Goal: Task Accomplishment & Management: Manage account settings

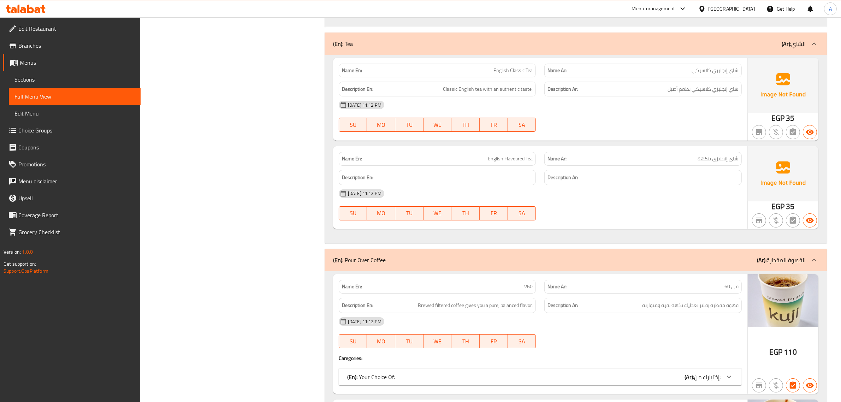
scroll to position [3159, 0]
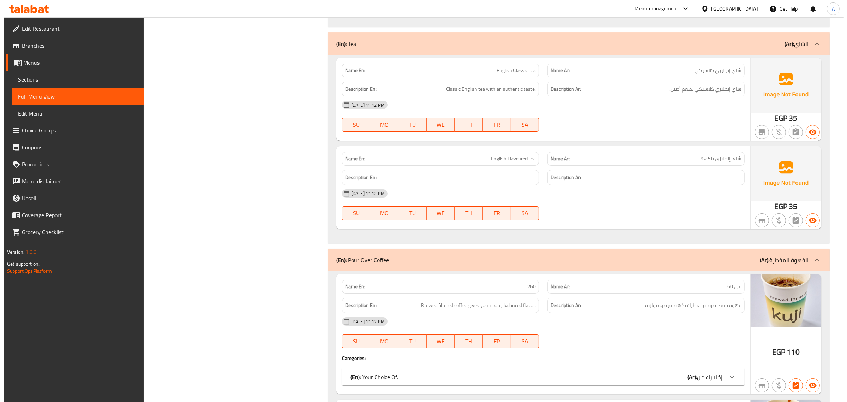
scroll to position [0, 0]
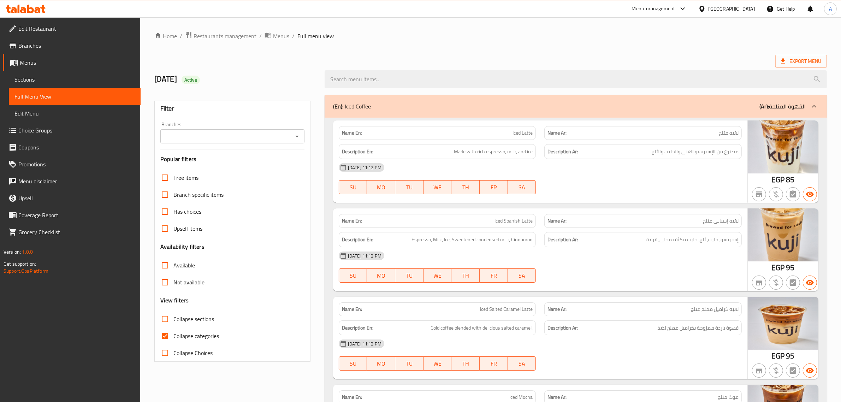
click at [238, 37] on span "Restaurants management" at bounding box center [225, 36] width 63 height 8
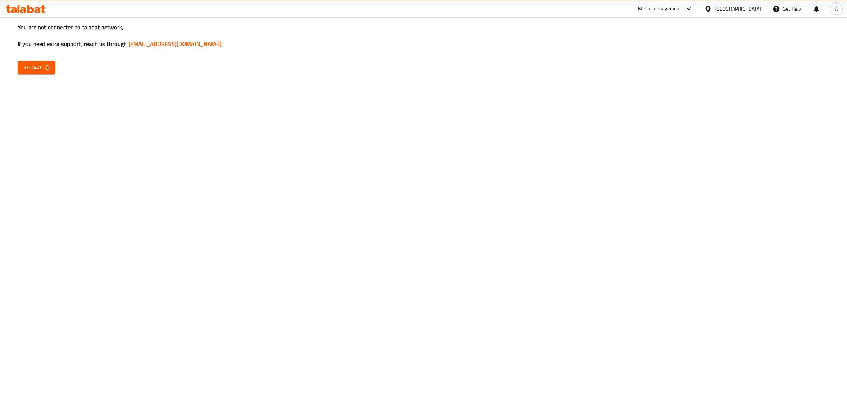
click at [41, 66] on span "Reload" at bounding box center [36, 67] width 26 height 9
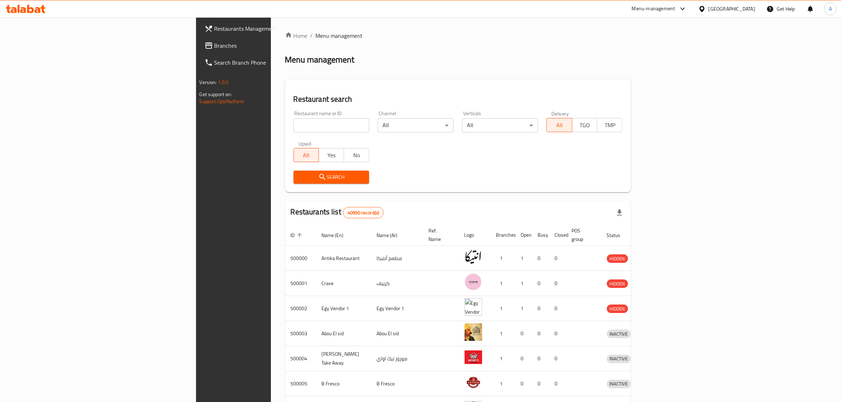
drag, startPoint x: 320, startPoint y: 121, endPoint x: 314, endPoint y: 125, distance: 7.0
click at [320, 121] on input "search" at bounding box center [331, 125] width 76 height 14
click at [293, 126] on input "search" at bounding box center [331, 125] width 76 height 14
paste input "694653"
type input "694653"
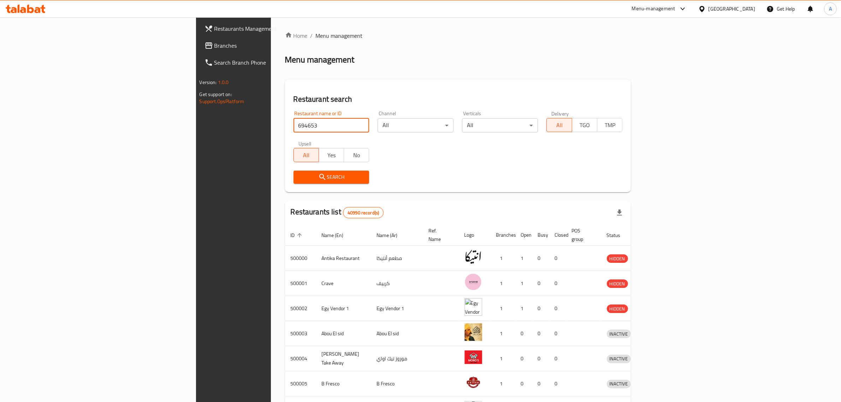
click button "Search" at bounding box center [331, 177] width 76 height 13
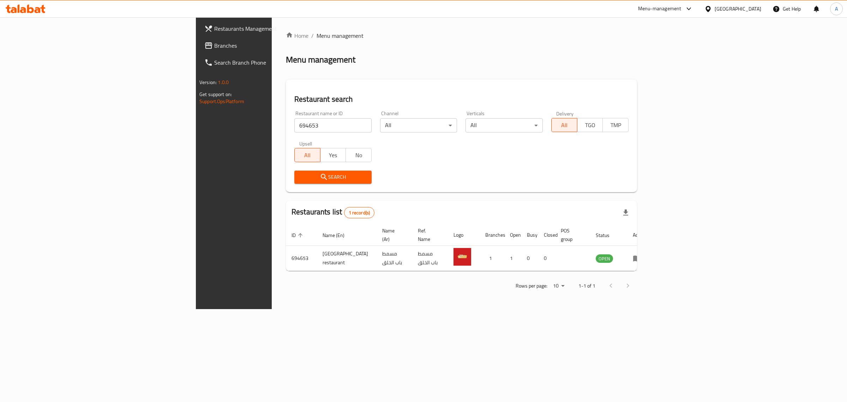
click at [715, 8] on div at bounding box center [710, 9] width 10 height 8
click at [665, 126] on div "Kuwait" at bounding box center [685, 120] width 58 height 16
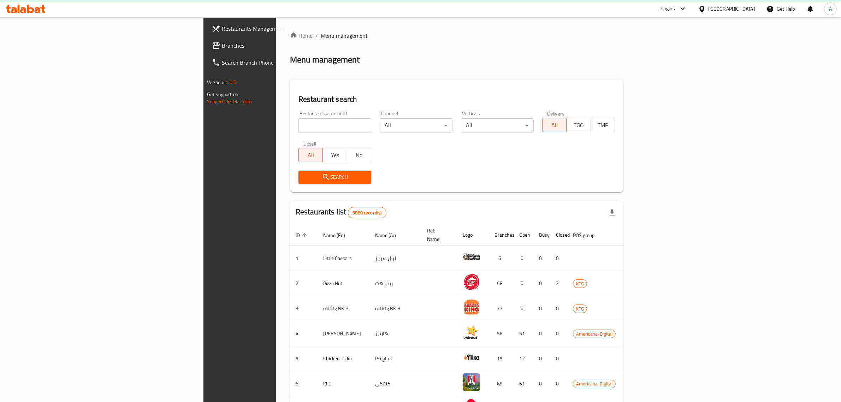
click at [298, 128] on input "search" at bounding box center [334, 125] width 73 height 14
drag, startPoint x: 248, startPoint y: 120, endPoint x: 150, endPoint y: 119, distance: 98.2
click at [276, 119] on div "Home / Menu management Menu management Restaurant search Restaurant name or ID …" at bounding box center [457, 275] width 362 height 517
paste input "Zaher"
type input "Zaher"
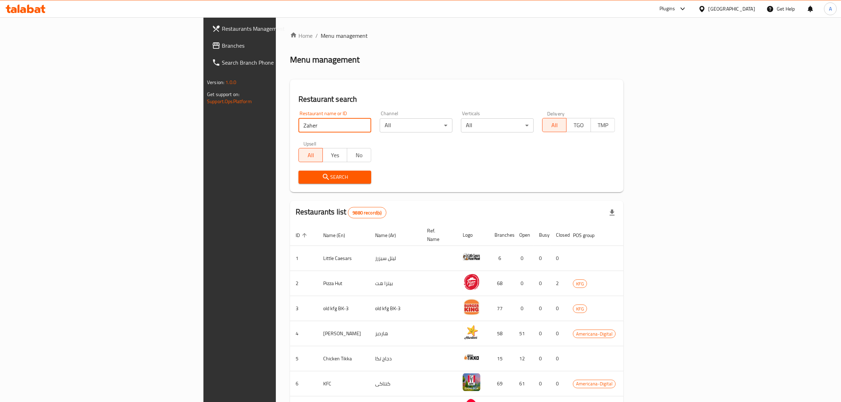
click button "Search" at bounding box center [334, 177] width 73 height 13
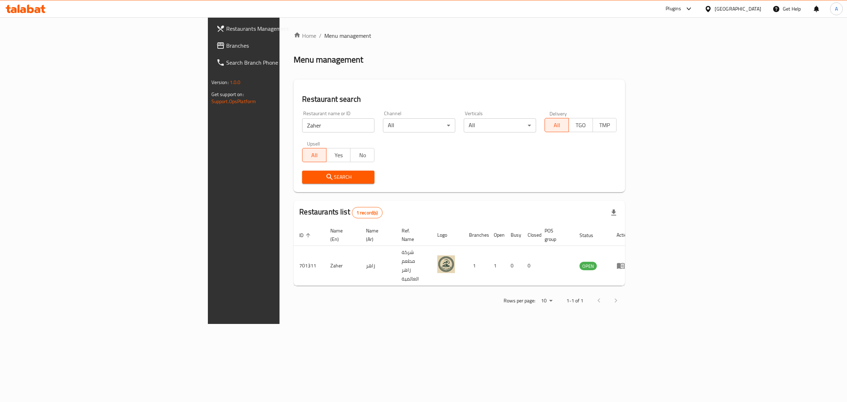
click at [753, 6] on div "Kuwait" at bounding box center [738, 9] width 47 height 8
click at [698, 79] on div "[GEOGRAPHIC_DATA]" at bounding box center [708, 73] width 106 height 16
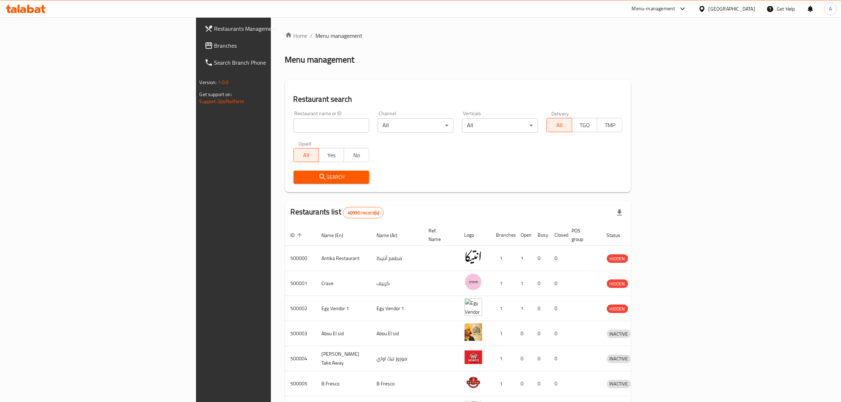
click at [293, 131] on input "search" at bounding box center [331, 125] width 76 height 14
paste input "341485340"
click button "Search" at bounding box center [331, 177] width 76 height 13
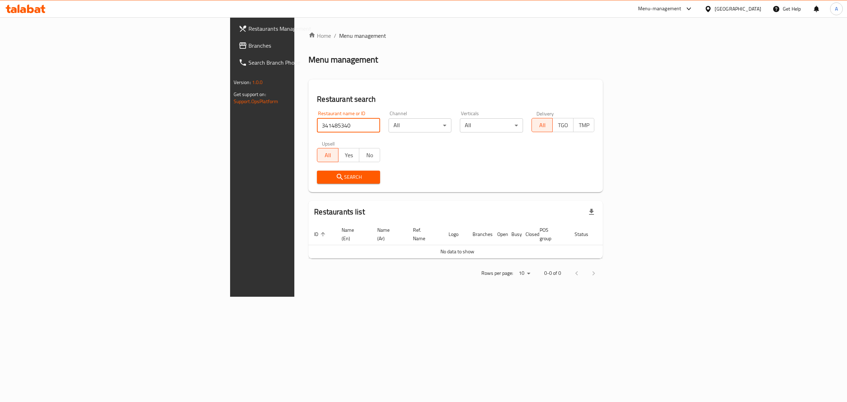
paste input "shopno.99"
type input "shopno.99"
click button "Search" at bounding box center [348, 177] width 63 height 13
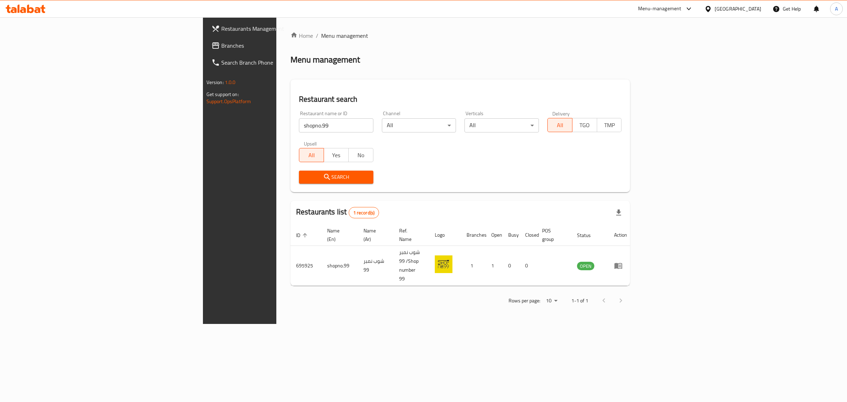
click at [758, 11] on div "Egypt" at bounding box center [738, 9] width 47 height 8
click at [698, 184] on div "[GEOGRAPHIC_DATA]" at bounding box center [685, 185] width 47 height 8
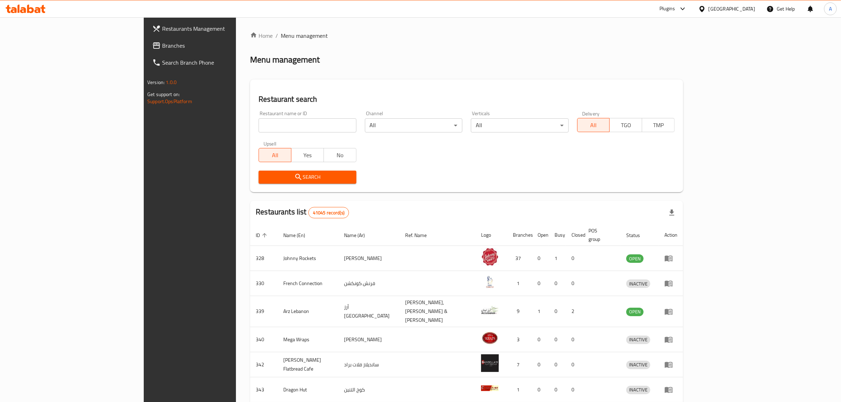
click at [258, 127] on input "search" at bounding box center [306, 125] width 97 height 14
drag, startPoint x: 213, startPoint y: 130, endPoint x: 135, endPoint y: 121, distance: 77.9
click at [144, 128] on div "Restaurants Management Branches Search Branch Phone Version: 1.0.0 Get support …" at bounding box center [420, 278] width 553 height 523
paste input "704358"
click button "Search" at bounding box center [306, 177] width 97 height 13
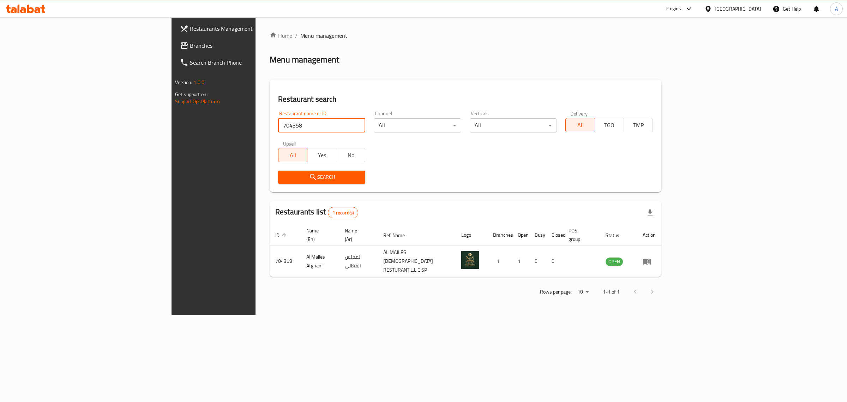
click at [278, 125] on input "704358" at bounding box center [321, 125] width 87 height 14
paste input "Sizzling Wok"
type input "Sizzling Wok"
click button "Search" at bounding box center [321, 177] width 87 height 13
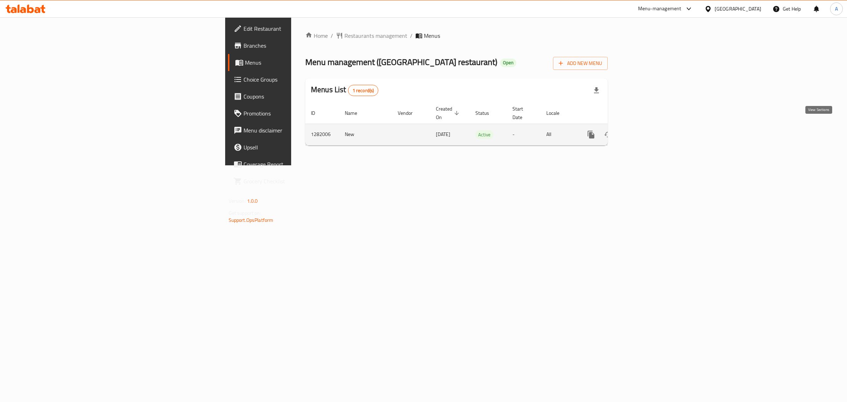
click at [651, 126] on link "enhanced table" at bounding box center [642, 134] width 17 height 17
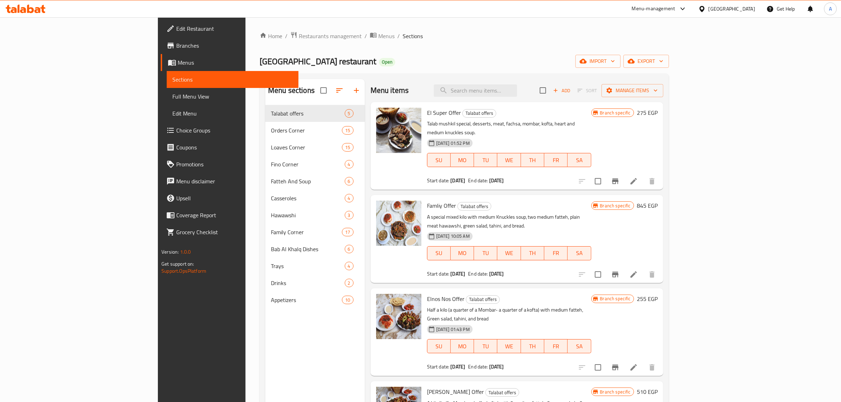
click at [495, 77] on div "Menu sections Talabat offers 5 Orders Corner 15 Loaves Corner 15 Fino Corner 4 …" at bounding box center [464, 279] width 409 height 413
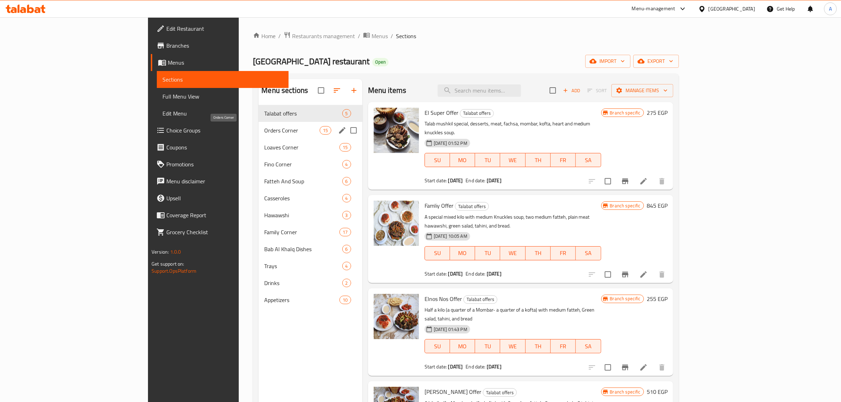
click at [264, 129] on span "Orders Corner" at bounding box center [291, 130] width 55 height 8
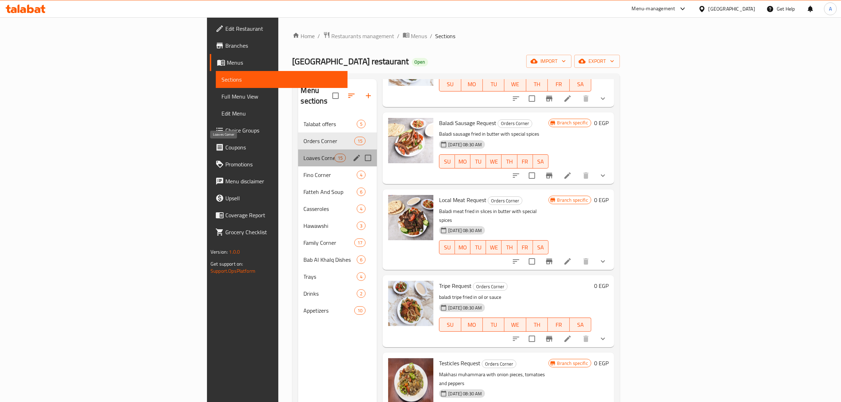
click at [304, 154] on span "Loaves Corner" at bounding box center [319, 158] width 31 height 8
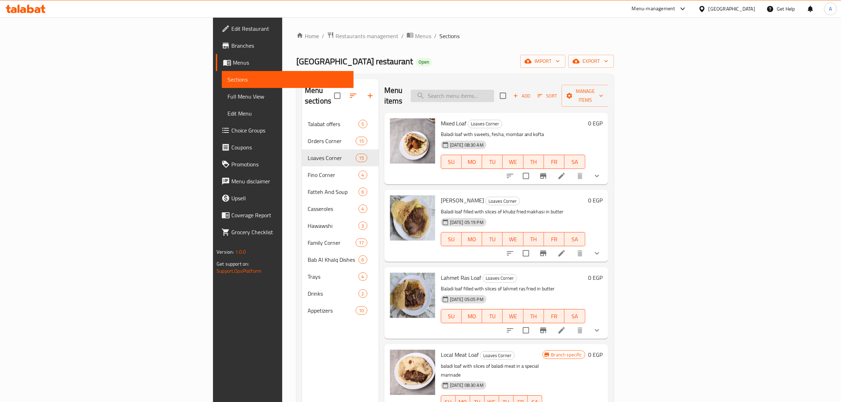
click at [494, 91] on input "search" at bounding box center [452, 96] width 83 height 12
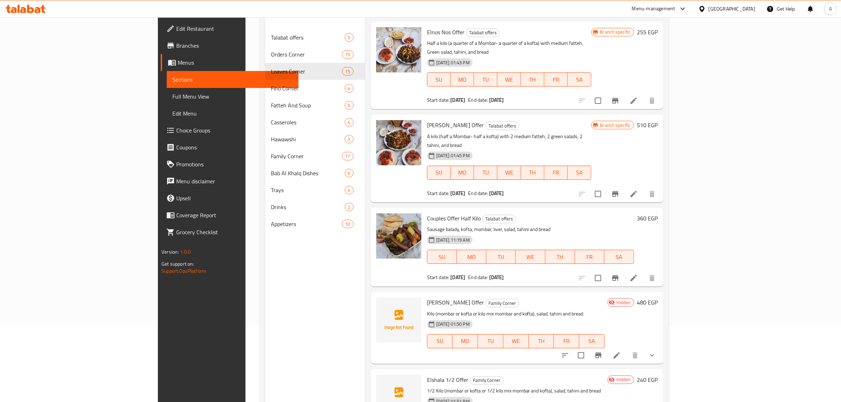
scroll to position [99, 0]
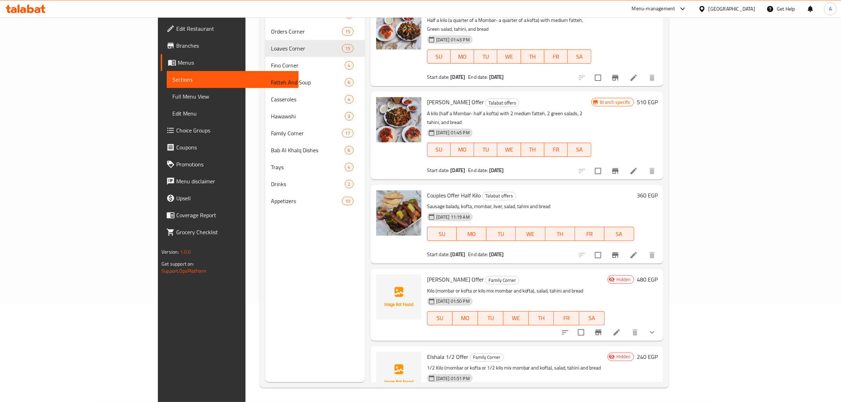
click at [502, 190] on h6 "Couples Offer Half Kilo Talabat offers" at bounding box center [530, 195] width 207 height 10
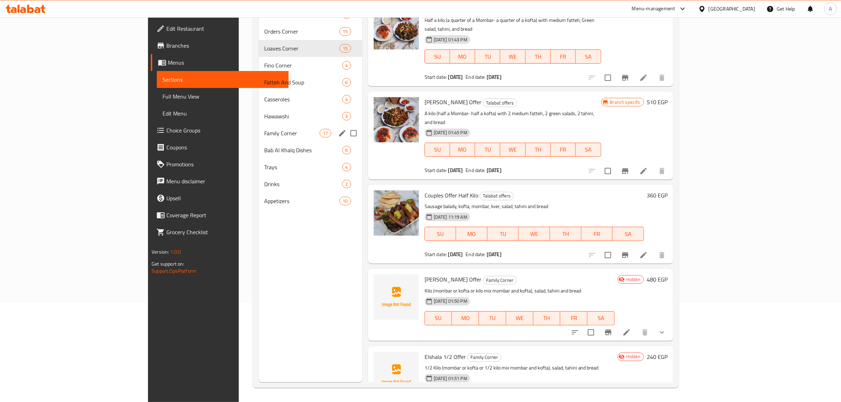
click at [258, 140] on div "Family Corner 17" at bounding box center [309, 133] width 103 height 17
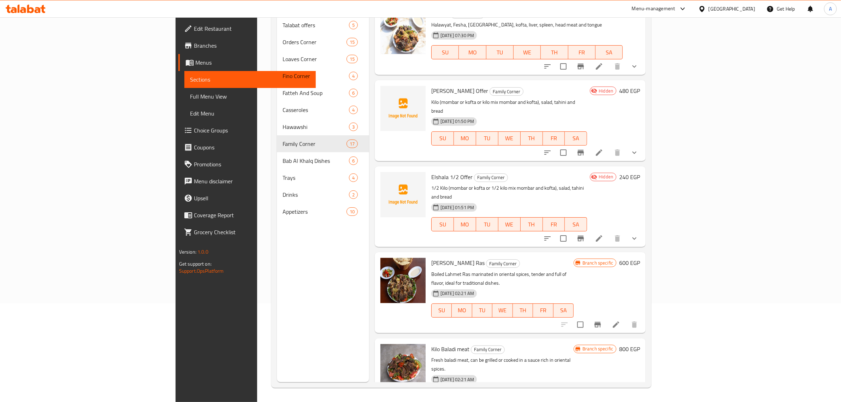
scroll to position [55, 0]
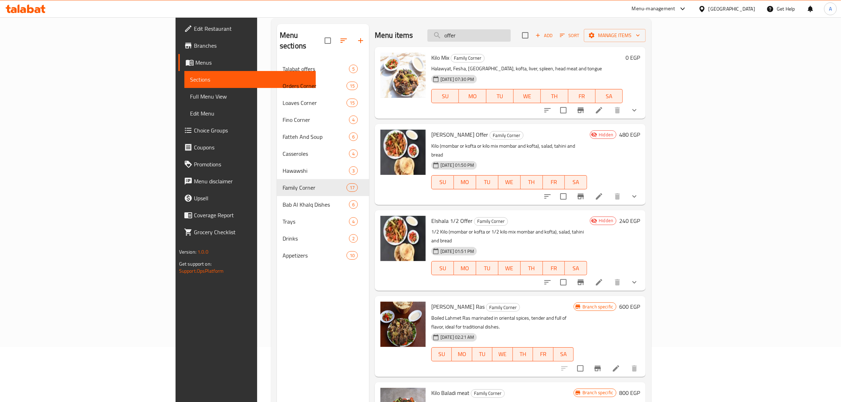
click at [511, 35] on input "offer" at bounding box center [468, 35] width 83 height 12
click at [511, 34] on input "offer" at bounding box center [468, 35] width 83 height 12
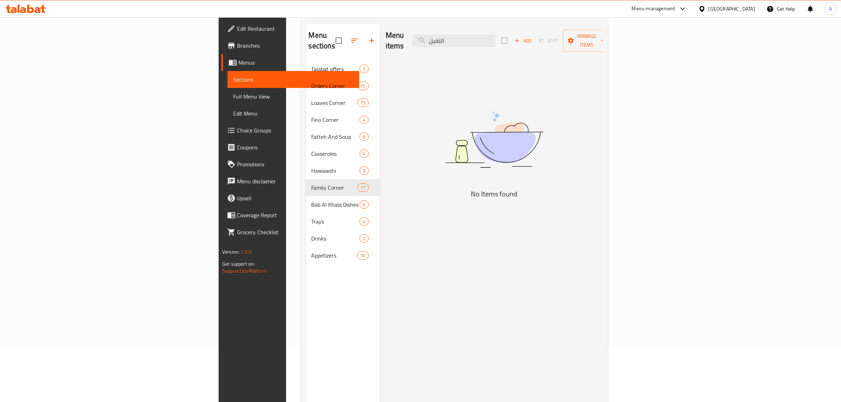
type input "التقيل"
click at [602, 186] on div "Menu items التقيل Add Sort Manage items No Items found" at bounding box center [491, 225] width 222 height 402
click at [495, 35] on input "التقيل" at bounding box center [453, 41] width 83 height 12
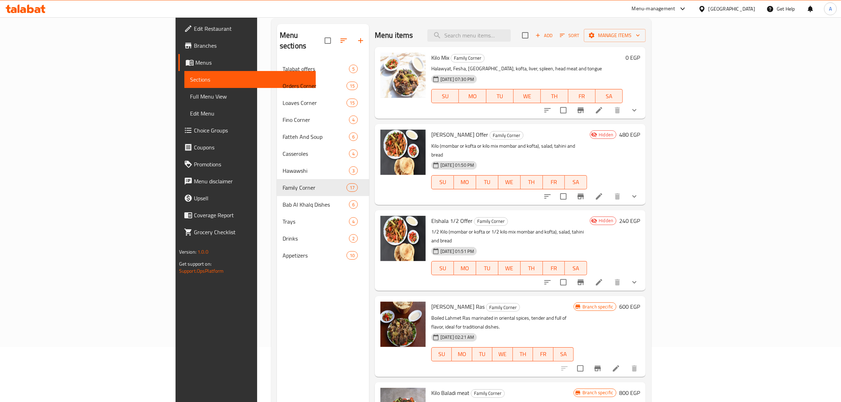
click at [320, 359] on div "Menu sections Talabat offers 5 Orders Corner 15 Loaves Corner 15 Fino Corner 4 …" at bounding box center [323, 225] width 92 height 402
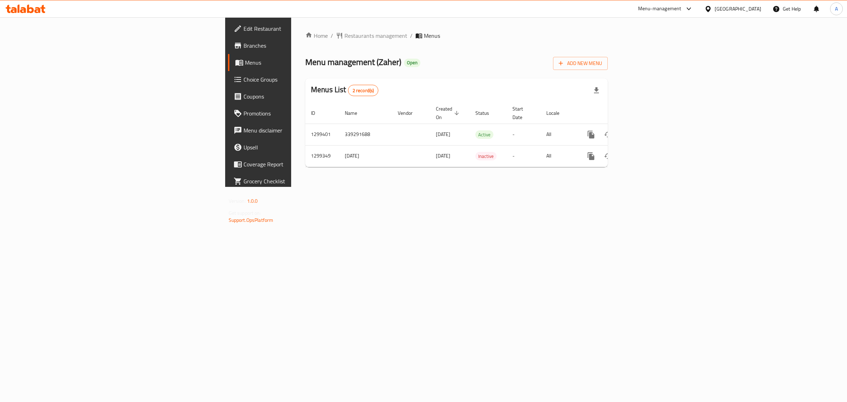
click at [244, 25] on span "Edit Restaurant" at bounding box center [303, 28] width 118 height 8
click at [651, 126] on link "enhanced table" at bounding box center [642, 134] width 17 height 17
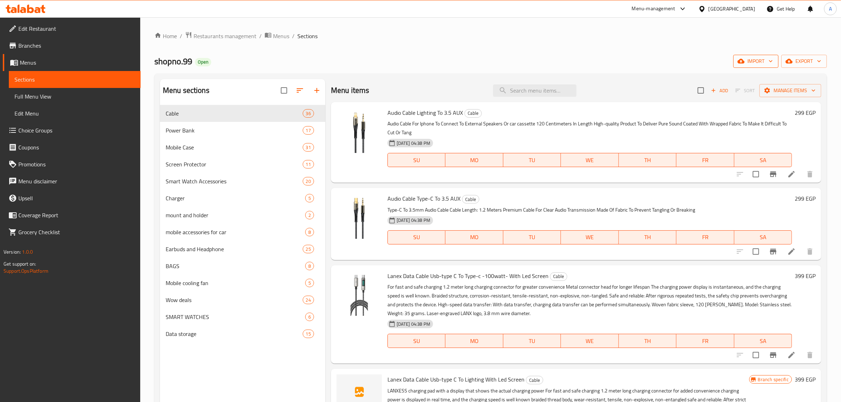
click at [774, 58] on button "import" at bounding box center [755, 61] width 45 height 13
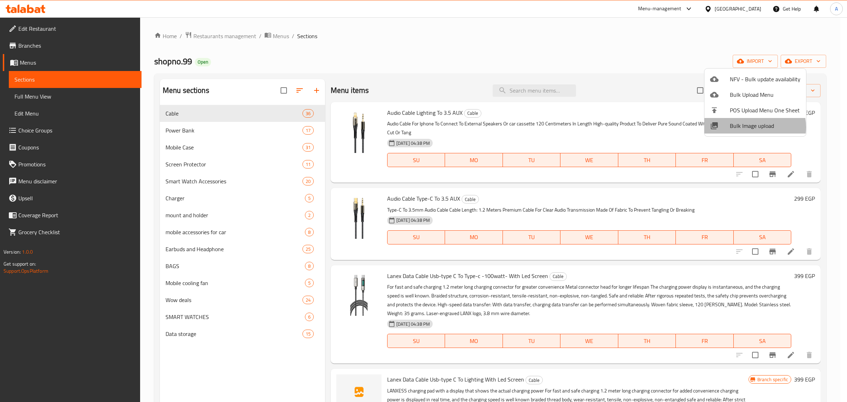
click at [752, 127] on span "Bulk Image upload" at bounding box center [765, 125] width 71 height 8
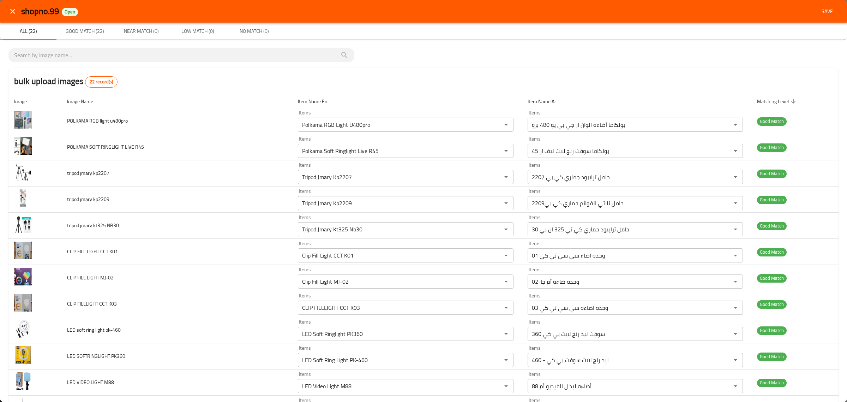
drag, startPoint x: 809, startPoint y: 13, endPoint x: 810, endPoint y: 10, distance: 4.3
click at [809, 13] on div "shopno.99 Open Save" at bounding box center [430, 11] width 818 height 13
click at [816, 8] on button "Save" at bounding box center [827, 11] width 23 height 13
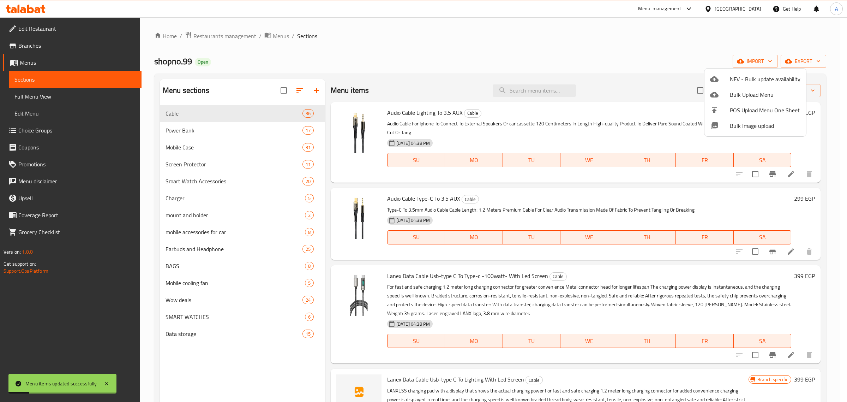
click at [391, 73] on div at bounding box center [423, 201] width 847 height 402
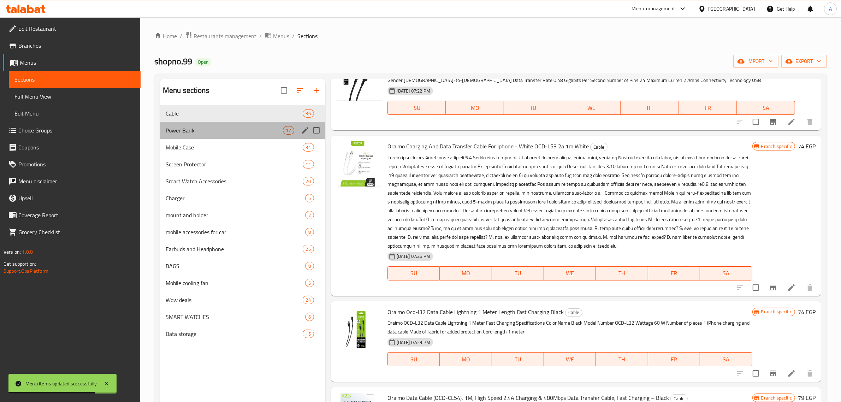
click at [194, 126] on div "Power Bank 17" at bounding box center [242, 130] width 165 height 17
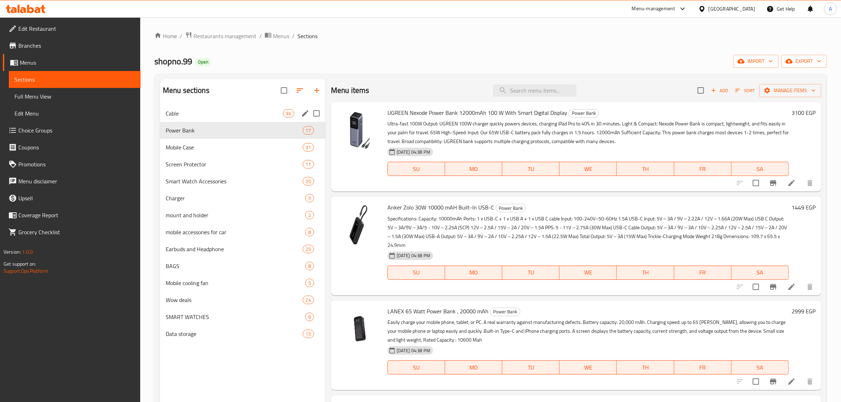
click at [228, 114] on span "Cable" at bounding box center [224, 113] width 117 height 8
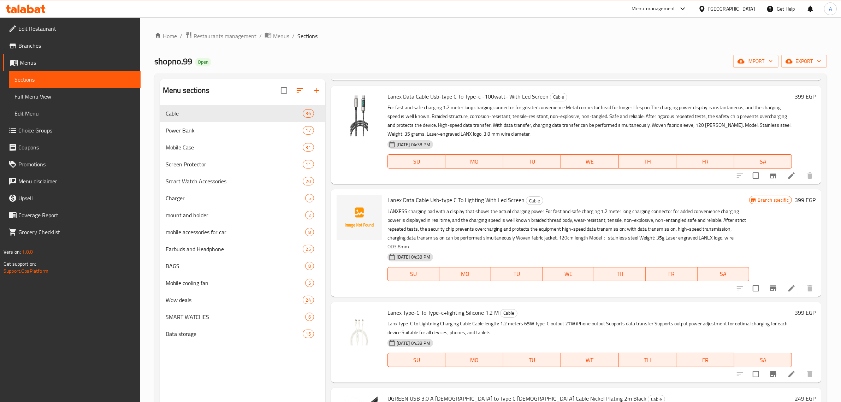
scroll to position [265, 0]
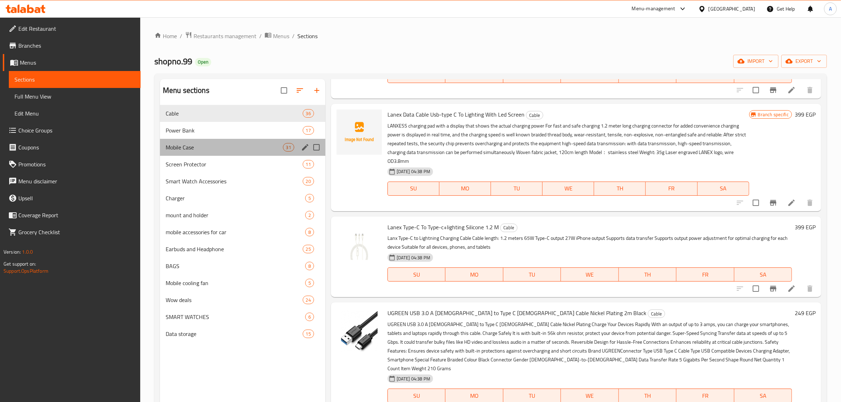
click at [224, 139] on div "Mobile Case 31" at bounding box center [242, 147] width 165 height 17
click at [222, 141] on div "Mobile Case 31" at bounding box center [242, 147] width 165 height 17
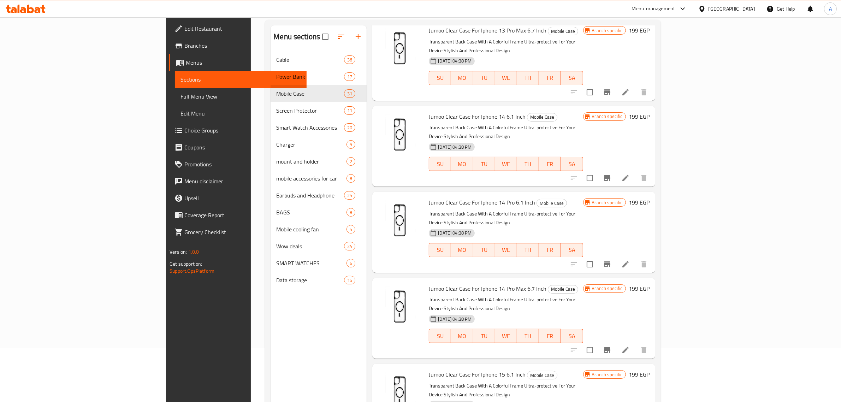
scroll to position [99, 0]
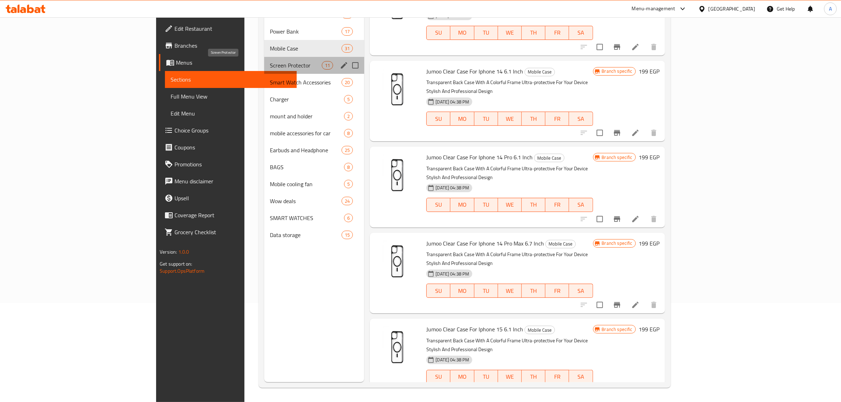
click at [270, 63] on span "Screen Protector" at bounding box center [296, 65] width 52 height 8
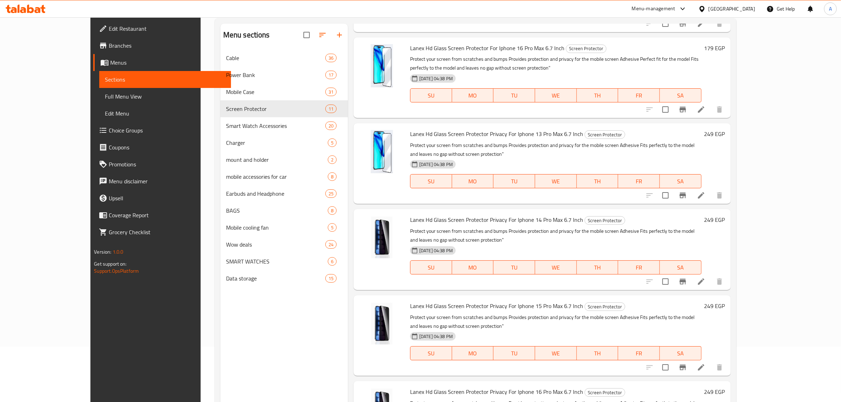
scroll to position [99, 0]
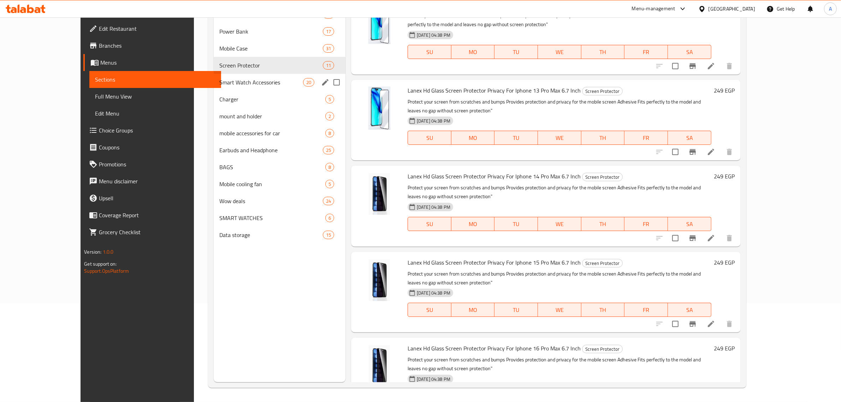
click at [219, 82] on span "Smart Watch Accessories" at bounding box center [261, 82] width 84 height 8
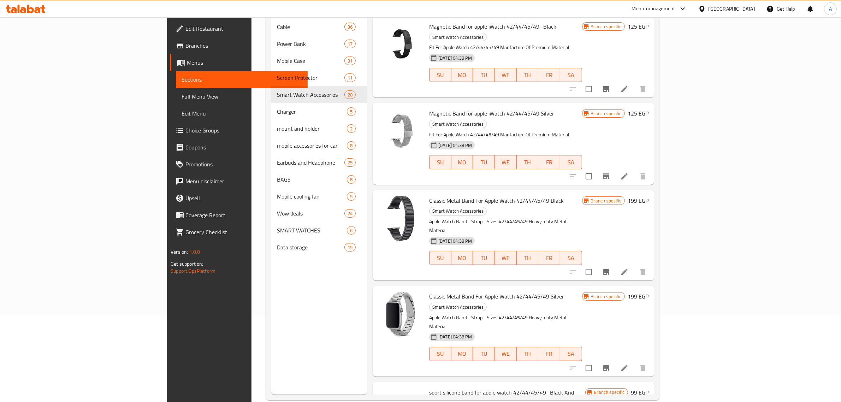
scroll to position [99, 0]
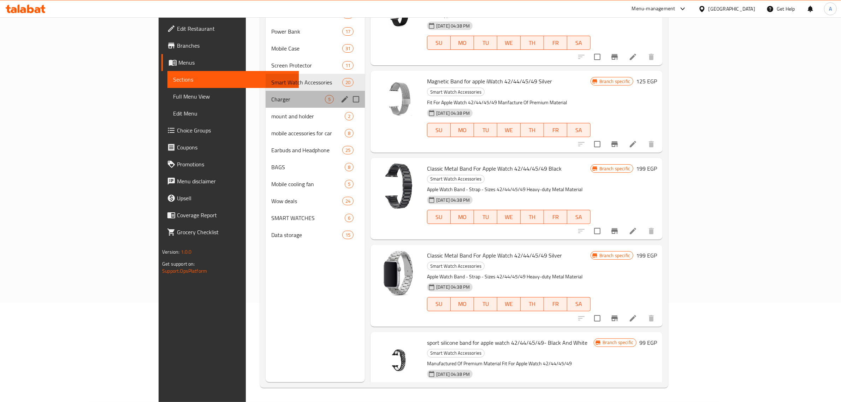
click at [266, 105] on div "Charger 5" at bounding box center [315, 99] width 99 height 17
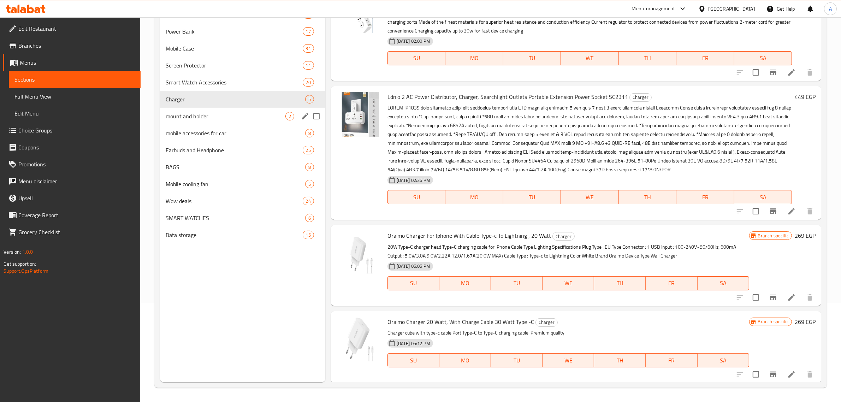
click at [210, 113] on span "mount and holder" at bounding box center [226, 116] width 120 height 8
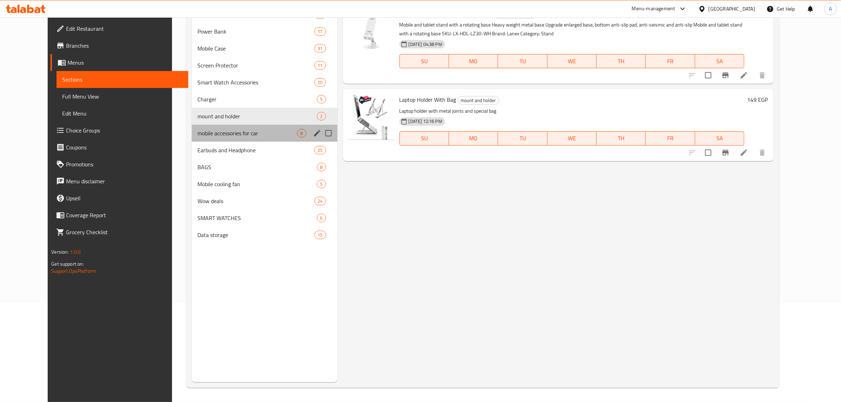
click at [207, 125] on div "mobile accessories for car 8" at bounding box center [264, 133] width 145 height 17
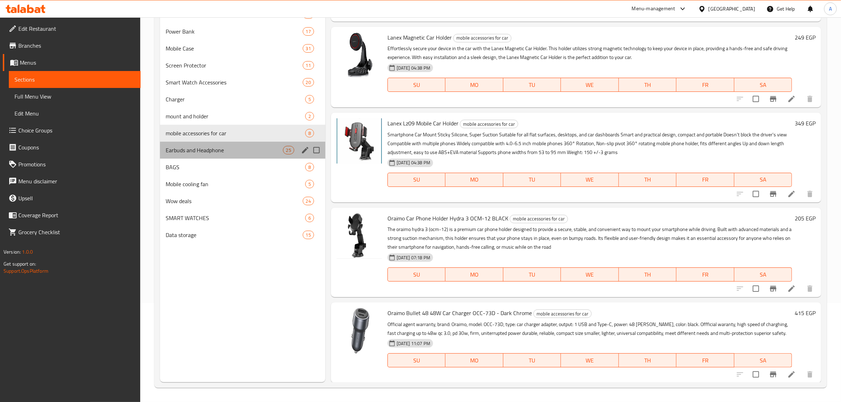
click at [254, 157] on div "Earbuds and Headphone 25" at bounding box center [242, 150] width 165 height 17
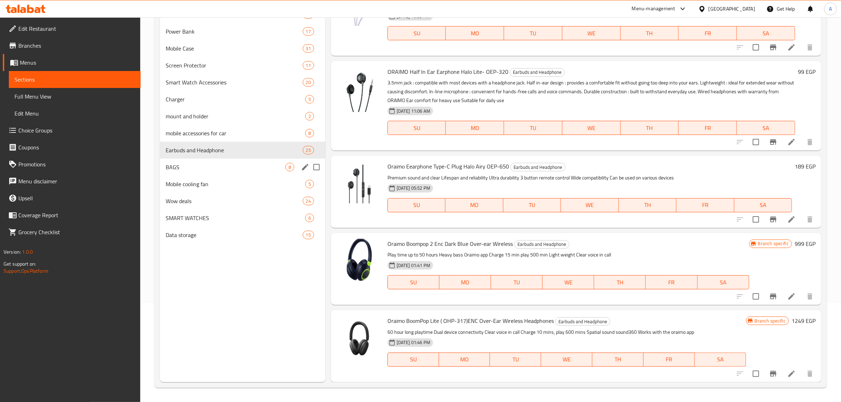
click at [249, 159] on div "BAGS 8" at bounding box center [242, 167] width 165 height 17
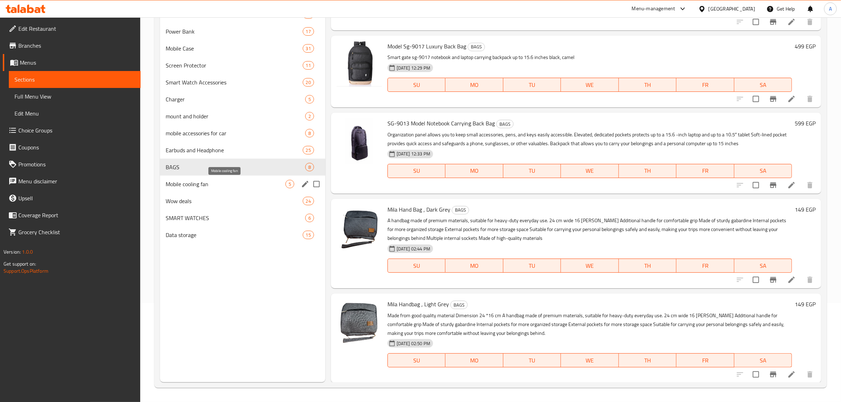
click at [248, 182] on span "Mobile cooling fan" at bounding box center [226, 184] width 120 height 8
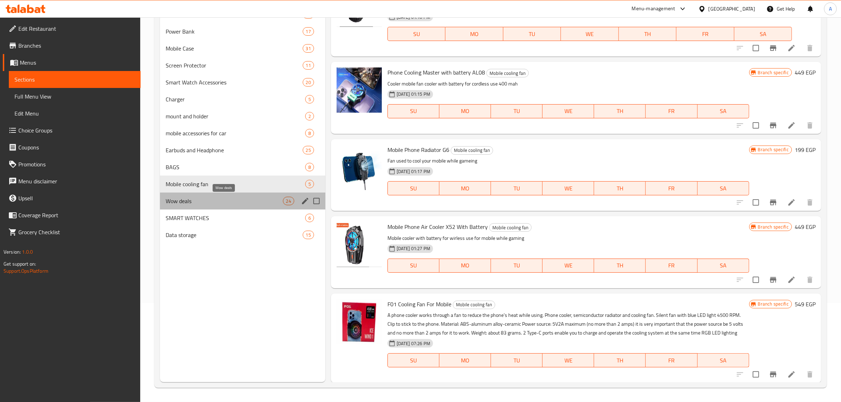
click at [274, 198] on span "Wow deals" at bounding box center [224, 201] width 117 height 8
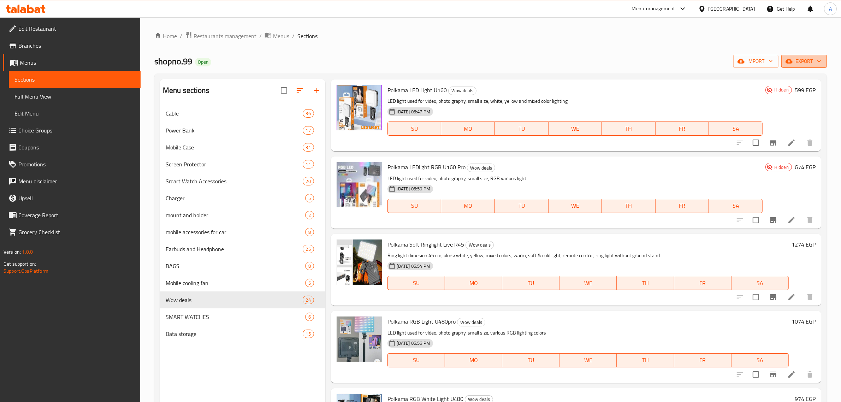
click at [814, 59] on span "export" at bounding box center [804, 61] width 34 height 9
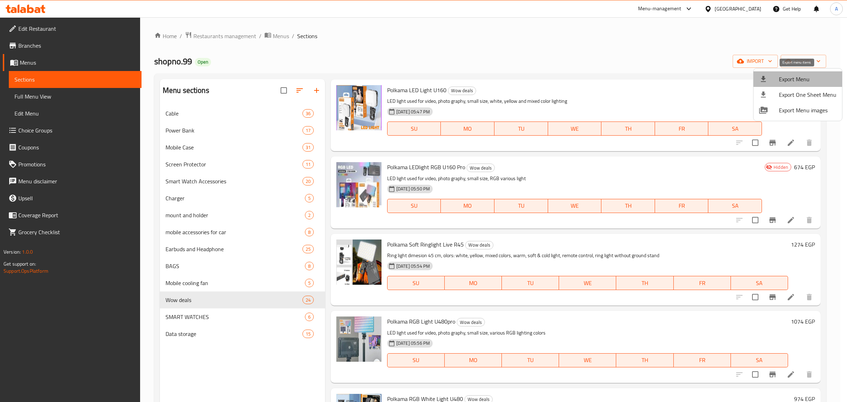
click at [807, 77] on span "Export Menu" at bounding box center [808, 79] width 58 height 8
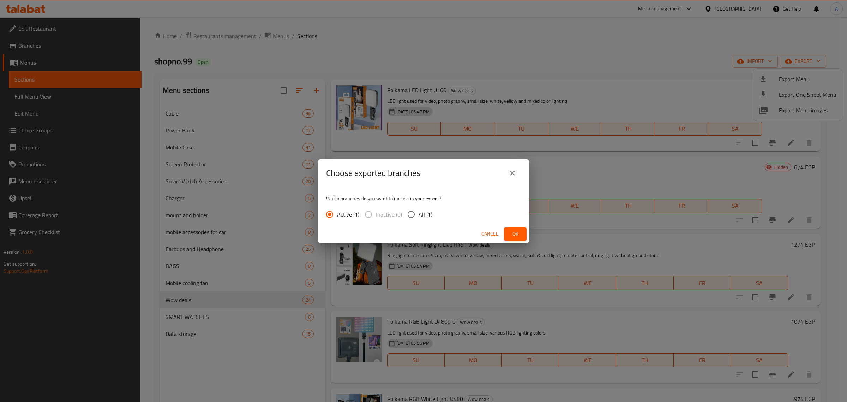
click at [506, 232] on button "Ok" at bounding box center [515, 233] width 23 height 13
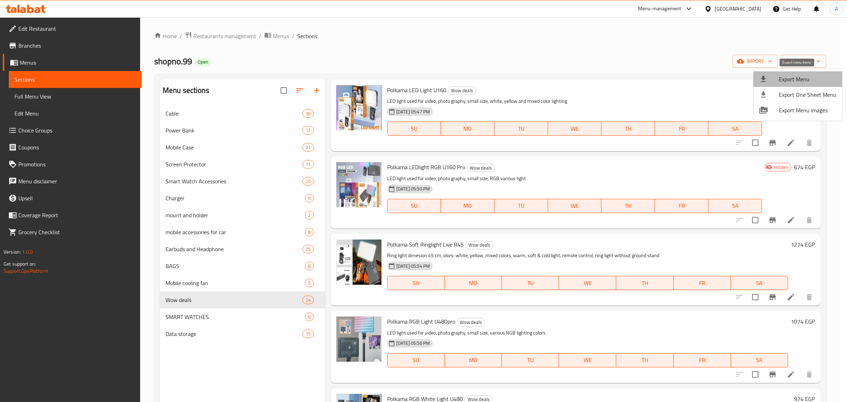
click at [806, 84] on li "Export Menu" at bounding box center [798, 79] width 89 height 16
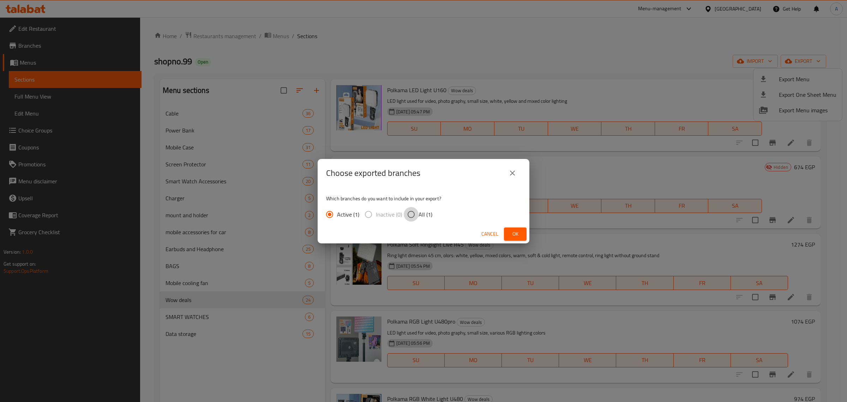
click at [404, 213] on input "All (1)" at bounding box center [411, 214] width 15 height 15
radio input "true"
click at [508, 233] on button "Ok" at bounding box center [515, 233] width 23 height 13
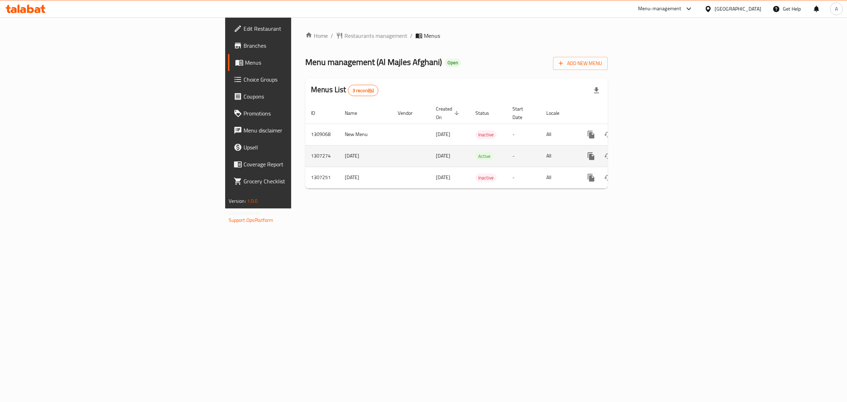
click at [656, 149] on td "enhanced table" at bounding box center [616, 156] width 79 height 22
click at [647, 152] on icon "enhanced table" at bounding box center [642, 156] width 8 height 8
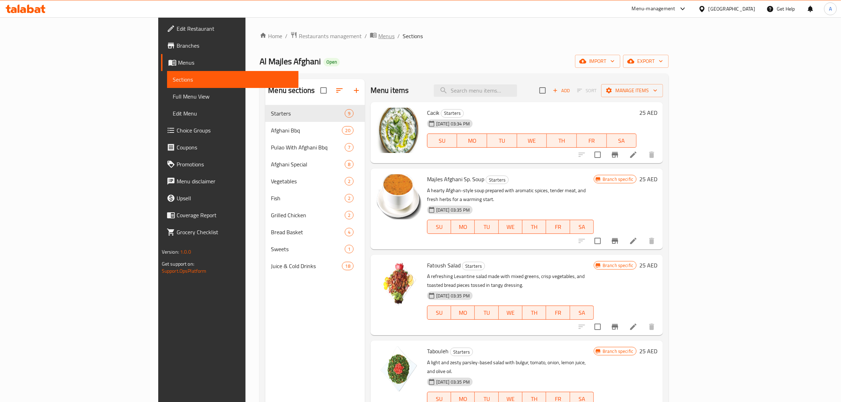
click at [378, 32] on span "Menus" at bounding box center [386, 36] width 16 height 8
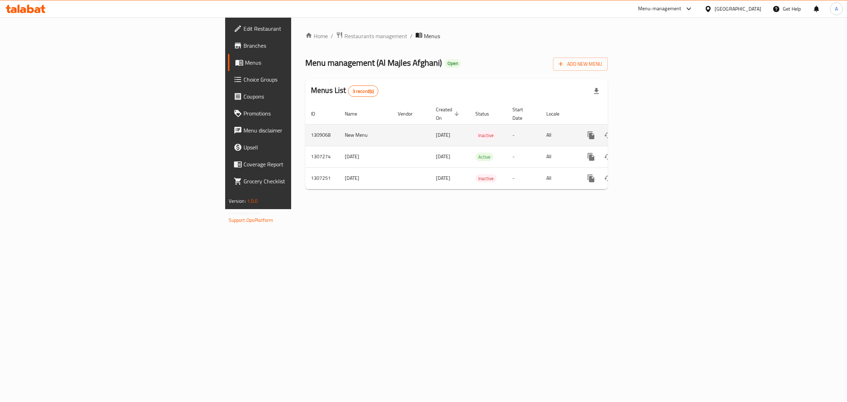
click at [647, 131] on icon "enhanced table" at bounding box center [642, 135] width 8 height 8
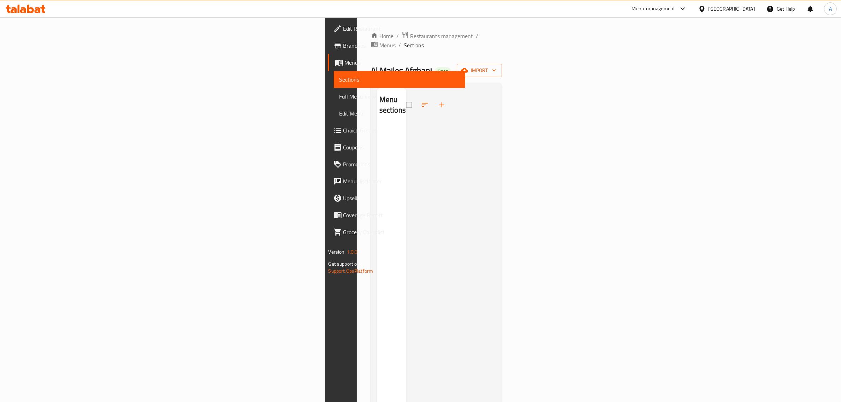
click at [379, 41] on span "Menus" at bounding box center [387, 45] width 16 height 8
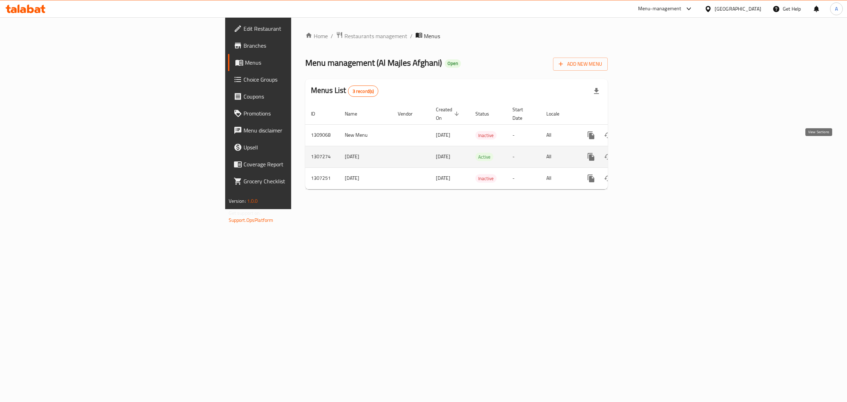
click at [647, 153] on icon "enhanced table" at bounding box center [642, 157] width 8 height 8
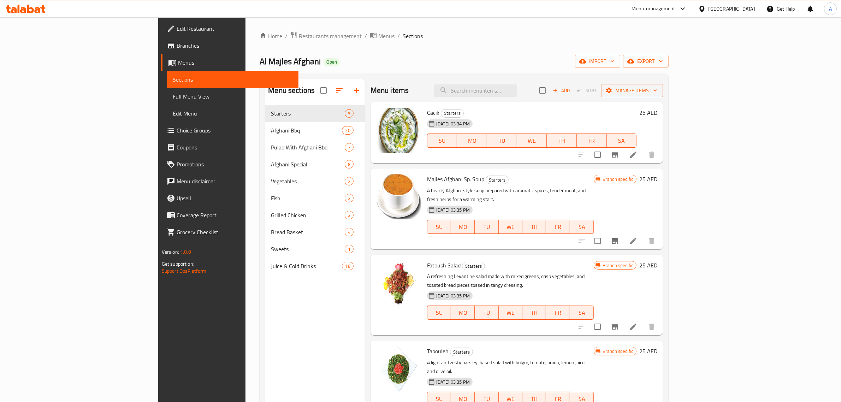
click at [482, 65] on div "Al Majles Afghani Open import export" at bounding box center [464, 61] width 409 height 13
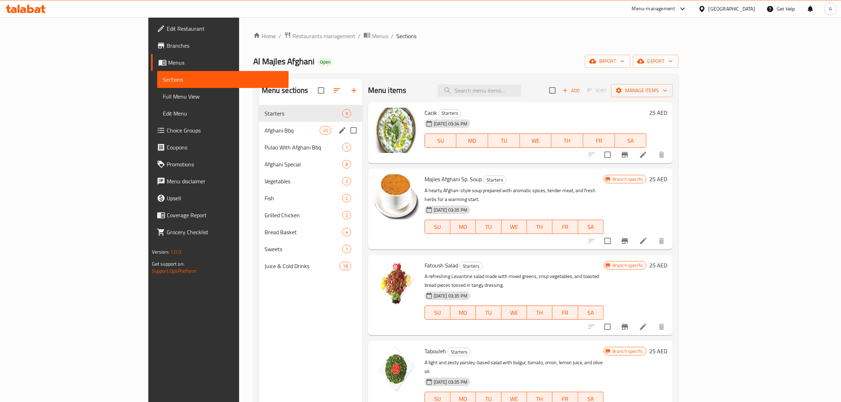
click at [259, 138] on div "Afghani Bbq 20" at bounding box center [310, 130] width 103 height 17
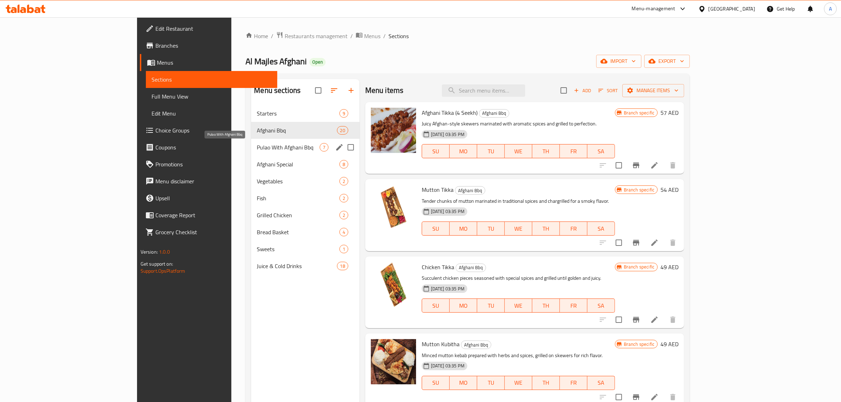
click at [257, 151] on span "Pulao With Afghani Bbq" at bounding box center [288, 147] width 63 height 8
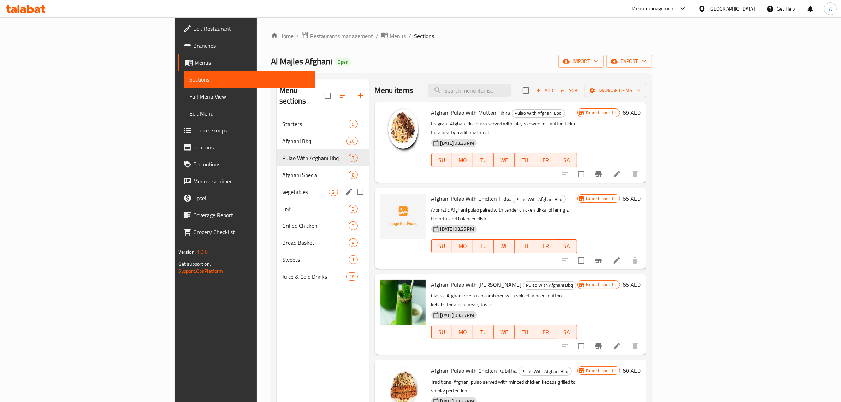
click at [276, 183] on div "Vegetables 2" at bounding box center [322, 191] width 93 height 17
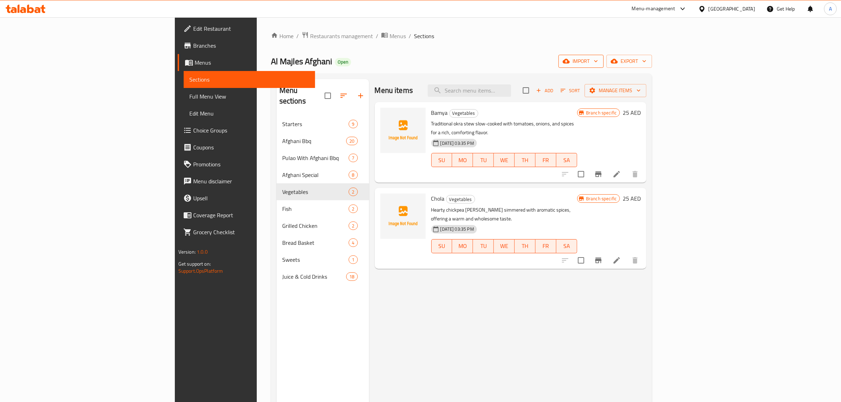
click at [598, 59] on span "import" at bounding box center [581, 61] width 34 height 9
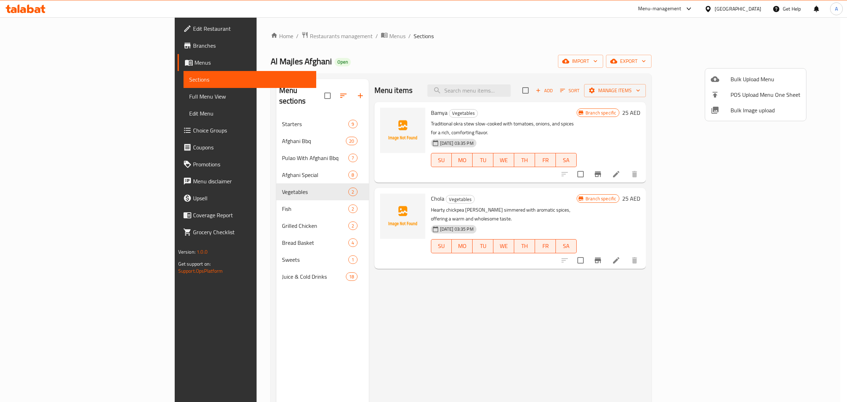
click at [742, 115] on li "Bulk Image upload" at bounding box center [756, 110] width 101 height 16
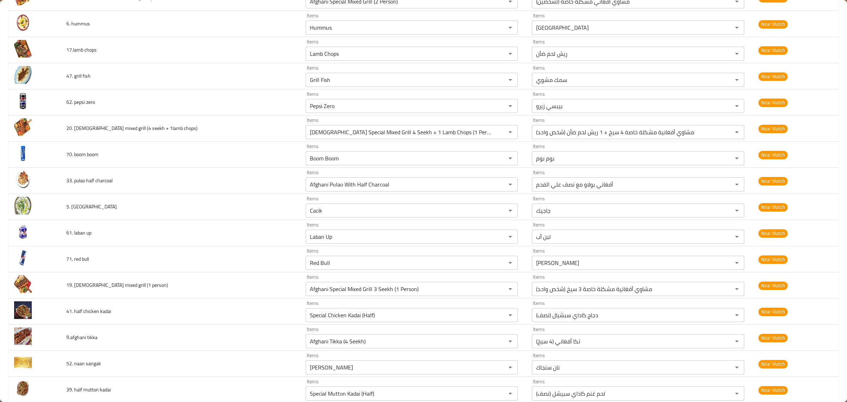
scroll to position [486, 0]
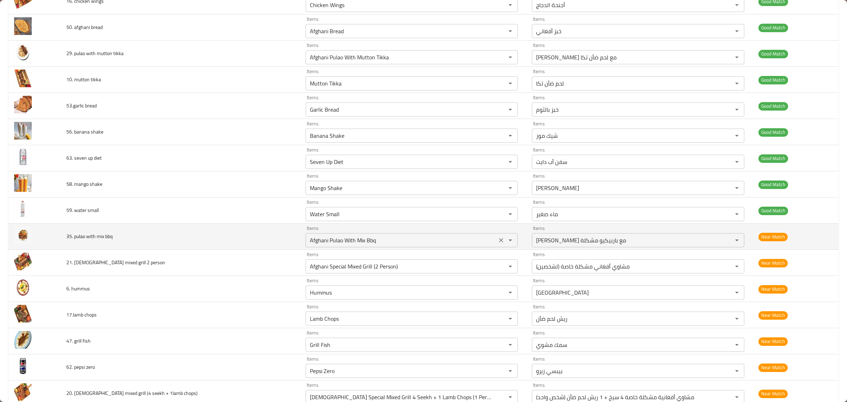
click at [362, 244] on bbq "Afghani Pulao With Mix Bbq" at bounding box center [401, 240] width 187 height 10
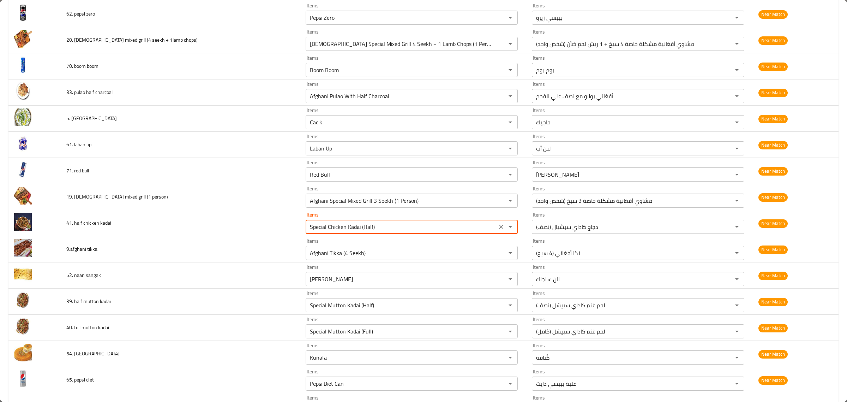
scroll to position [883, 0]
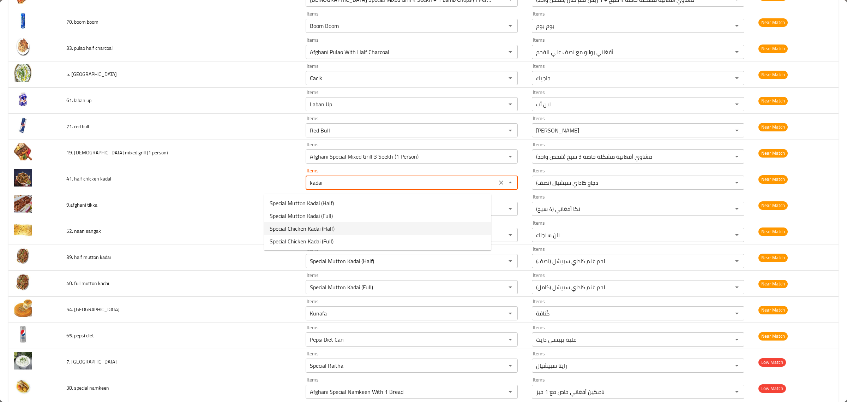
click at [361, 226] on kadai-option-2 "Special Chicken Kadai (Half)" at bounding box center [377, 228] width 227 height 13
type kadai "Special Chicken Kadai (Half)"
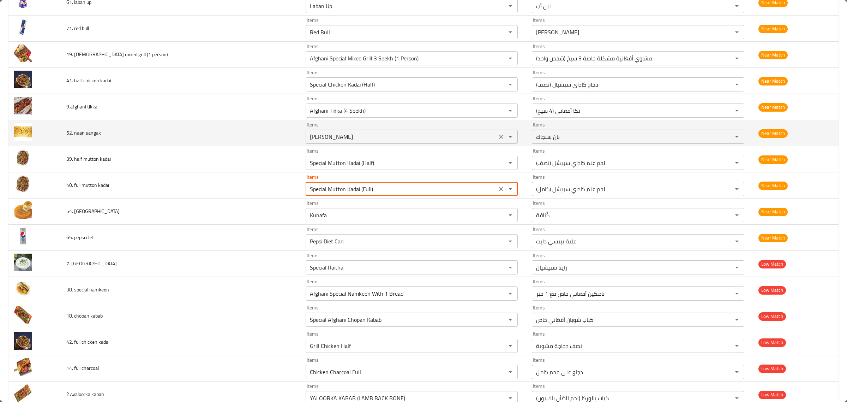
scroll to position [982, 0]
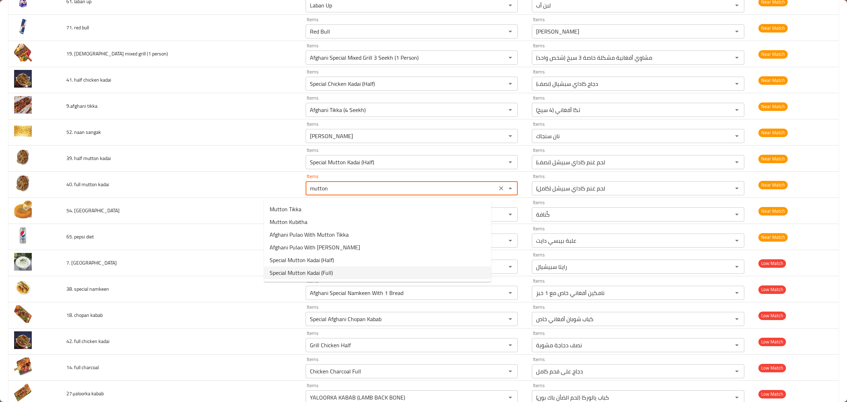
click at [340, 271] on kadai-option-5 "Special Mutton Kadai (Full)" at bounding box center [377, 272] width 227 height 13
type kadai "Special Mutton Kadai (Full)"
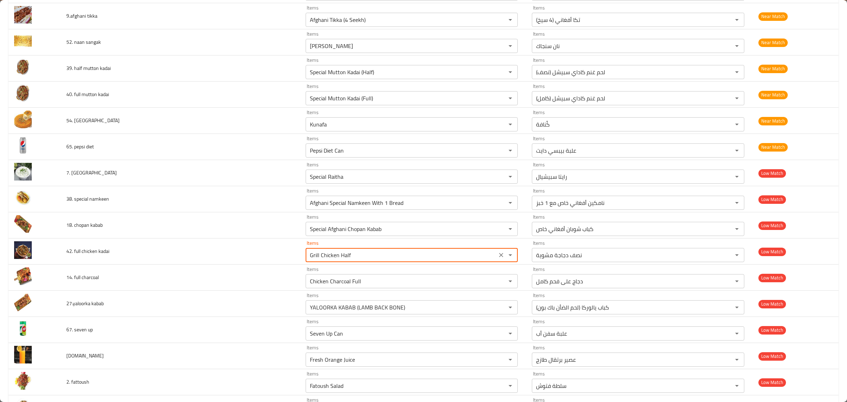
scroll to position [1085, 0]
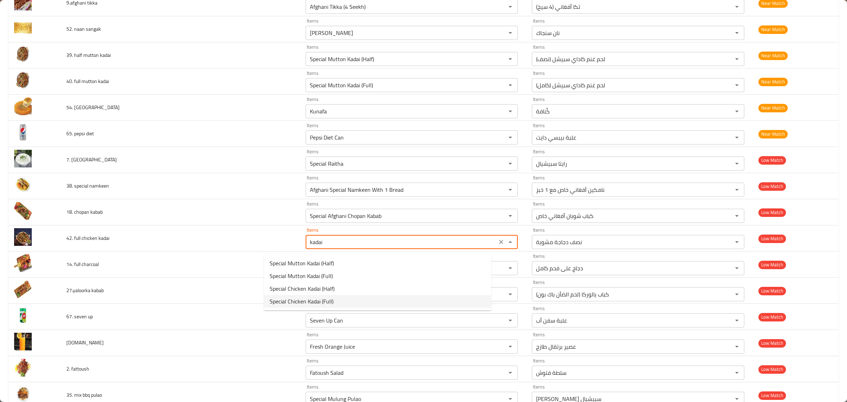
click at [327, 301] on span "Special Chicken Kadai (Full)" at bounding box center [302, 301] width 64 height 8
type kadai "Special Chicken Kadai (Full)"
type kadai-ar "دجاج كاداي سبشيال (كامل)"
type kadai "Special Chicken Kadai (Full)"
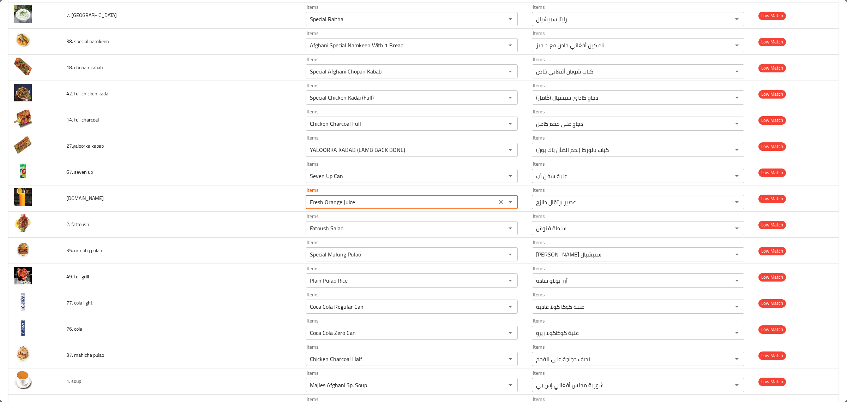
scroll to position [1232, 0]
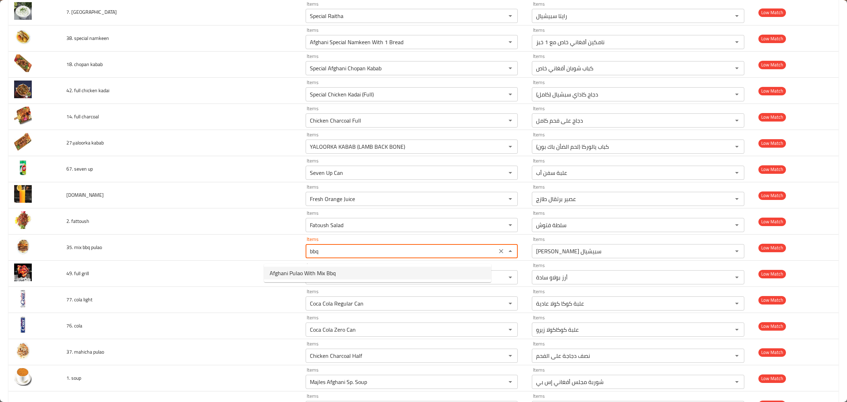
click at [344, 276] on pulao-option-0 "Afghani Pulao With Mix Bbq" at bounding box center [377, 273] width 227 height 13
type pulao "Afghani Pulao With Mix Bbq"
type pulao-ar "بولاو أفغاني مع باربيكيو مشكلة"
type pulao "Afghani Pulao With Mix Bbq"
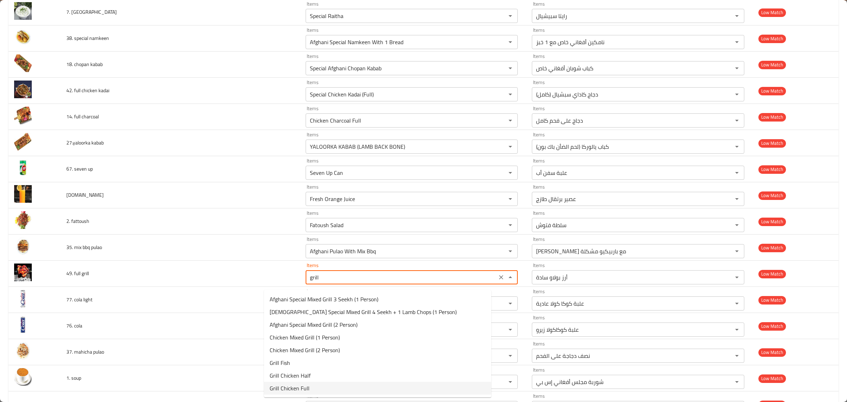
click at [285, 389] on span "Grill Chicken Full" at bounding box center [290, 388] width 40 height 8
type grill "Grill Chicken Full"
type grill-ar "دجاجة مشوية كاملة"
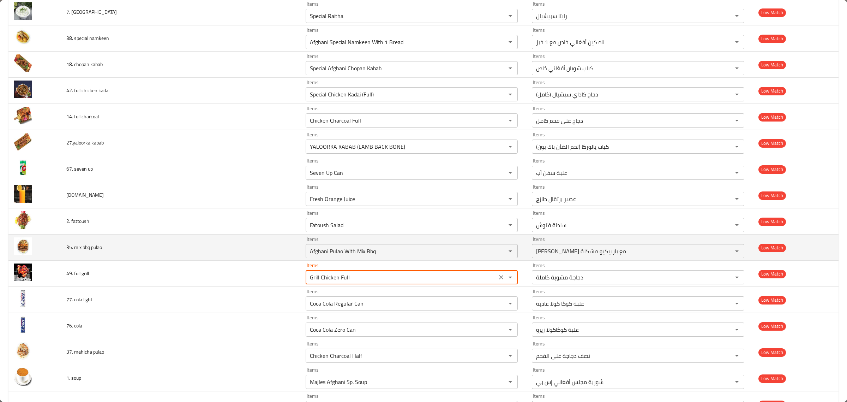
type grill "Grill Chicken Full"
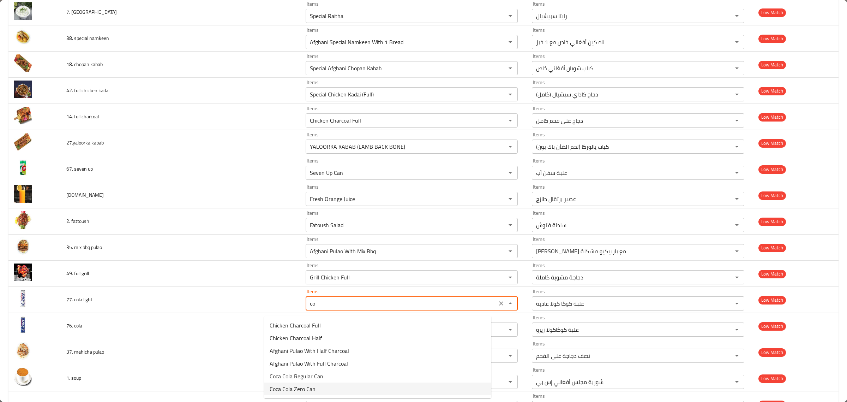
click at [292, 386] on span "Coca Cola Zero Can" at bounding box center [293, 389] width 46 height 8
type light "Coca Cola Zero Can"
type light-ar "علبة كوكاكولا زيرو"
type light "Coca Cola Zero Can"
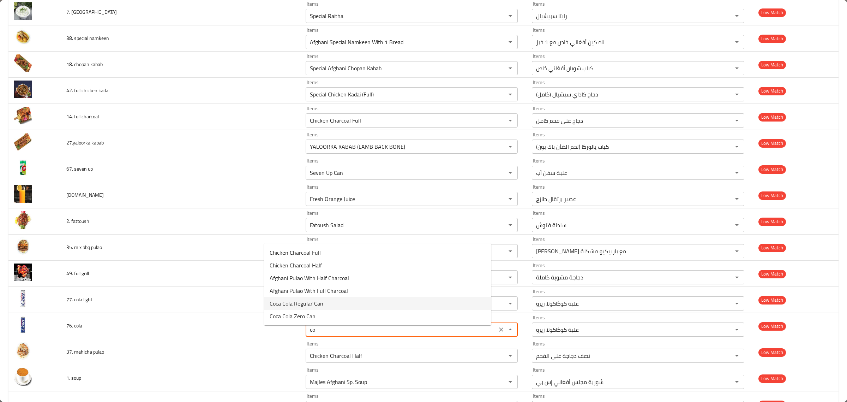
click at [299, 301] on span "Coca Cola Regular Can" at bounding box center [297, 303] width 54 height 8
type cola "Coca Cola Regular Can"
type cola-ar "علبة كوكا كولا عادية"
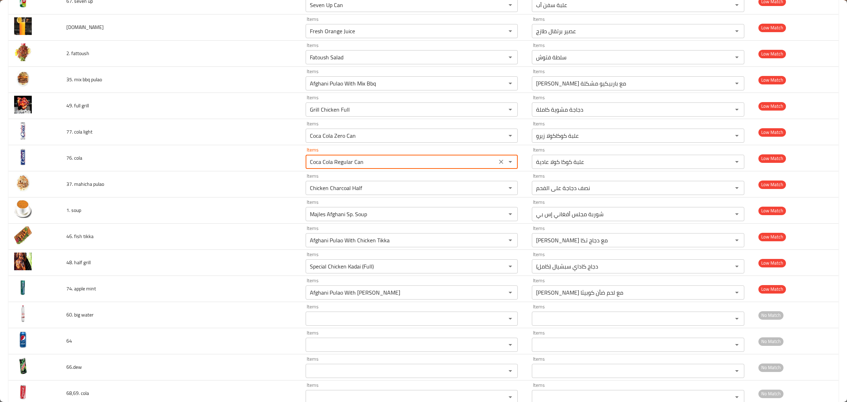
scroll to position [1400, 0]
type cola "Coca Cola Regular Can"
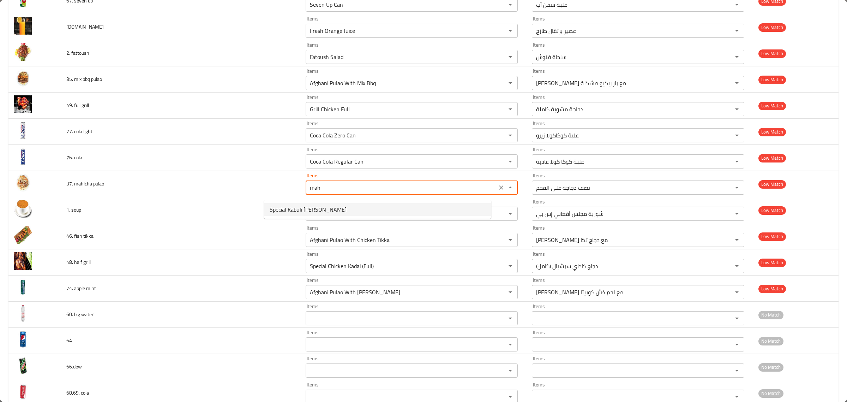
click at [326, 211] on span "Special Kabuli Pulao Mahicha" at bounding box center [308, 209] width 77 height 8
type pulao "Special Kabuli Pulao Mahicha"
type pulao-ar "بولاو كابولي سبيشيال ماهيتشا"
type pulao "Special Kabuli Pulao Mahicha"
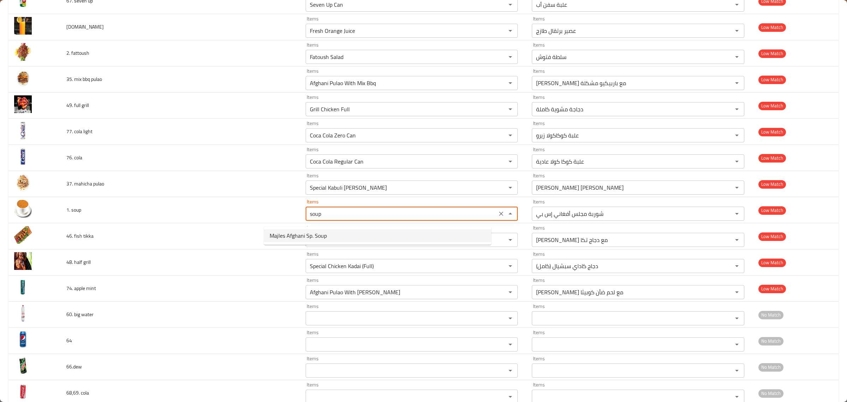
click at [336, 237] on soup-option-0 "Majles Afghani Sp. Soup" at bounding box center [377, 235] width 227 height 13
type soup "Majles Afghani Sp. Soup"
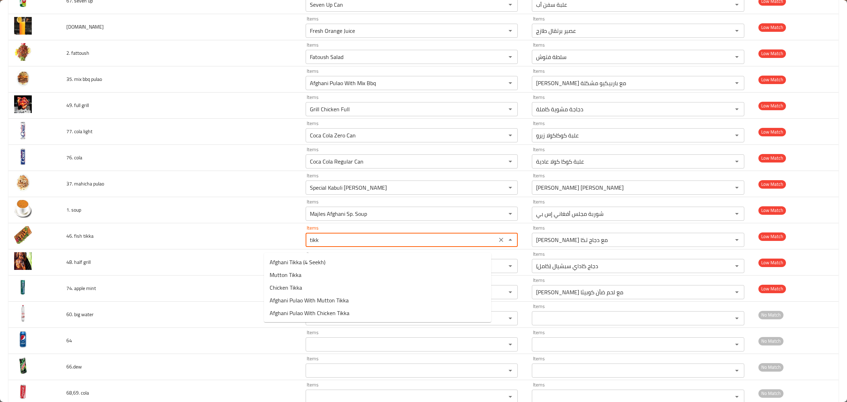
type tikka "tikka"
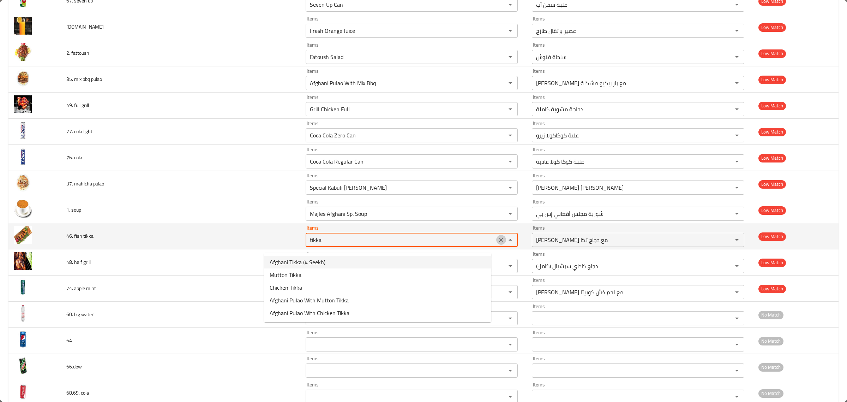
click at [496, 244] on button "Clear" at bounding box center [501, 240] width 10 height 10
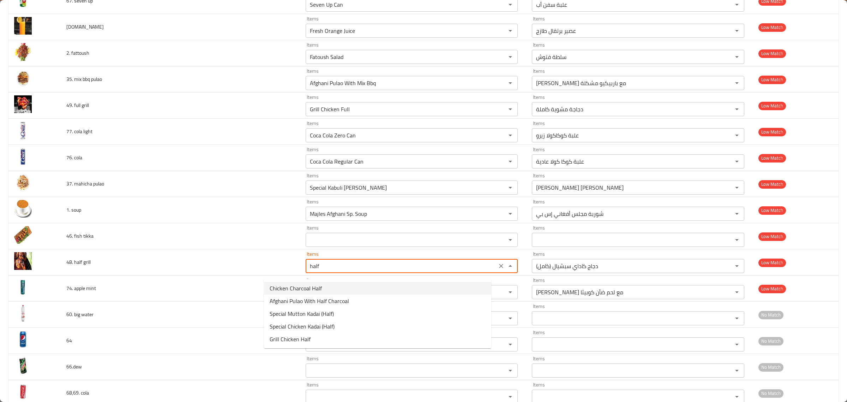
click at [349, 288] on grill-option-0 "Chicken Charcoal Half" at bounding box center [377, 288] width 227 height 13
type grill "Chicken Charcoal Half"
type grill-ar "نصف دجاجة على الفحم"
type grill "Chicken Charcoal Half"
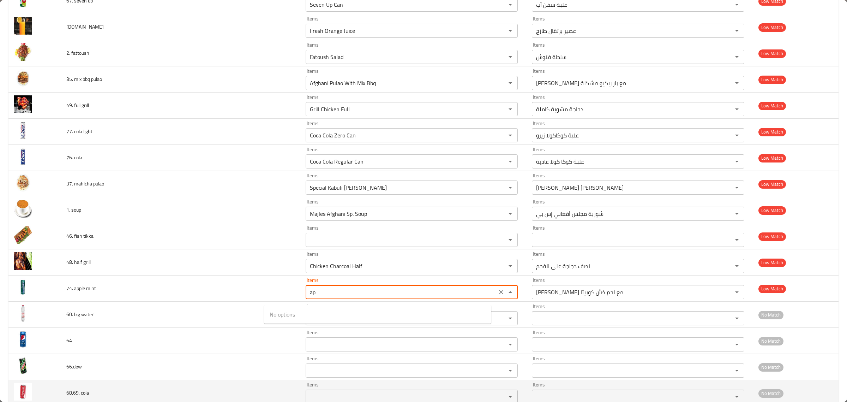
type mint "a"
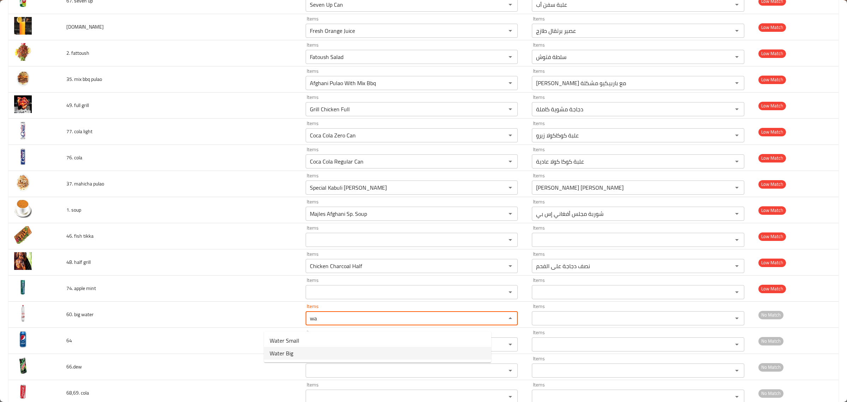
click at [290, 352] on span "Water Big" at bounding box center [282, 353] width 24 height 8
type water "Water Big"
type water-ar "ماء كبير"
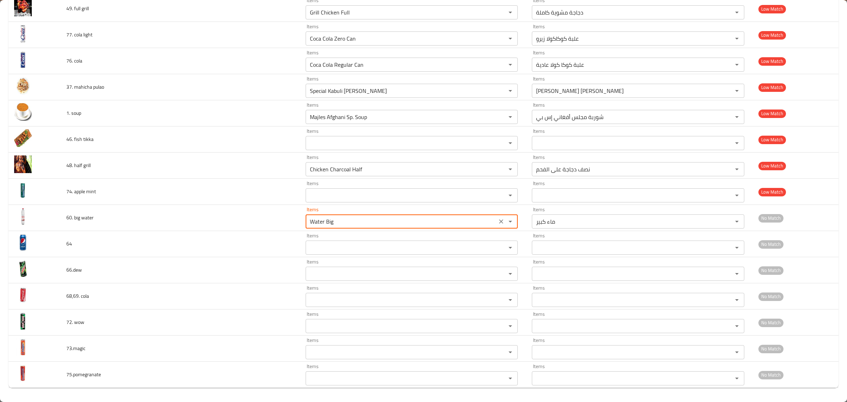
scroll to position [1501, 0]
type water "Water Big"
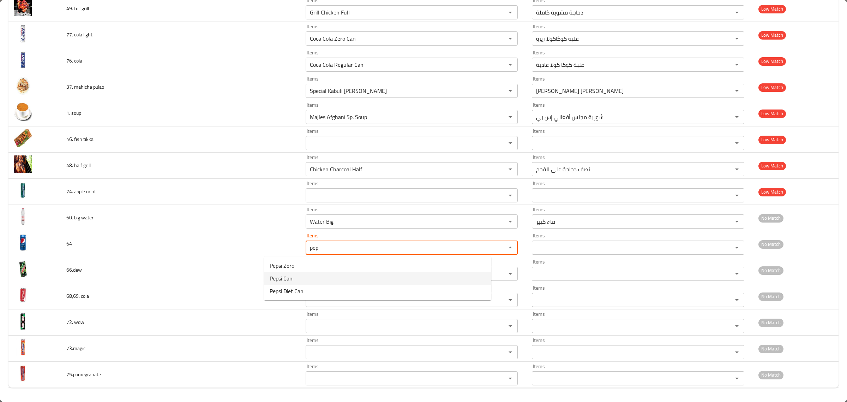
click at [303, 277] on li "Pepsi Can" at bounding box center [377, 278] width 227 height 13
type input "Pepsi Can"
type input "علبة بيبسي"
type input "Pepsi Can"
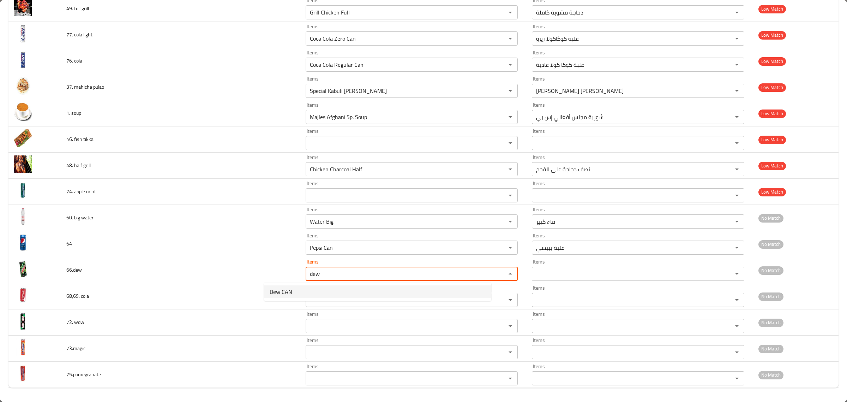
click at [300, 288] on li "Dew CAN" at bounding box center [377, 291] width 227 height 13
type input "Dew CAN"
type input "علبة ديو"
type input "Dew CAN"
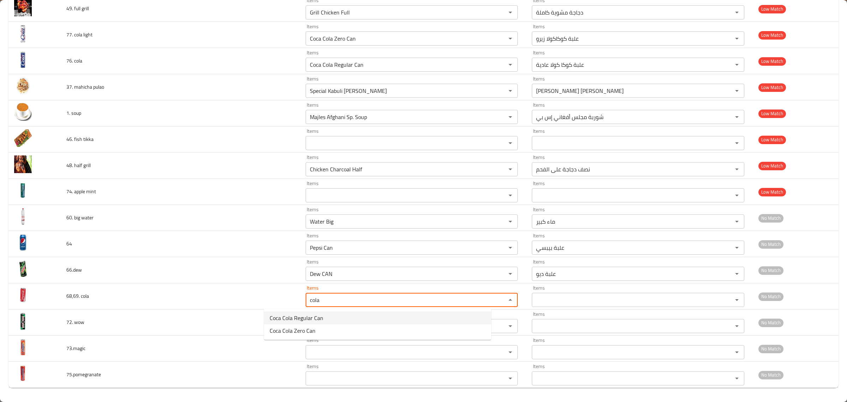
click at [322, 317] on cola-option-0 "Coca Cola Regular Can" at bounding box center [377, 317] width 227 height 13
type cola "Coca Cola Regular Can"
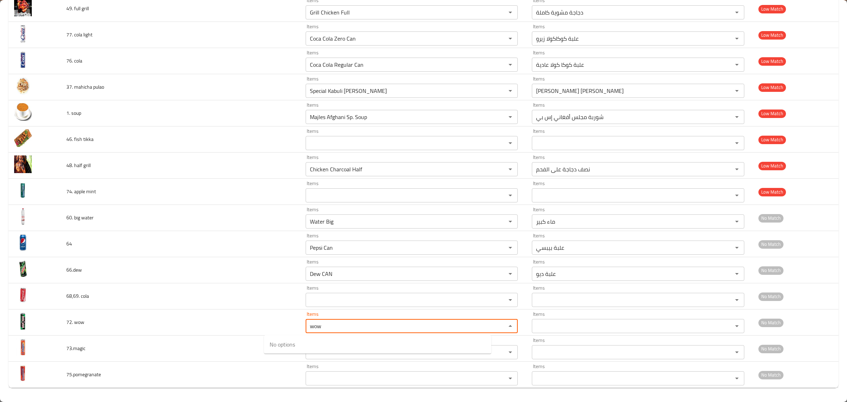
type wow "wow"
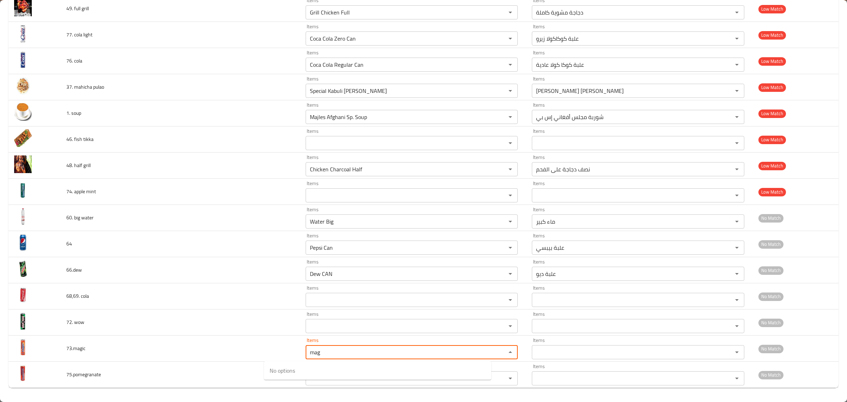
type input "mag"
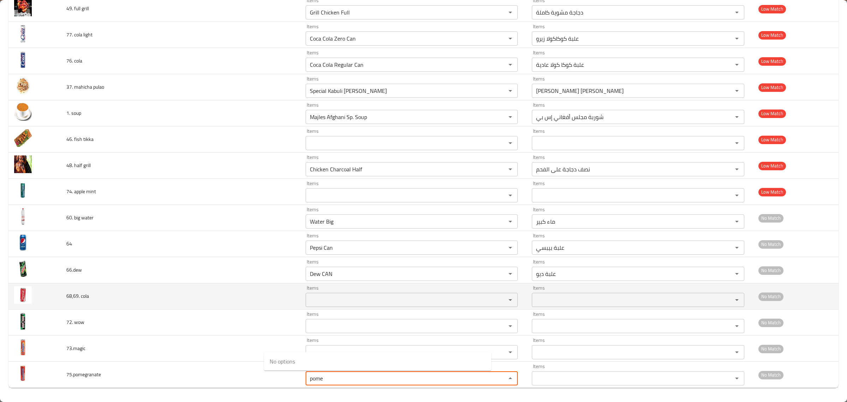
type input "pome"
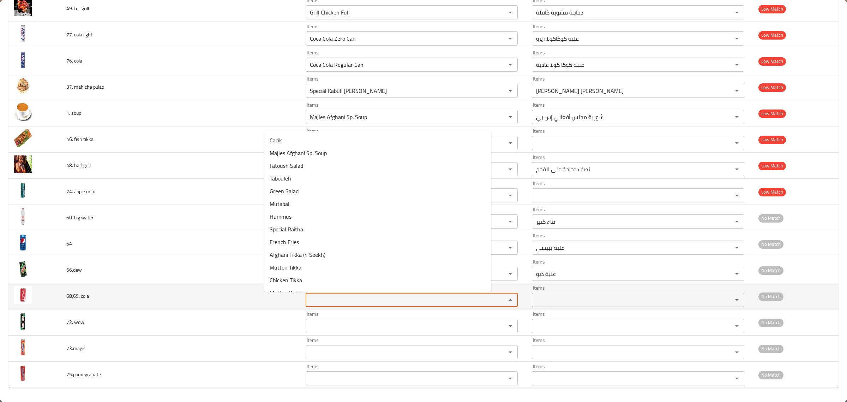
click at [308, 297] on cola "Items" at bounding box center [401, 300] width 187 height 10
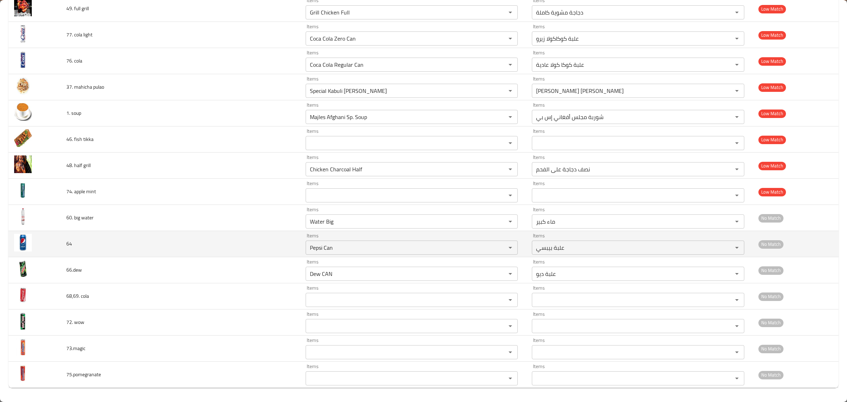
click at [214, 250] on td "64" at bounding box center [180, 244] width 239 height 26
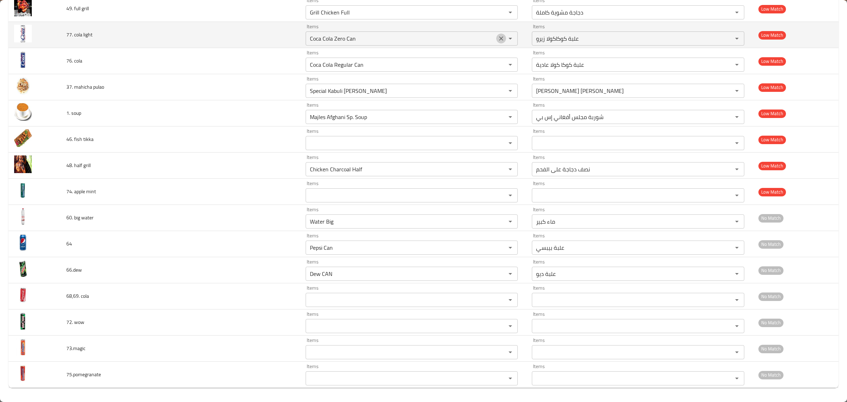
click at [496, 34] on button "Clear" at bounding box center [501, 39] width 10 height 10
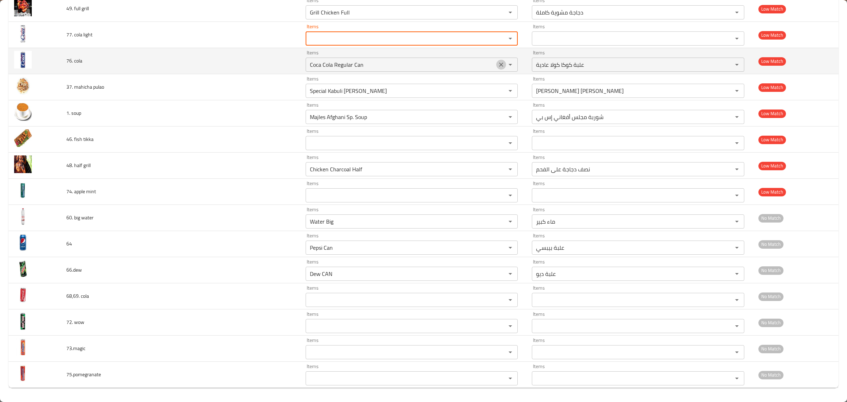
click at [498, 62] on icon "Clear" at bounding box center [501, 64] width 7 height 7
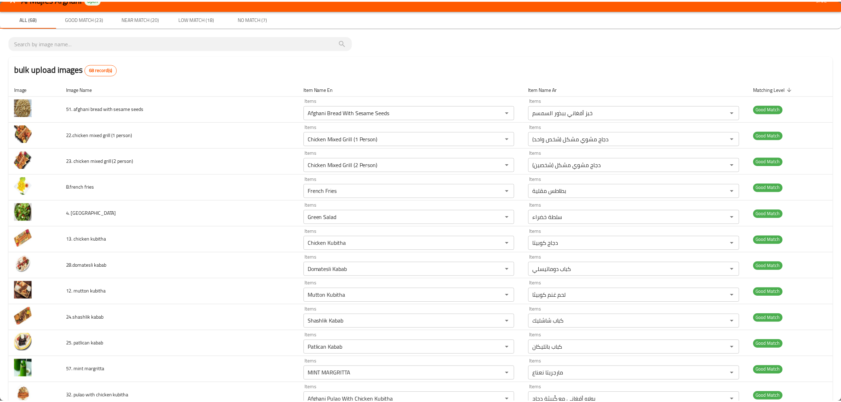
scroll to position [0, 0]
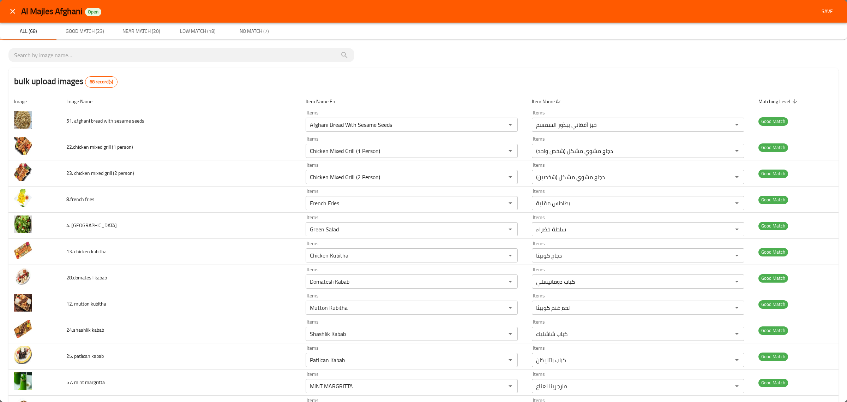
click at [819, 11] on span "Save" at bounding box center [827, 11] width 17 height 9
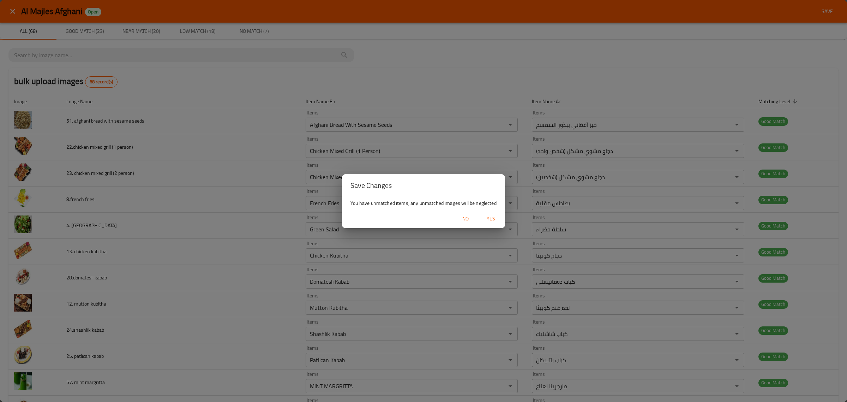
drag, startPoint x: 488, startPoint y: 215, endPoint x: 460, endPoint y: 28, distance: 189.2
click at [488, 215] on span "Yes" at bounding box center [491, 218] width 17 height 9
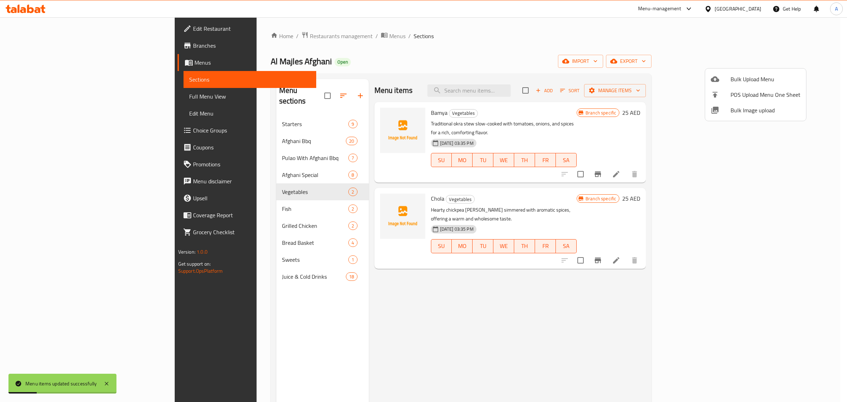
click at [214, 121] on div at bounding box center [423, 201] width 847 height 402
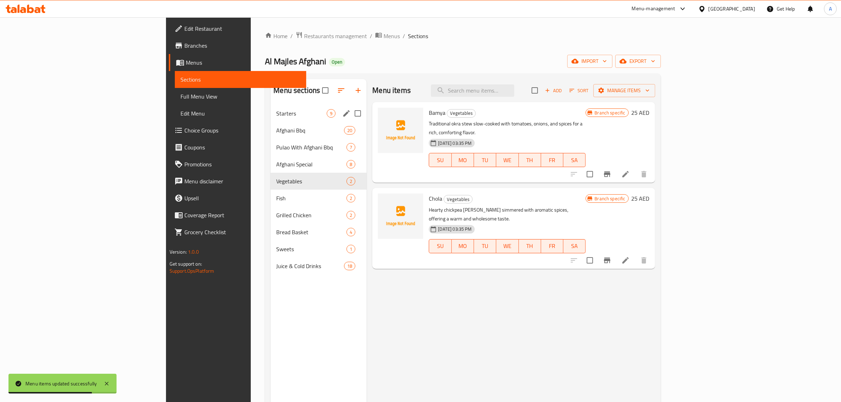
click at [276, 114] on span "Starters" at bounding box center [301, 113] width 50 height 8
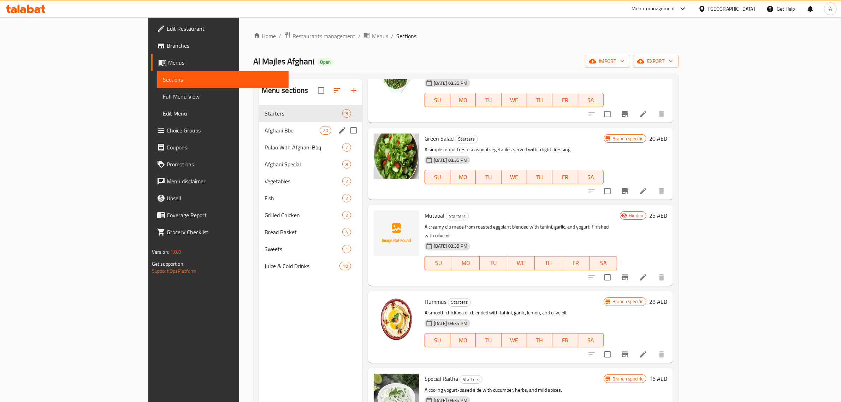
click at [259, 138] on div "Afghani Bbq 20" at bounding box center [310, 130] width 103 height 17
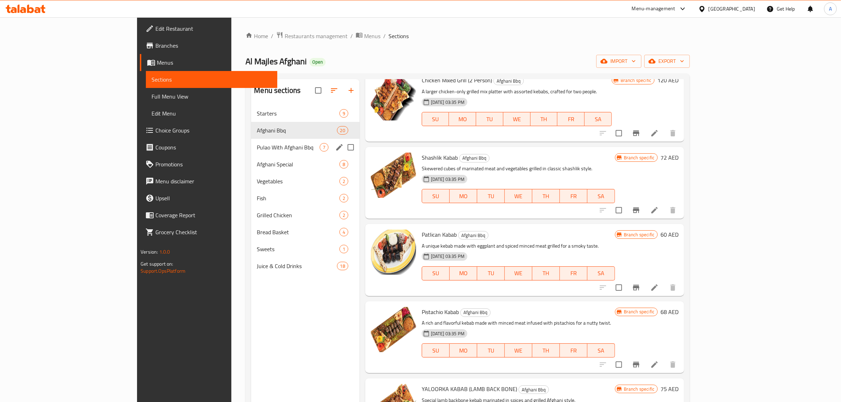
click at [257, 151] on span "Pulao With Afghani Bbq" at bounding box center [288, 147] width 63 height 8
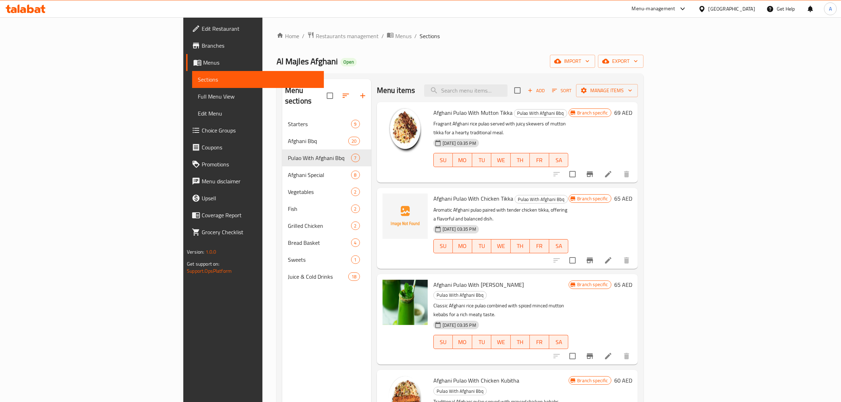
click at [558, 82] on div "Menu items Add Sort Manage items" at bounding box center [507, 90] width 261 height 23
click at [507, 85] on input "search" at bounding box center [465, 90] width 83 height 12
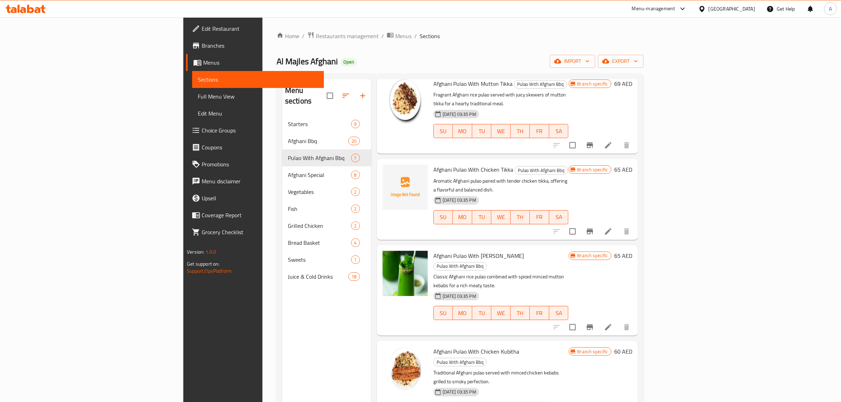
scroll to position [44, 0]
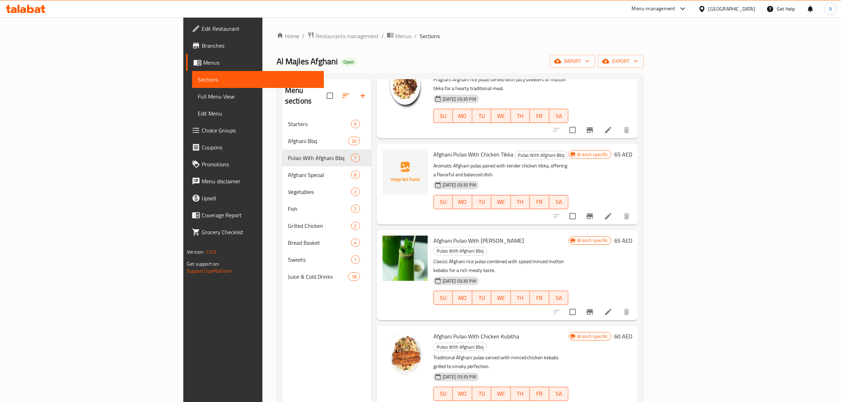
click at [458, 233] on div "Afghani Pulao With Mutton Kubitha Pulao With Afghani Bbq Classic Afghani rice p…" at bounding box center [500, 275] width 141 height 85
click at [442, 257] on p "Classic Afghani rice pulao combined with spiced minced mutton kebabs for a rich…" at bounding box center [500, 266] width 135 height 18
click at [443, 235] on span "Afghani Pulao With Mutton Kubitha" at bounding box center [478, 240] width 90 height 11
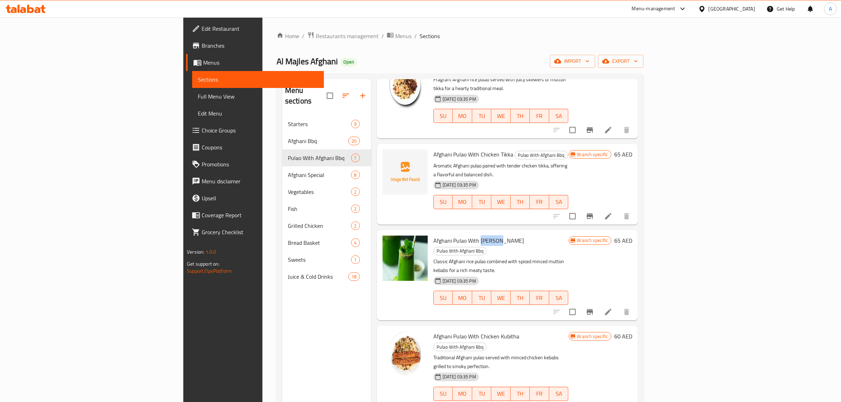
copy span "Mutton"
click at [435, 235] on span "Afghani Pulao With Mutton Kubitha" at bounding box center [478, 240] width 90 height 11
click at [439, 235] on span "Afghani Pulao With Mutton Kubitha" at bounding box center [478, 240] width 90 height 11
drag, startPoint x: 435, startPoint y: 224, endPoint x: 471, endPoint y: 220, distance: 36.3
click at [471, 236] on h6 "Afghani Pulao With Mutton Kubitha Pulao With Afghani Bbq" at bounding box center [500, 246] width 135 height 20
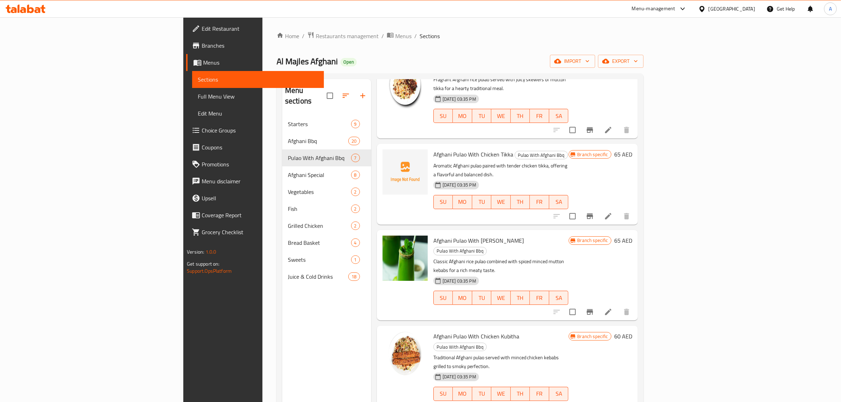
copy span "Mutton Kubitha"
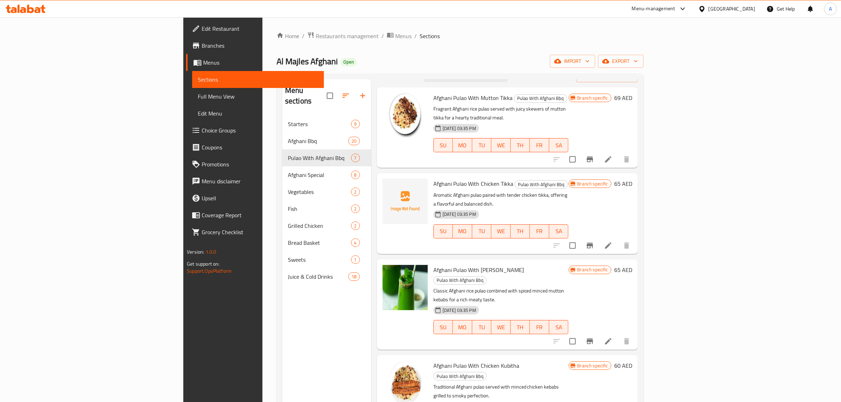
scroll to position [0, 0]
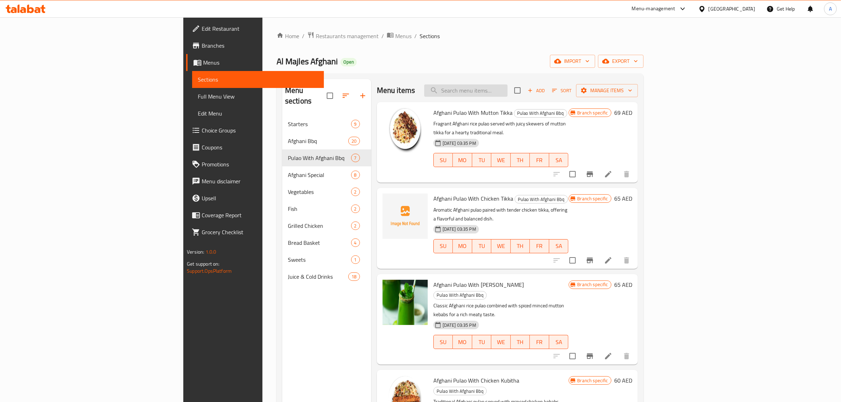
click at [498, 87] on input "search" at bounding box center [465, 90] width 83 height 12
paste input "Mutton Kubitha"
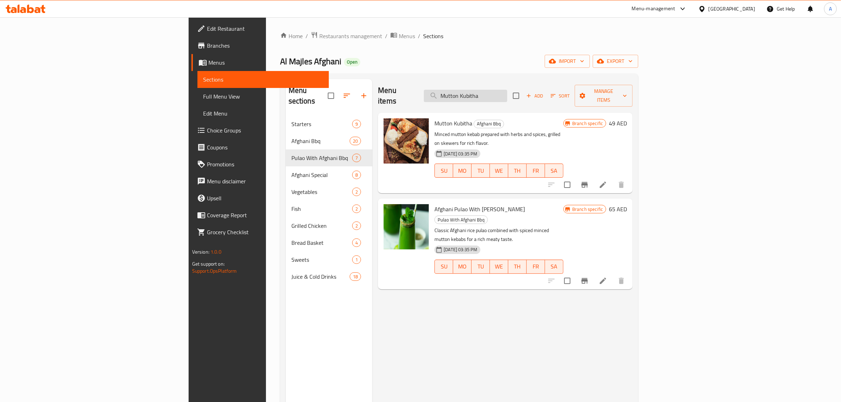
type input "Mutton Kubitha"
click at [412, 207] on button "delete image" at bounding box center [419, 214] width 14 height 14
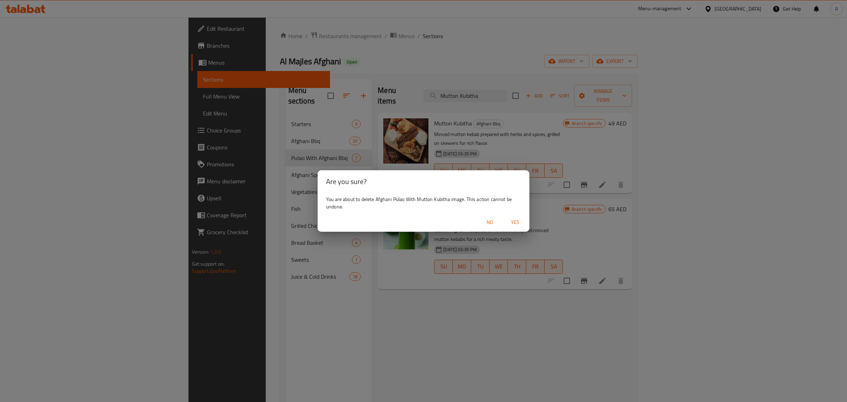
click at [518, 216] on button "Yes" at bounding box center [515, 222] width 23 height 13
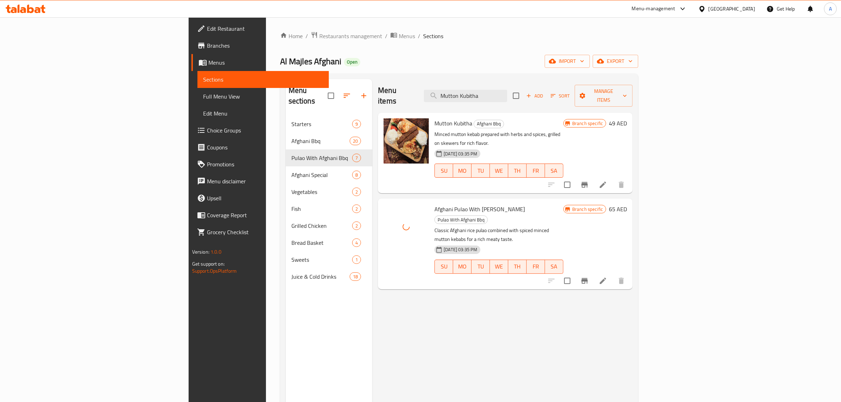
click at [522, 83] on div "Menu items Mutton Kubitha Add Sort Manage items" at bounding box center [505, 96] width 255 height 34
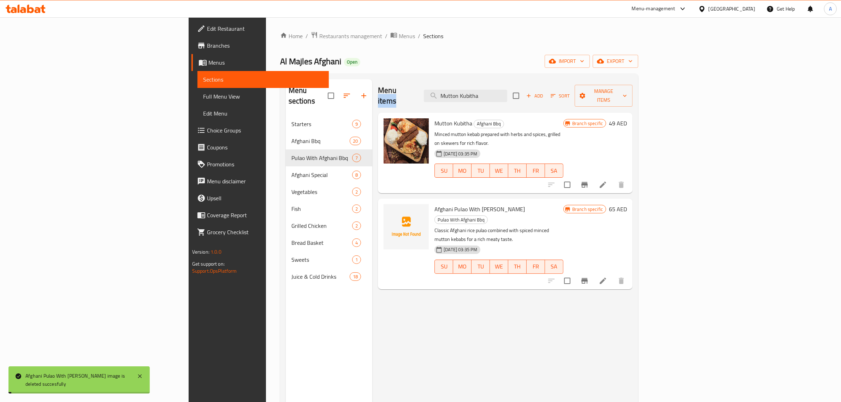
click at [522, 83] on div "Menu items Mutton Kubitha Add Sort Manage items" at bounding box center [505, 96] width 255 height 34
click at [507, 91] on input "Mutton Kubitha" at bounding box center [465, 96] width 83 height 12
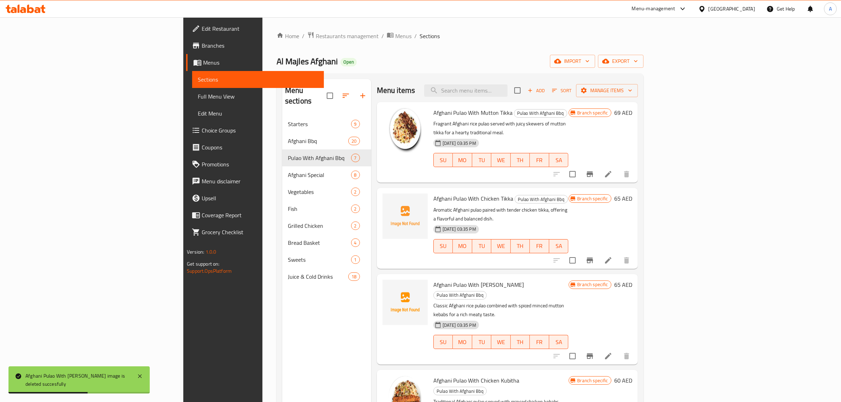
click at [432, 71] on div "Home / Restaurants management / Menus / Sections Al Majles Afghani Open import …" at bounding box center [459, 258] width 367 height 455
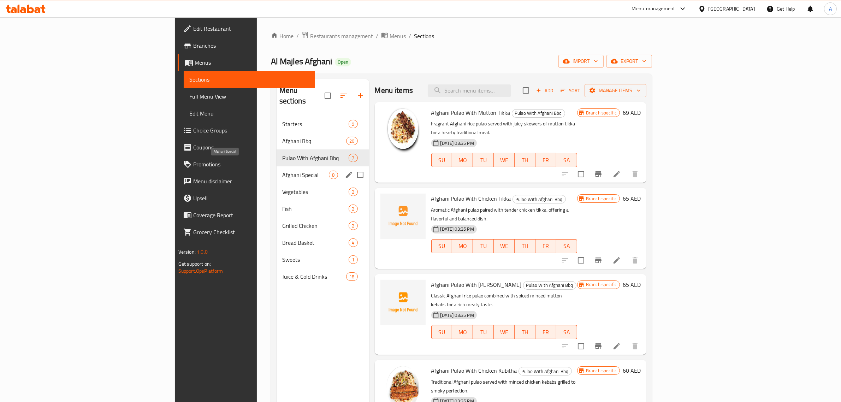
click at [282, 171] on span "Afghani Special" at bounding box center [305, 175] width 47 height 8
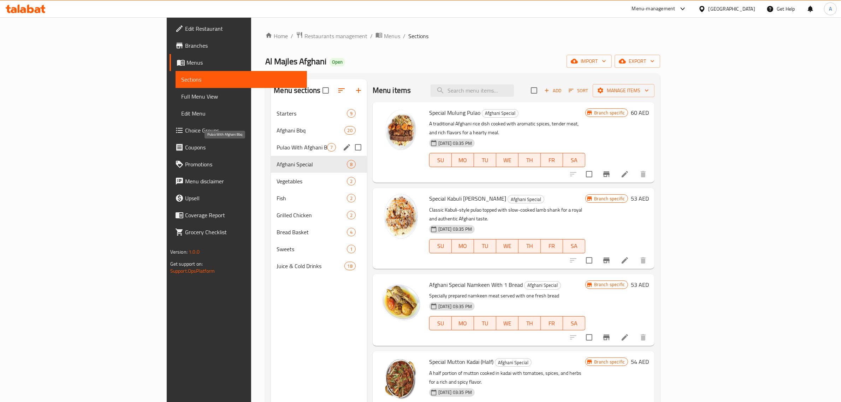
click at [276, 149] on span "Pulao With Afghani Bbq" at bounding box center [301, 147] width 50 height 8
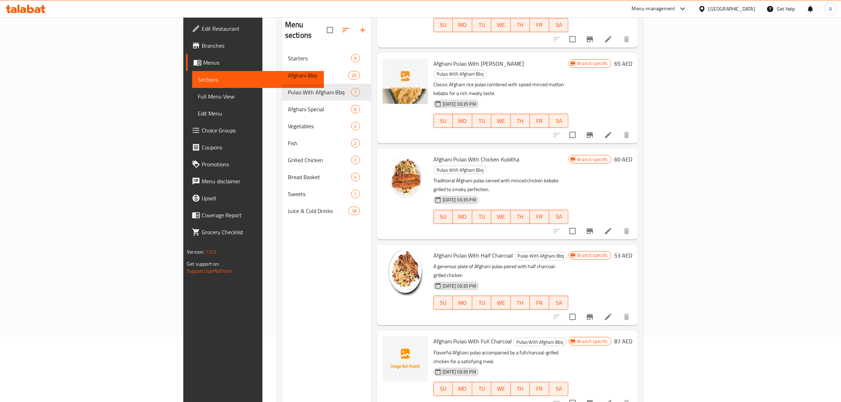
scroll to position [99, 0]
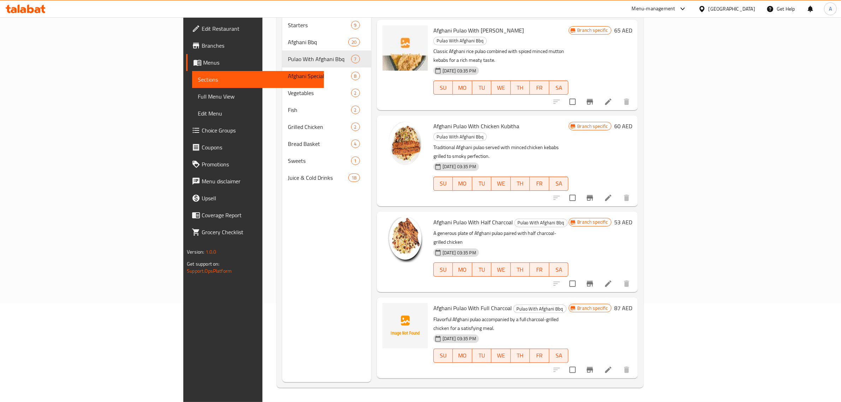
drag, startPoint x: 471, startPoint y: 111, endPoint x: 382, endPoint y: 88, distance: 91.6
click at [458, 160] on div "22-08-2025 03:35 PM" at bounding box center [447, 167] width 35 height 14
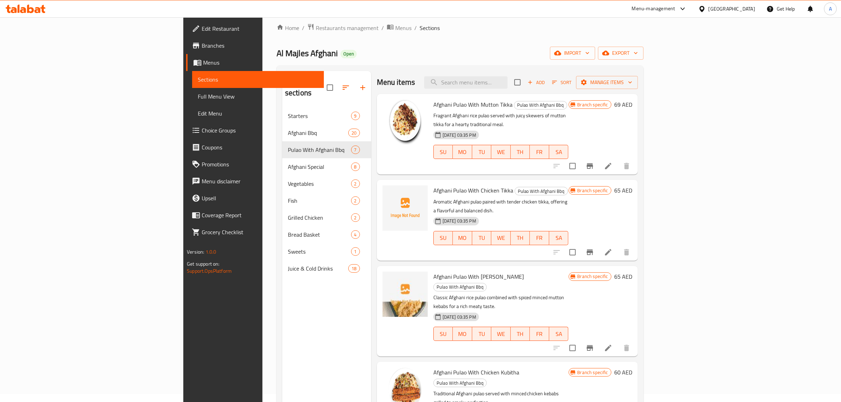
scroll to position [0, 0]
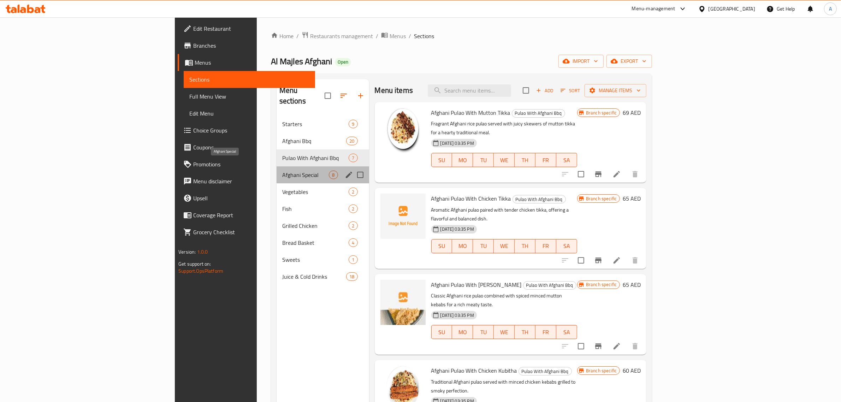
click at [282, 171] on span "Afghani Special" at bounding box center [305, 175] width 47 height 8
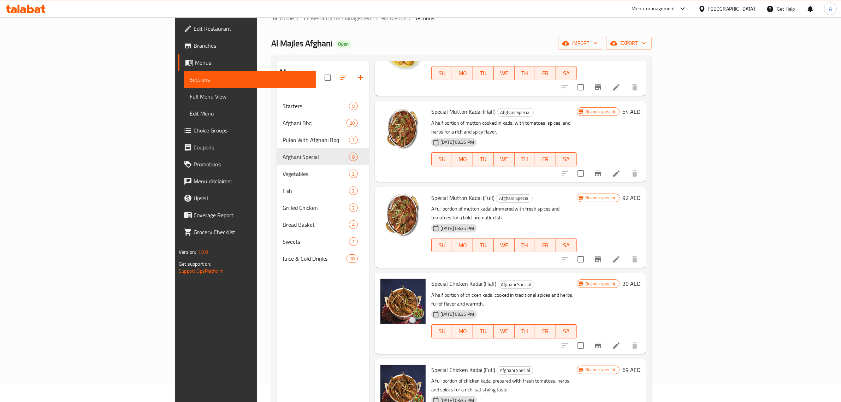
scroll to position [99, 0]
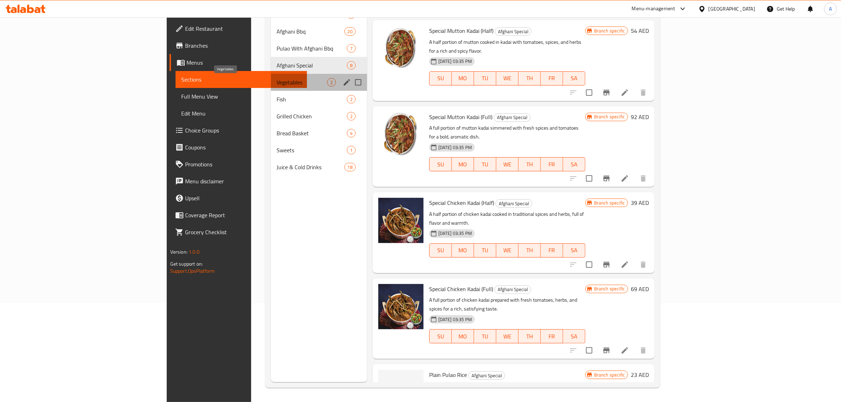
click at [276, 82] on span "Vegetables" at bounding box center [301, 82] width 50 height 8
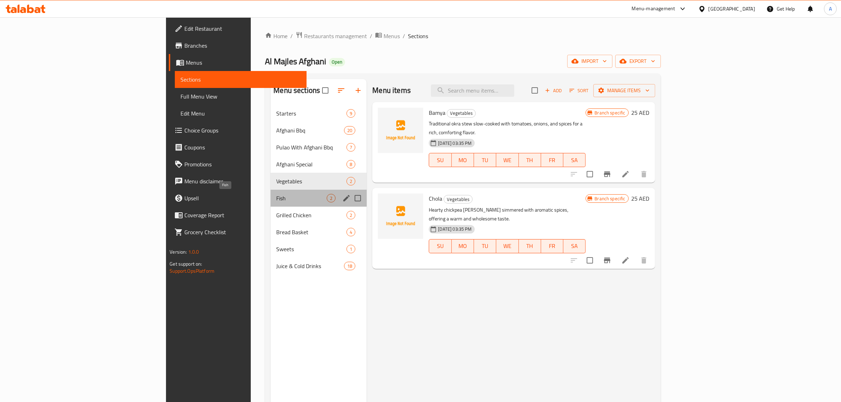
click at [276, 195] on span "Fish" at bounding box center [301, 198] width 50 height 8
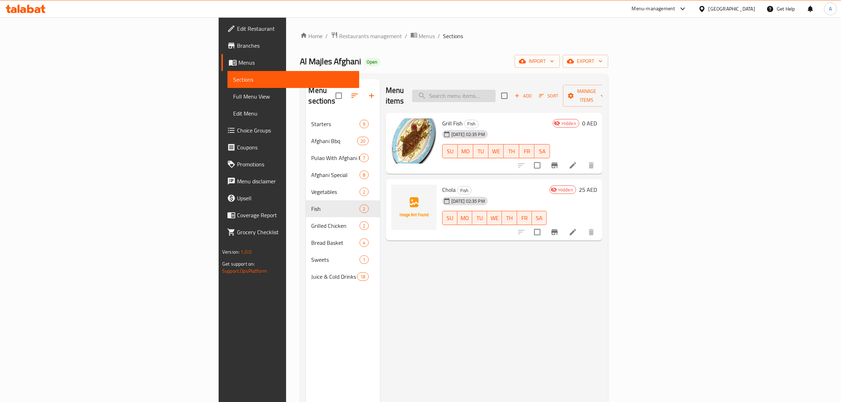
click at [495, 90] on input "search" at bounding box center [453, 96] width 83 height 12
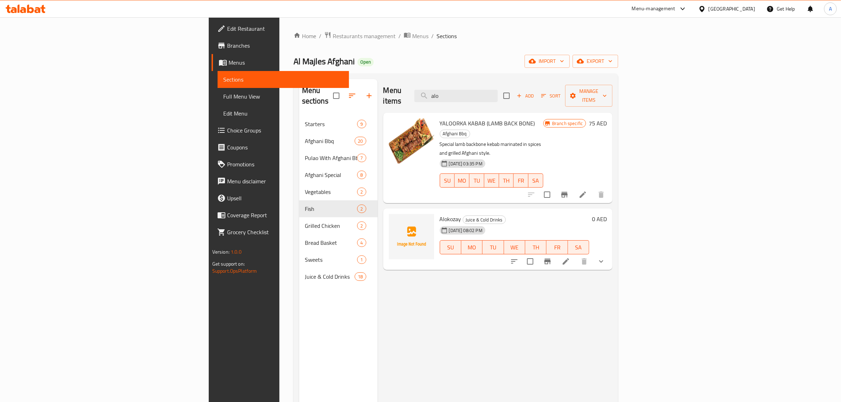
type input "alo"
click at [440, 214] on span "Alokozay" at bounding box center [451, 219] width 22 height 11
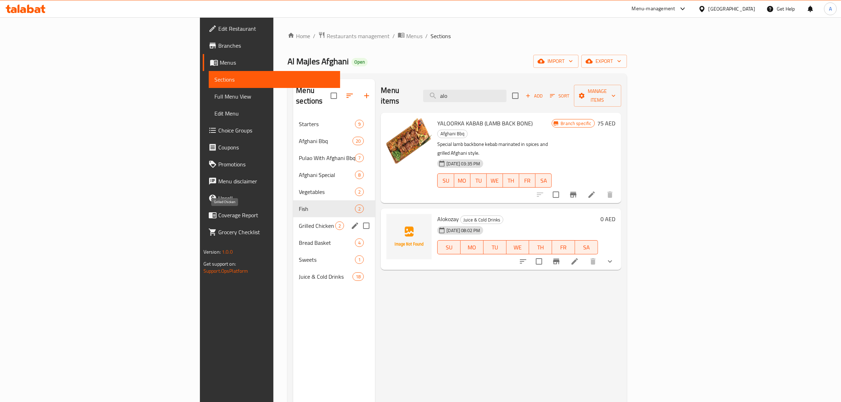
click at [293, 217] on div "Grilled Chicken 2" at bounding box center [334, 225] width 82 height 17
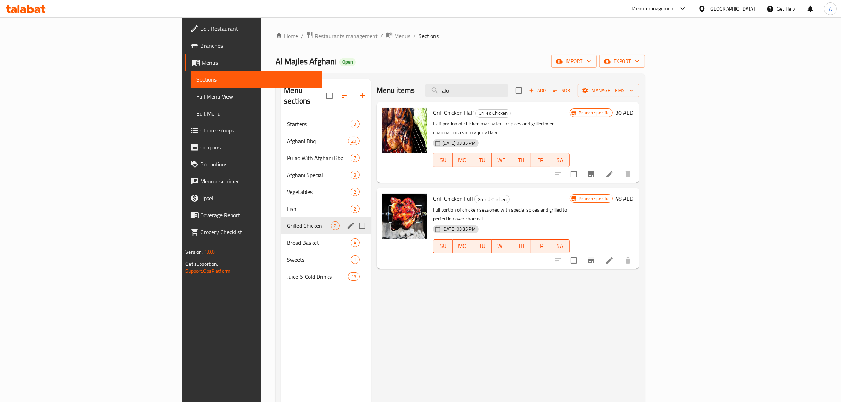
click at [281, 223] on div "Grilled Chicken 2" at bounding box center [325, 225] width 89 height 17
click at [287, 238] on span "Bread Basket" at bounding box center [309, 242] width 44 height 8
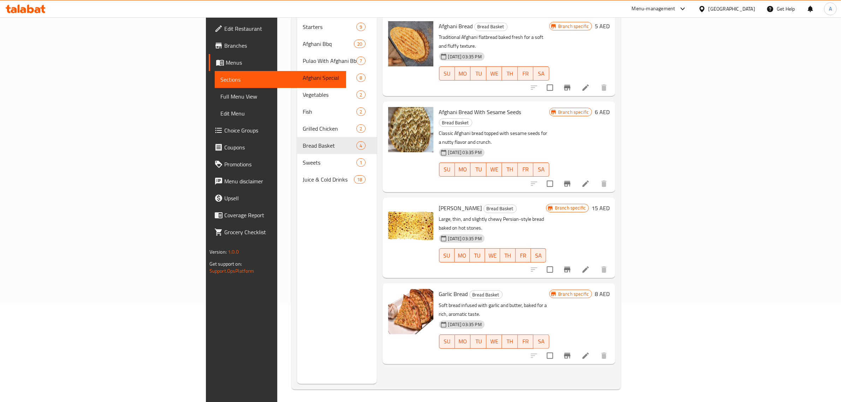
scroll to position [99, 0]
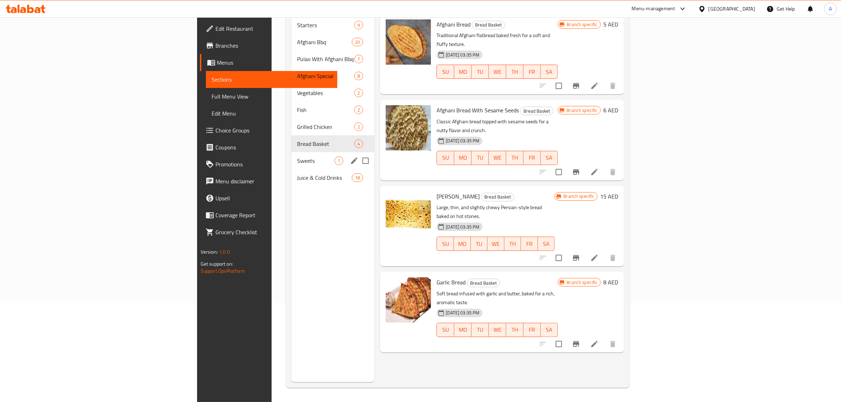
click at [297, 156] on span "Sweets" at bounding box center [315, 160] width 37 height 8
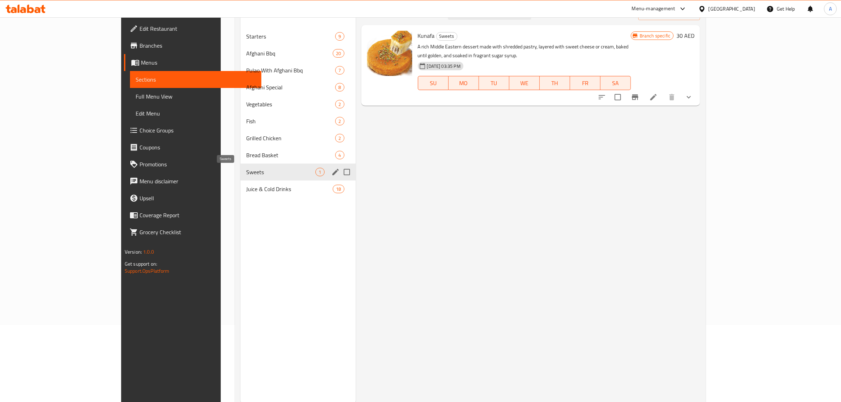
scroll to position [55, 0]
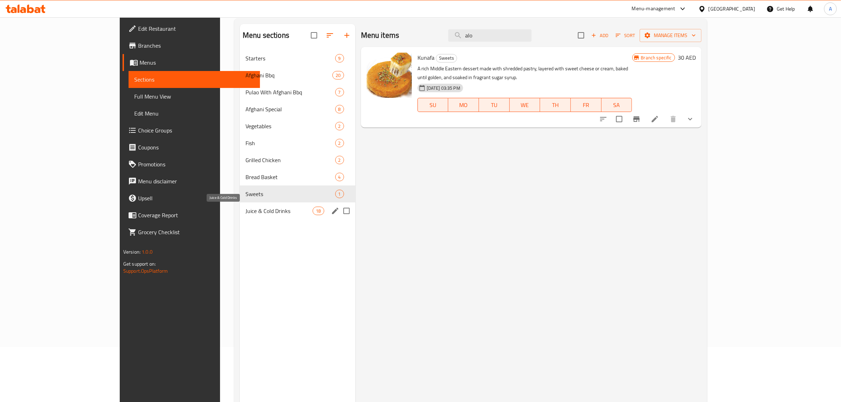
click at [245, 208] on span "Juice & Cold Drinks" at bounding box center [278, 211] width 67 height 8
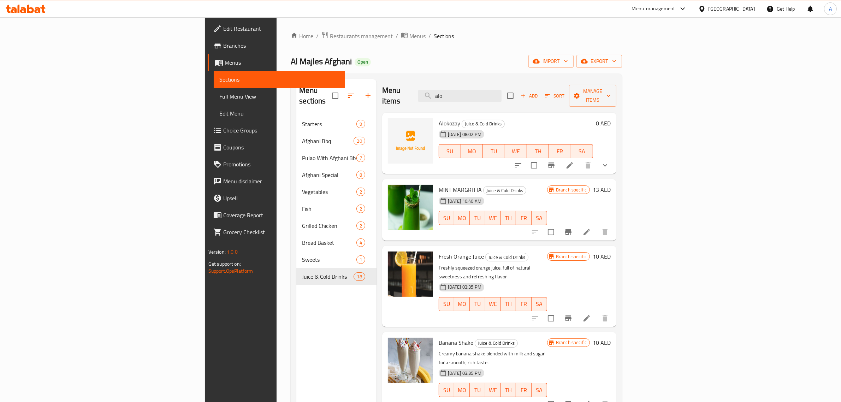
click at [636, 71] on div "Home / Restaurants management / Menus / Sections Al Majles Afghani Open import …" at bounding box center [455, 258] width 359 height 483
click at [622, 70] on div "Home / Restaurants management / Menus / Sections Al Majles Afghani Open import …" at bounding box center [456, 258] width 331 height 455
click at [622, 69] on div "Home / Restaurants management / Menus / Sections Al Majles Afghani Open import …" at bounding box center [456, 258] width 331 height 455
click at [618, 63] on icon "button" at bounding box center [614, 61] width 7 height 7
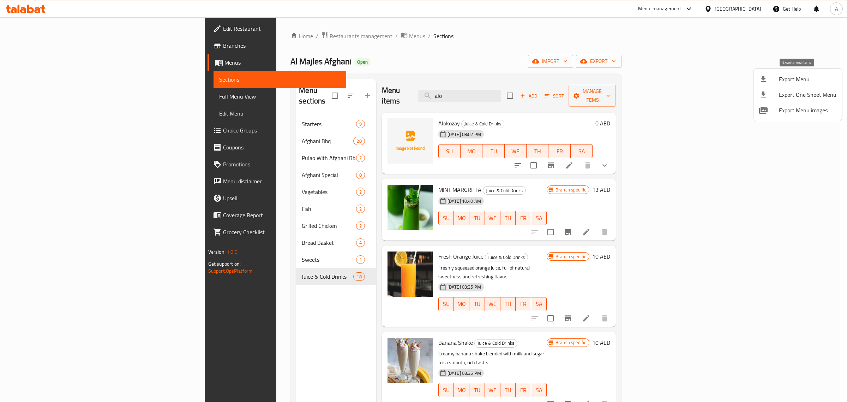
click at [785, 81] on span "Export Menu" at bounding box center [808, 79] width 58 height 8
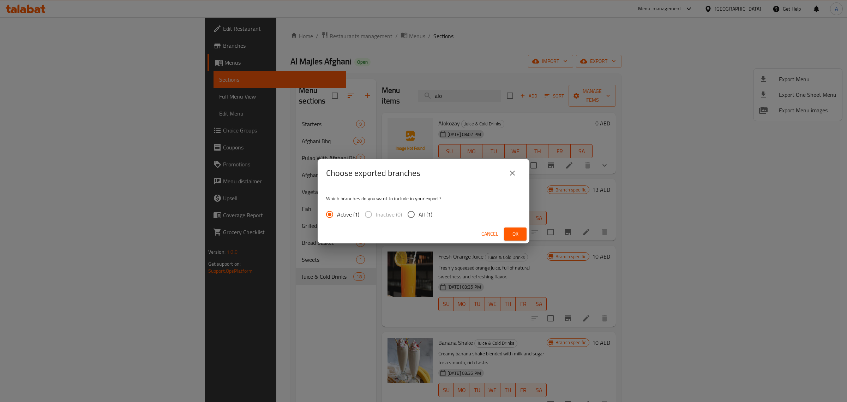
click at [509, 231] on button "Ok" at bounding box center [515, 233] width 23 height 13
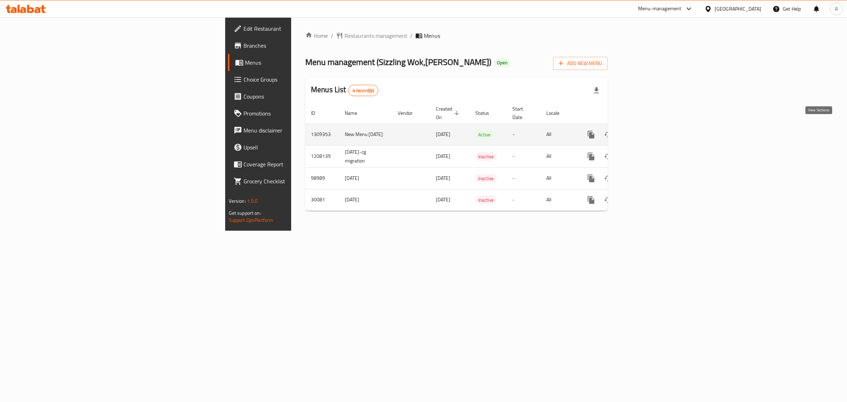
click at [647, 130] on icon "enhanced table" at bounding box center [642, 134] width 8 height 8
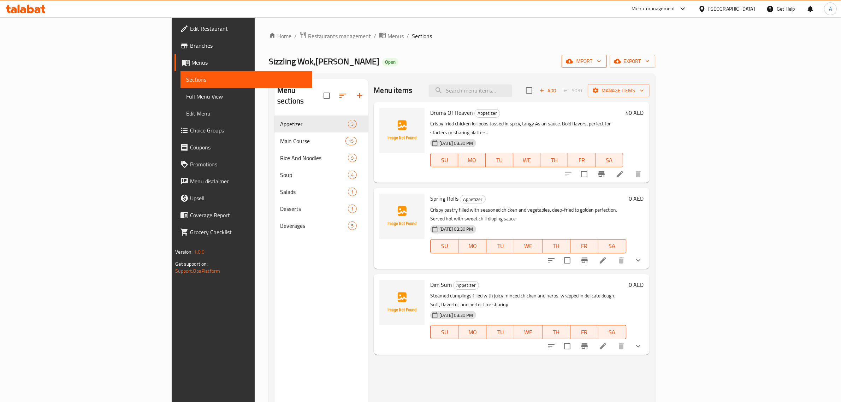
click at [601, 64] on span "import" at bounding box center [584, 61] width 34 height 9
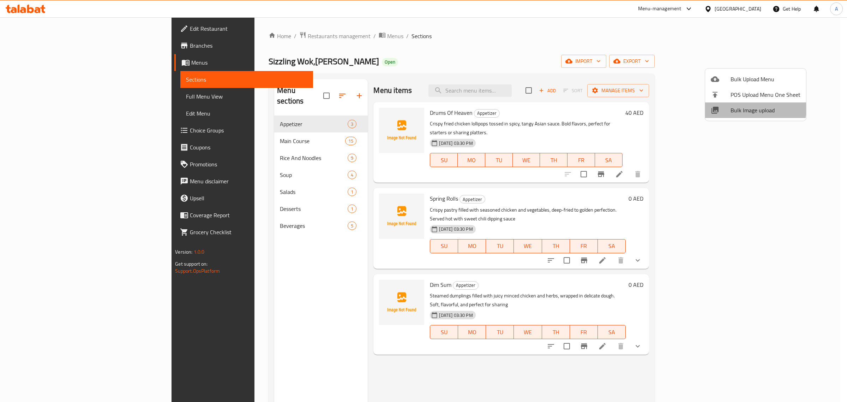
click at [749, 108] on span "Bulk Image upload" at bounding box center [766, 110] width 70 height 8
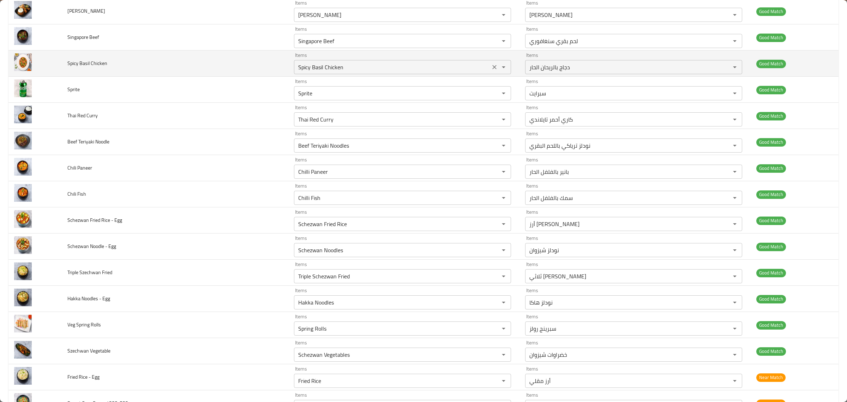
scroll to position [486, 0]
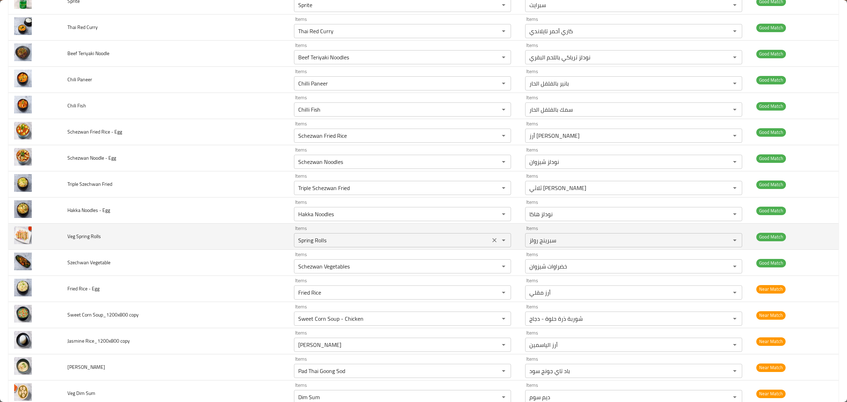
click at [361, 237] on div "Spring Rolls Items" at bounding box center [402, 240] width 217 height 14
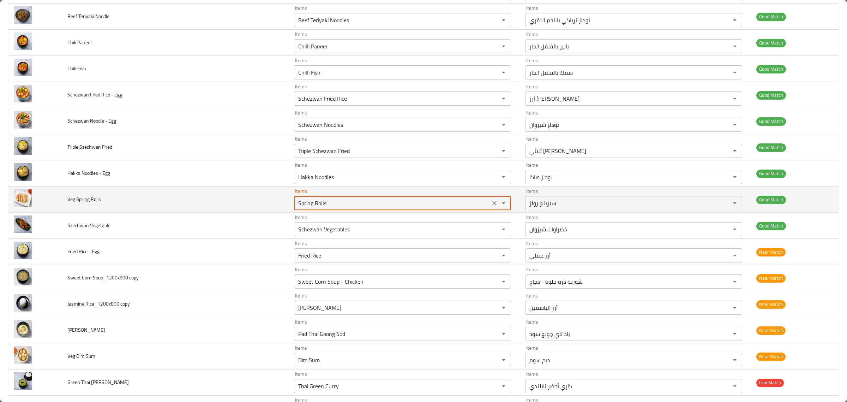
scroll to position [574, 0]
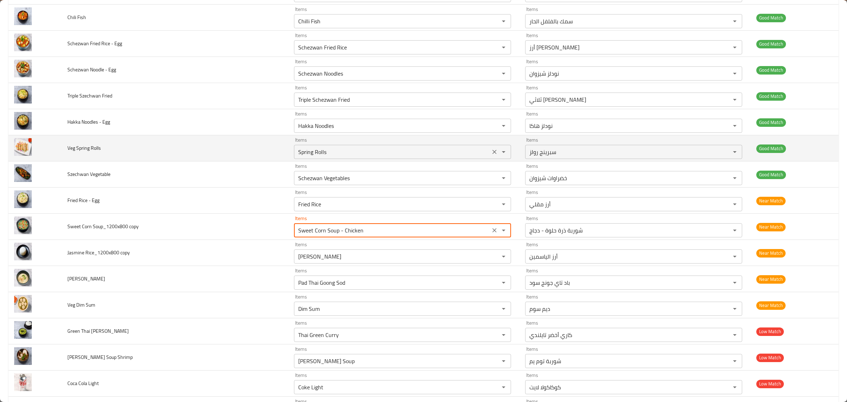
click at [361, 235] on copy "Sweet Corn Soup - Chicken" at bounding box center [392, 230] width 192 height 10
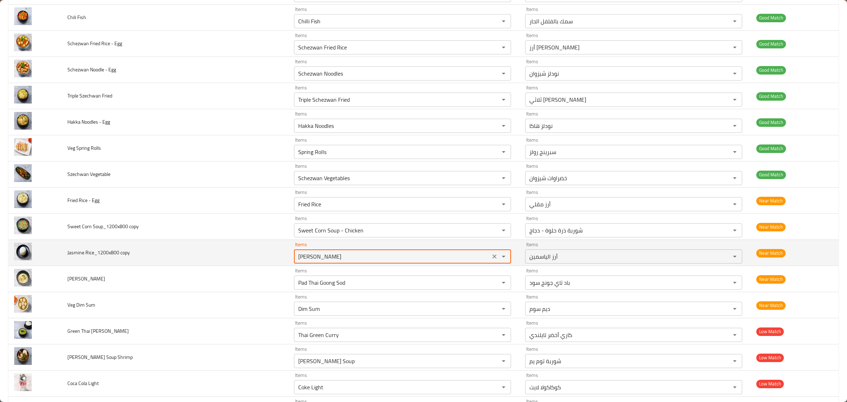
click at [364, 255] on copy "[PERSON_NAME]" at bounding box center [392, 256] width 192 height 10
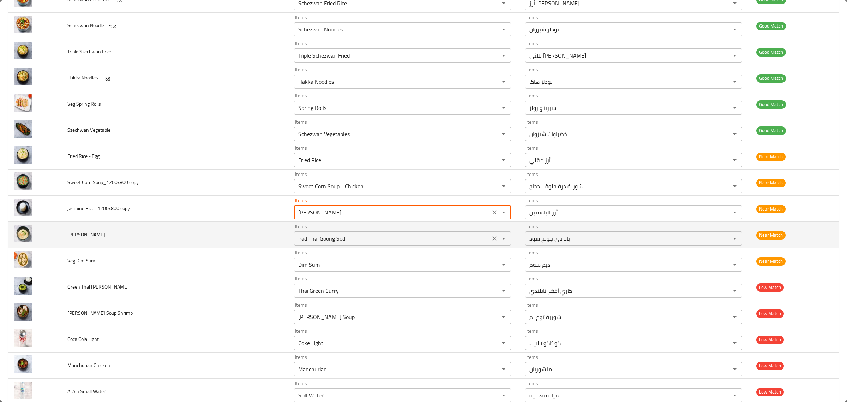
click at [367, 235] on div "Pad Thai Goong Sod Items" at bounding box center [402, 238] width 217 height 14
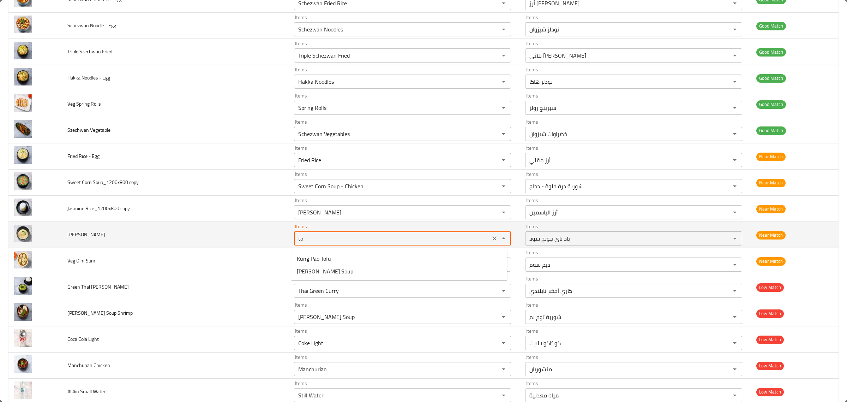
type SHJ "t"
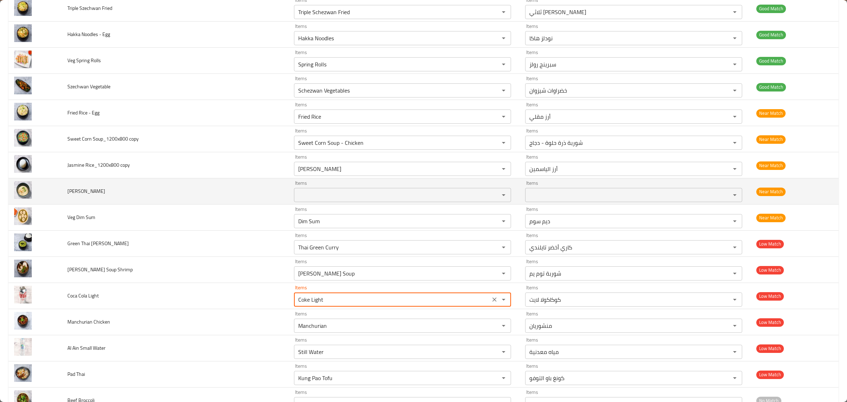
scroll to position [773, 0]
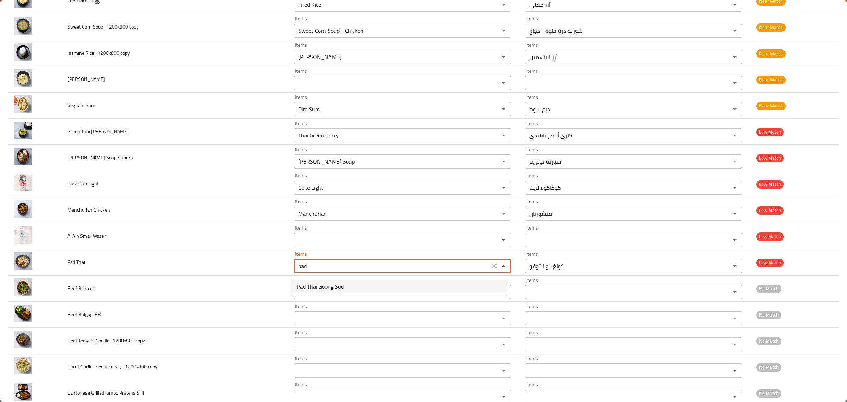
click at [341, 290] on span "Pad Thai Goong Sod" at bounding box center [320, 286] width 47 height 8
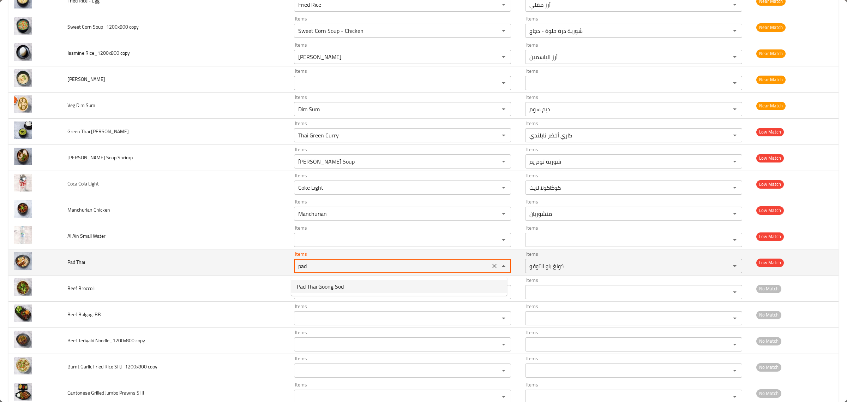
type Thai "Pad Thai Goong Sod"
type Thai-ar "باد تاي جونج سود"
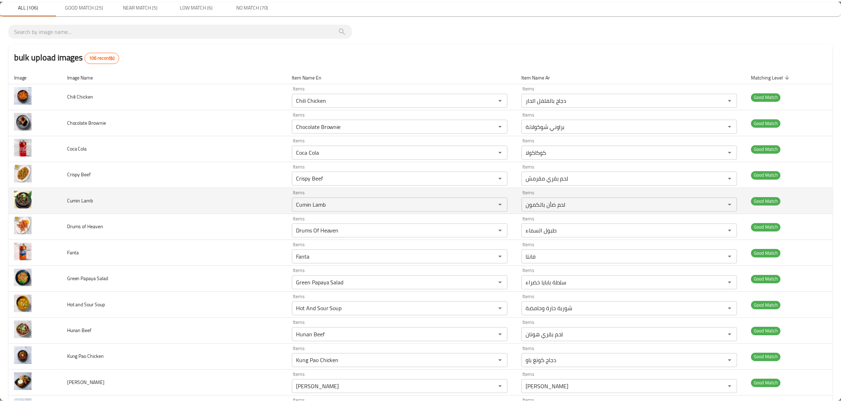
scroll to position [0, 0]
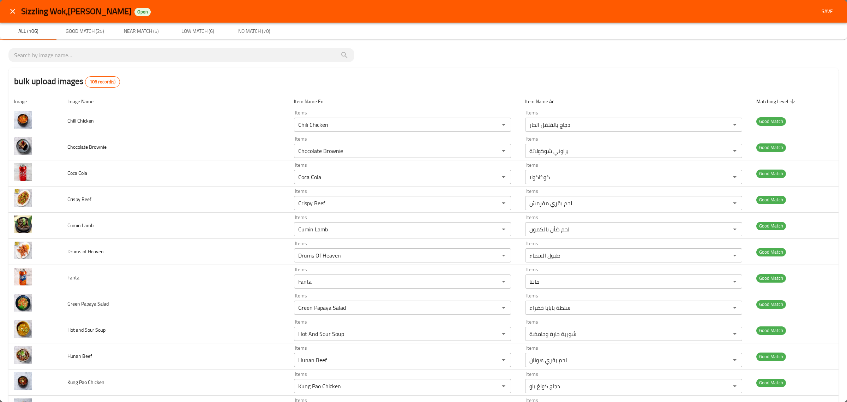
type Thai "Pad Thai Goong Sod"
click at [820, 7] on span "Save" at bounding box center [827, 11] width 17 height 9
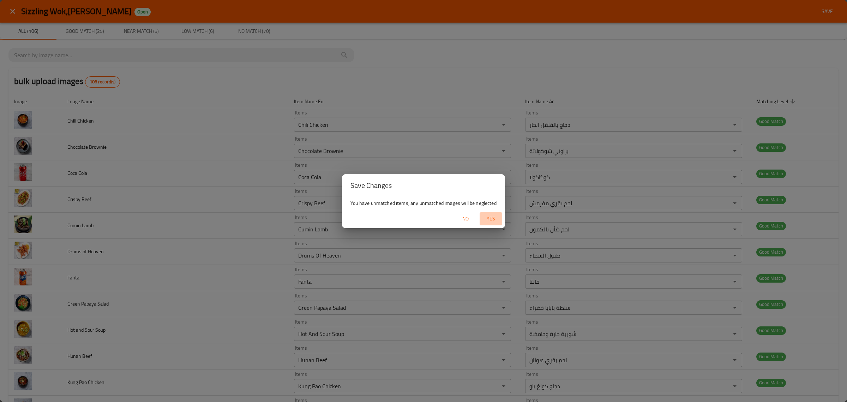
click at [492, 218] on span "Yes" at bounding box center [491, 218] width 17 height 9
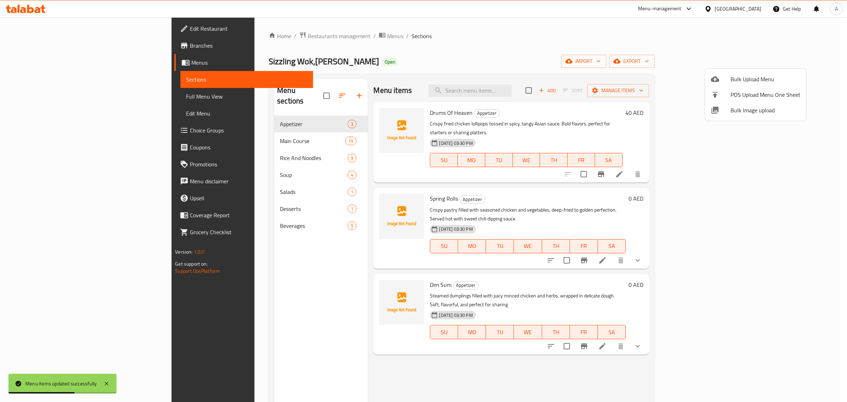
click at [200, 125] on div at bounding box center [423, 201] width 847 height 402
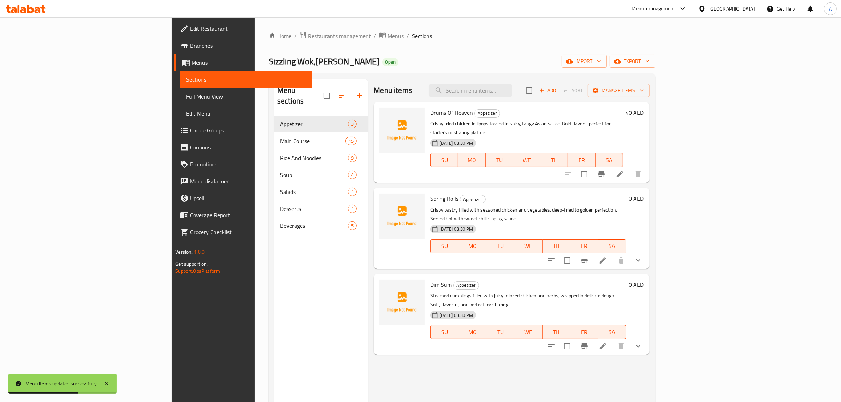
click at [274, 132] on div "Main Course 15" at bounding box center [321, 140] width 94 height 17
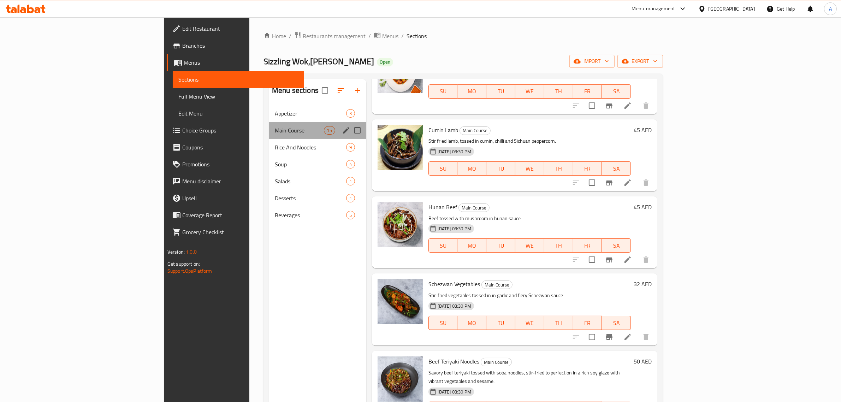
click at [269, 122] on div "Main Course 15" at bounding box center [317, 130] width 97 height 17
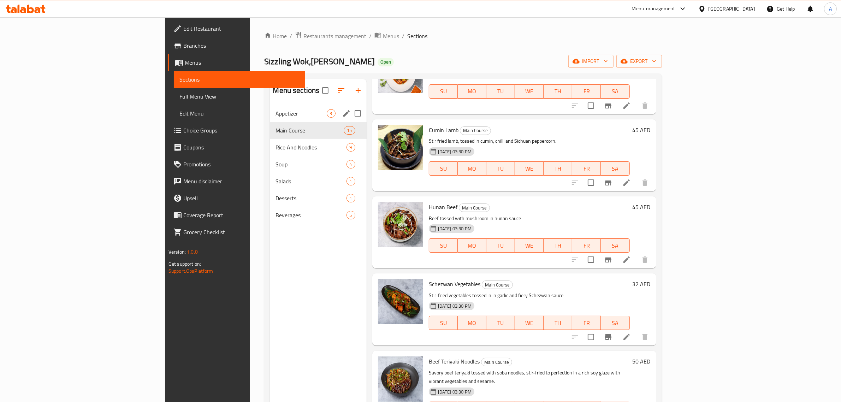
click at [275, 117] on span "Appetizer" at bounding box center [300, 113] width 51 height 8
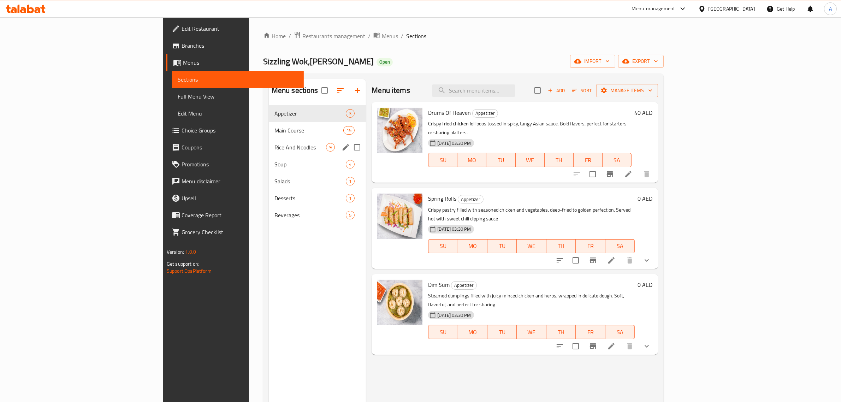
click at [269, 140] on div "Rice And Noodles 9" at bounding box center [317, 147] width 97 height 17
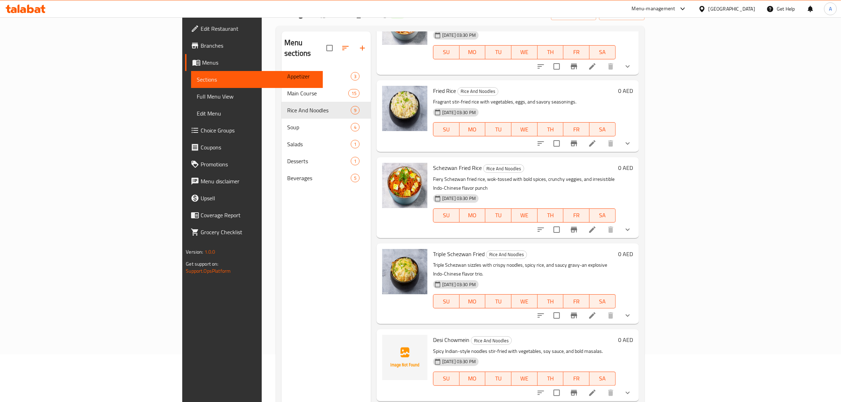
scroll to position [99, 0]
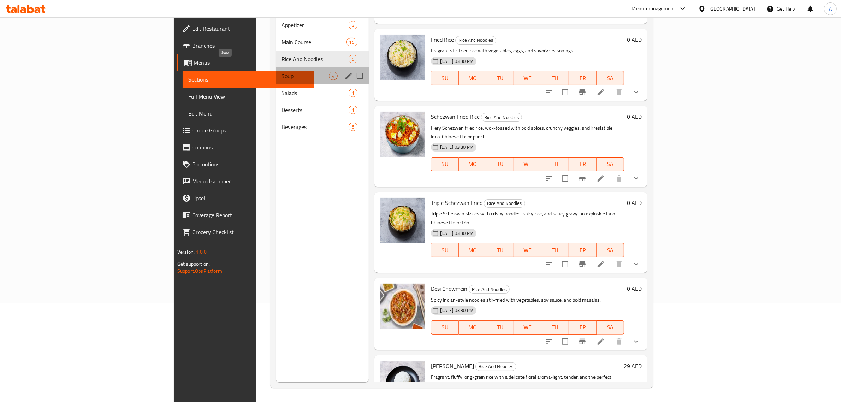
click at [281, 72] on span "Soup" at bounding box center [304, 76] width 47 height 8
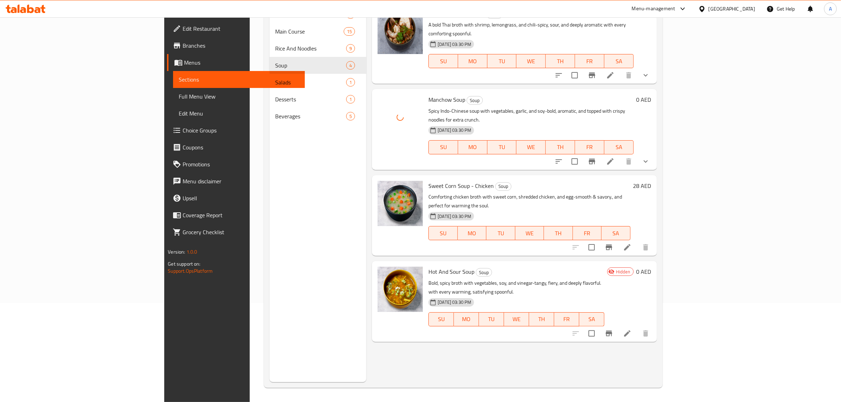
scroll to position [55, 0]
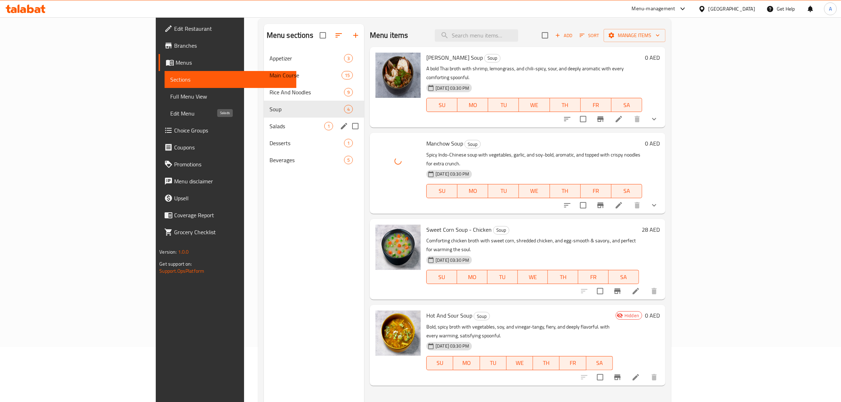
click at [269, 126] on span "Salads" at bounding box center [296, 126] width 55 height 8
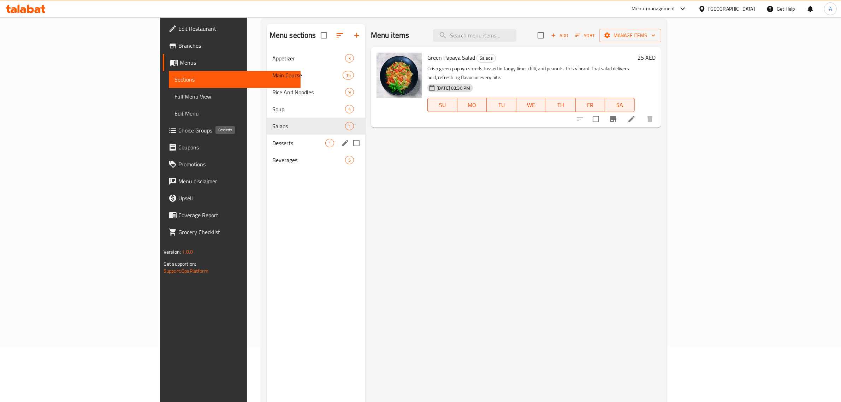
click at [272, 140] on span "Desserts" at bounding box center [298, 143] width 53 height 8
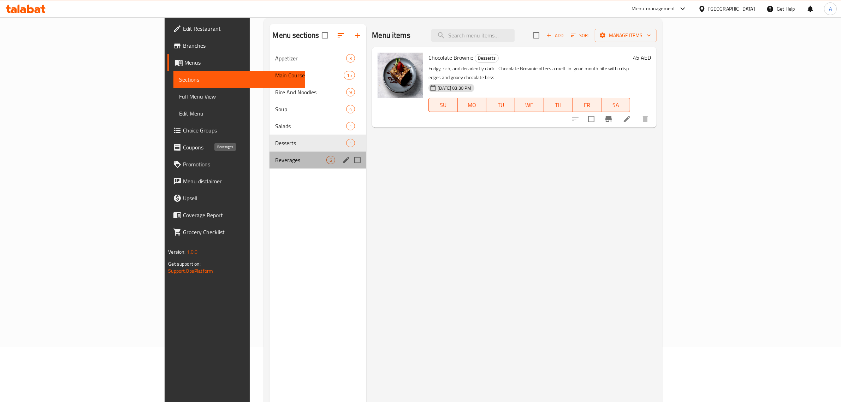
click at [275, 160] on span "Beverages" at bounding box center [300, 160] width 51 height 8
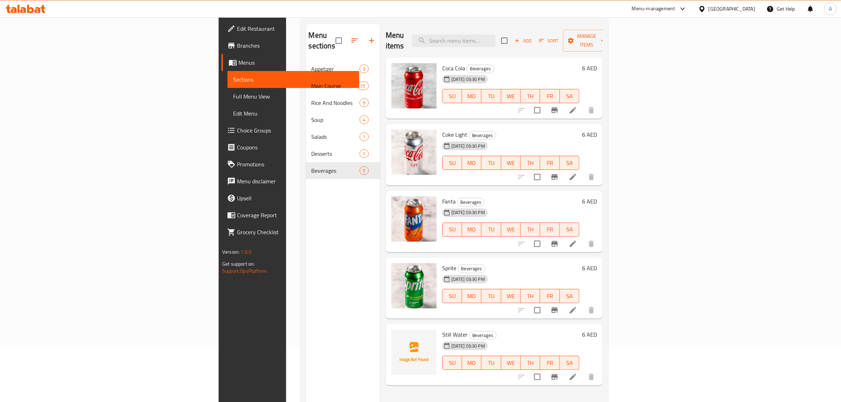
click at [481, 29] on div "Menu items Add Sort Manage items" at bounding box center [494, 41] width 217 height 34
click at [233, 95] on span "Full Menu View" at bounding box center [293, 96] width 120 height 8
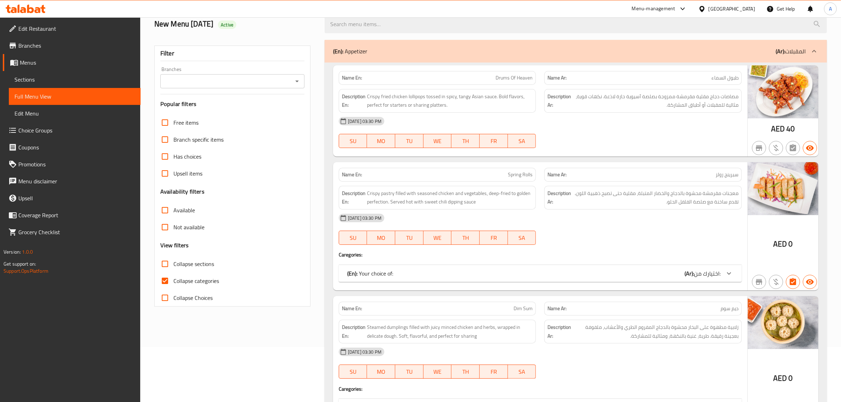
drag, startPoint x: 840, startPoint y: 27, endPoint x: 847, endPoint y: 35, distance: 11.0
click at [841, 35] on html "​ Menu-management United Arab Emirates Get Help A Edit Restaurant Branches Menu…" at bounding box center [420, 146] width 841 height 402
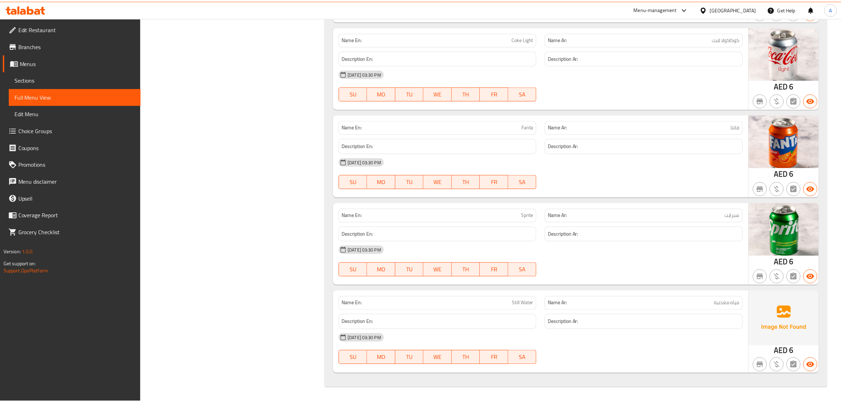
scroll to position [2314, 0]
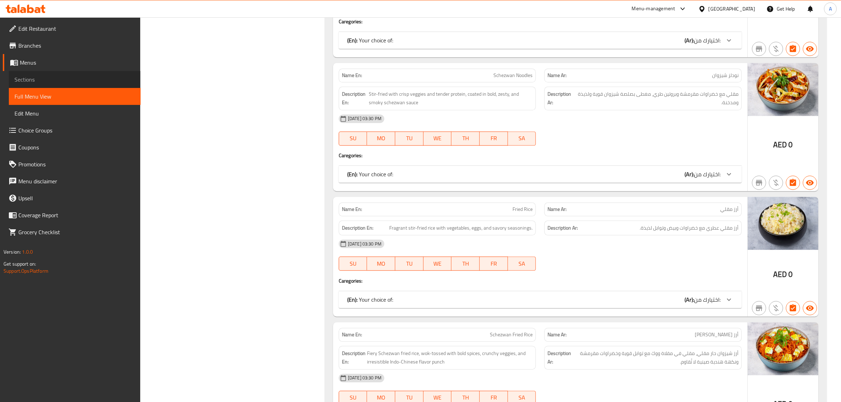
click at [39, 75] on link "Sections" at bounding box center [75, 79] width 132 height 17
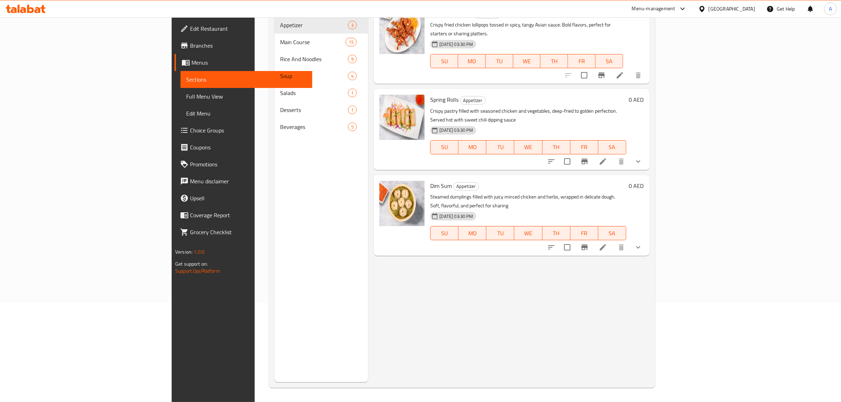
scroll to position [99, 0]
click at [504, 291] on div "Menu items Add Sort Manage items Drums Of Heaven Appetizer Crispy fried chicken…" at bounding box center [508, 181] width 281 height 402
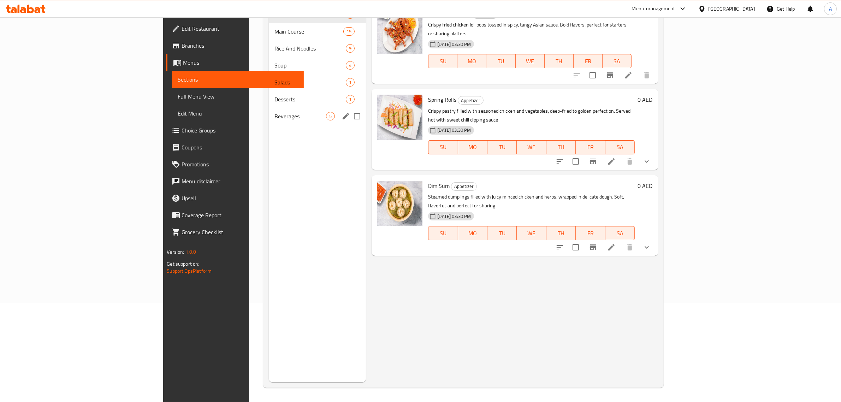
click at [274, 117] on span "Beverages" at bounding box center [300, 116] width 52 height 8
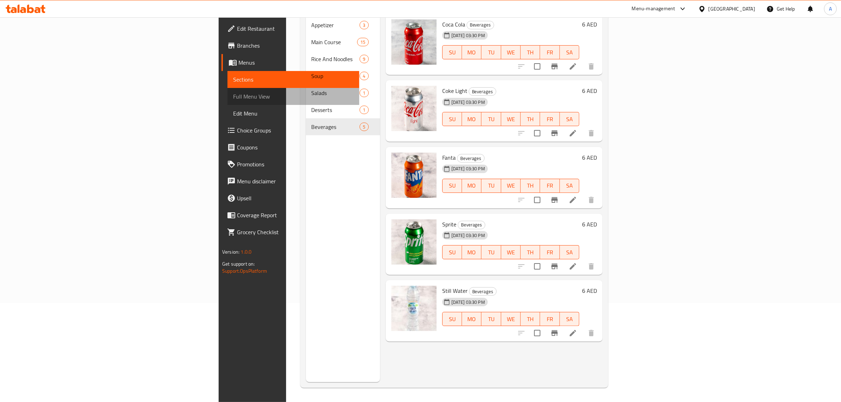
click at [233, 96] on span "Full Menu View" at bounding box center [293, 96] width 120 height 8
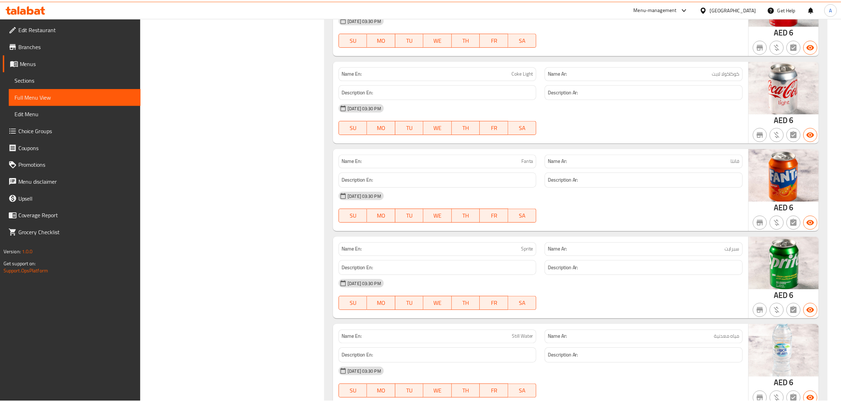
scroll to position [4003, 0]
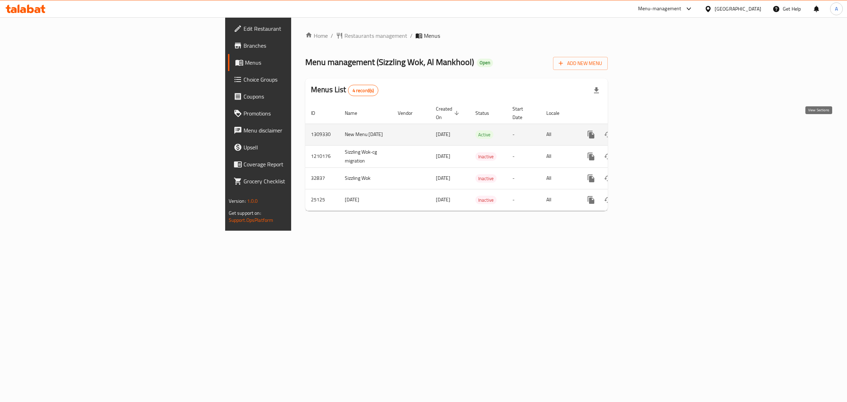
click at [647, 131] on icon "enhanced table" at bounding box center [642, 134] width 8 height 8
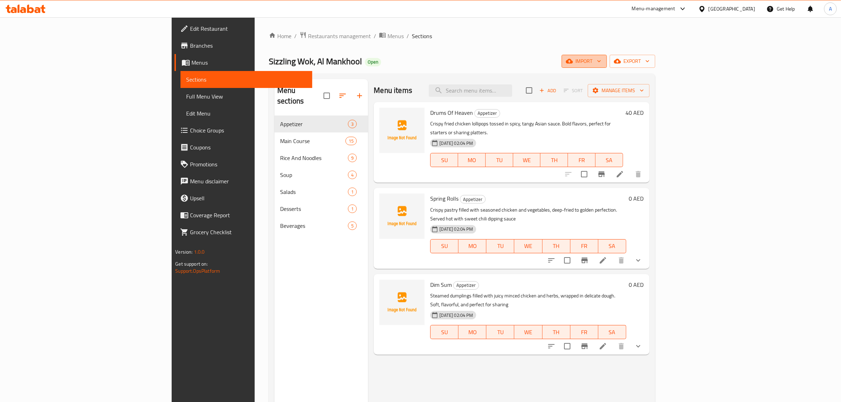
click at [573, 61] on icon "button" at bounding box center [569, 61] width 7 height 7
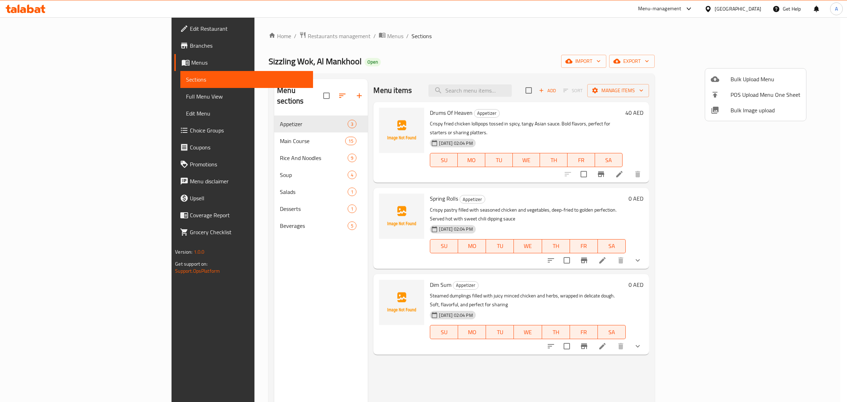
click at [745, 112] on span "Bulk Image upload" at bounding box center [766, 110] width 70 height 8
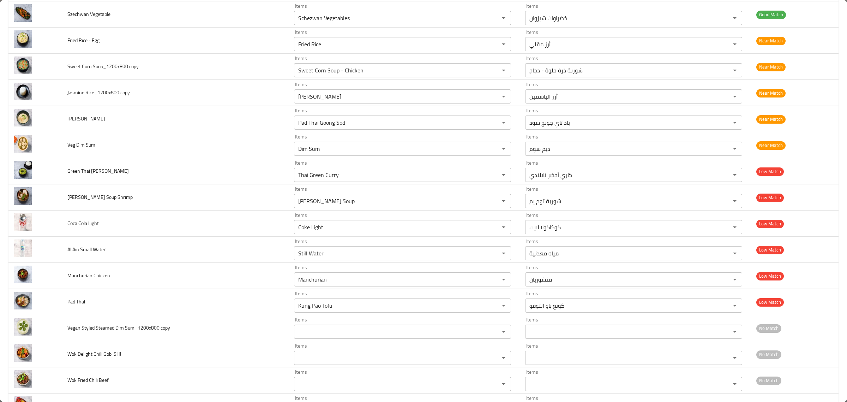
scroll to position [662, 0]
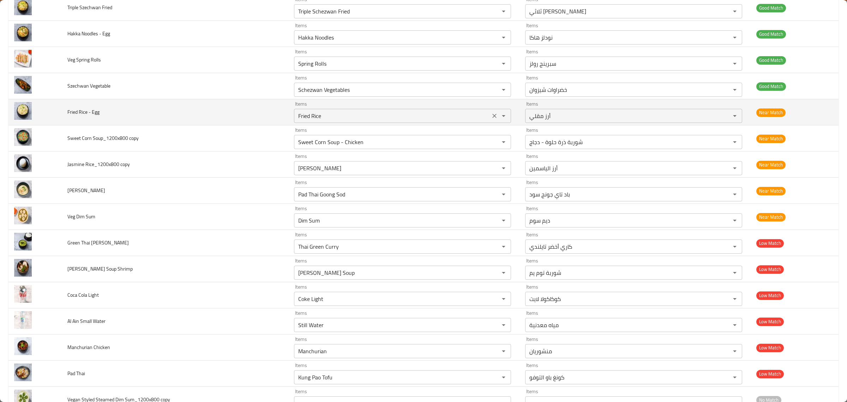
click at [362, 123] on div "Fried Rice Items" at bounding box center [402, 116] width 217 height 14
click at [493, 118] on icon "Clear" at bounding box center [495, 116] width 4 height 4
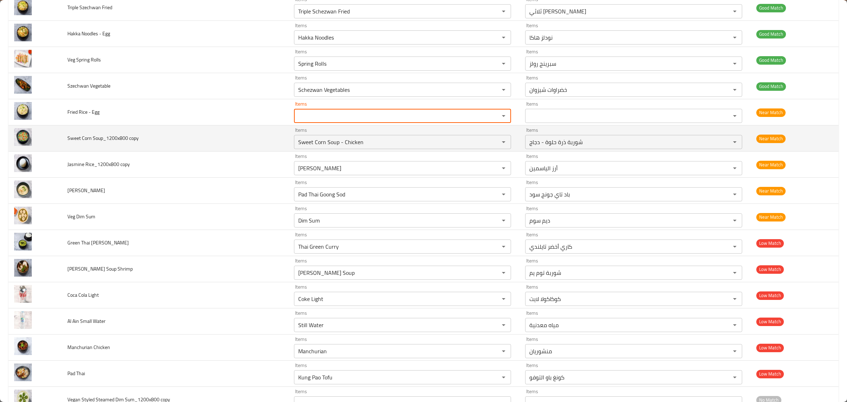
click at [477, 129] on td "Items Sweet Corn Soup - Chicken Items" at bounding box center [403, 138] width 231 height 26
click at [475, 141] on copy "Sweet Corn Soup - Chicken" at bounding box center [392, 142] width 192 height 10
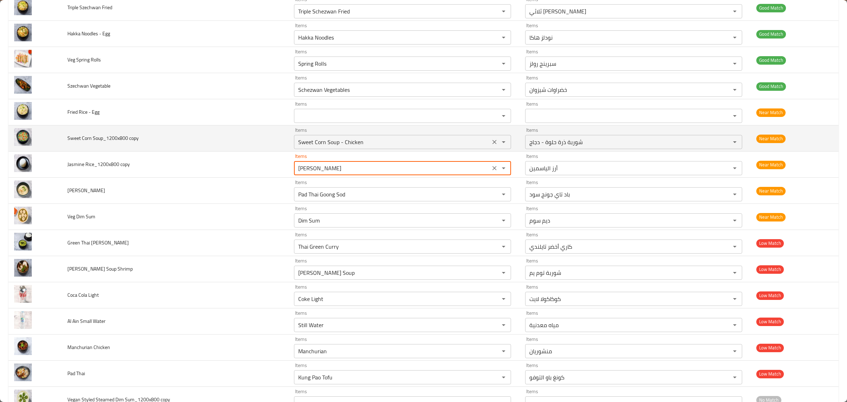
click at [407, 146] on copy "Sweet Corn Soup - Chicken" at bounding box center [392, 142] width 192 height 10
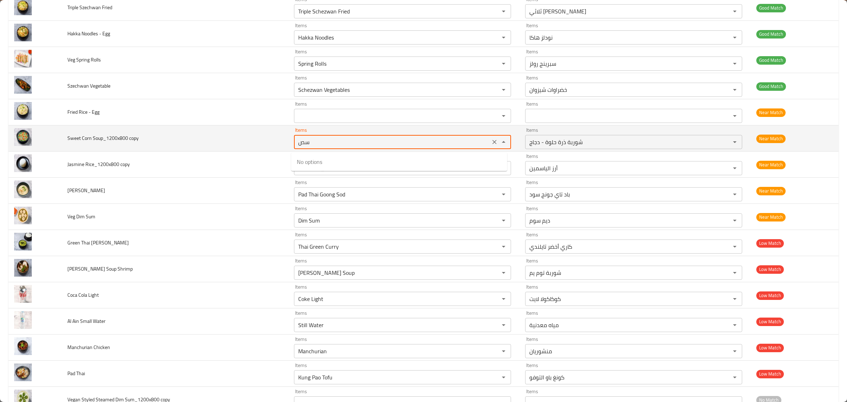
drag, startPoint x: 407, startPoint y: 146, endPoint x: 258, endPoint y: 131, distance: 149.7
click at [258, 131] on tr "Sweet Corn Soup_1200x800 copy Items سص Items Items شوربة ذرة حلوة - دجاج Items …" at bounding box center [423, 138] width 831 height 26
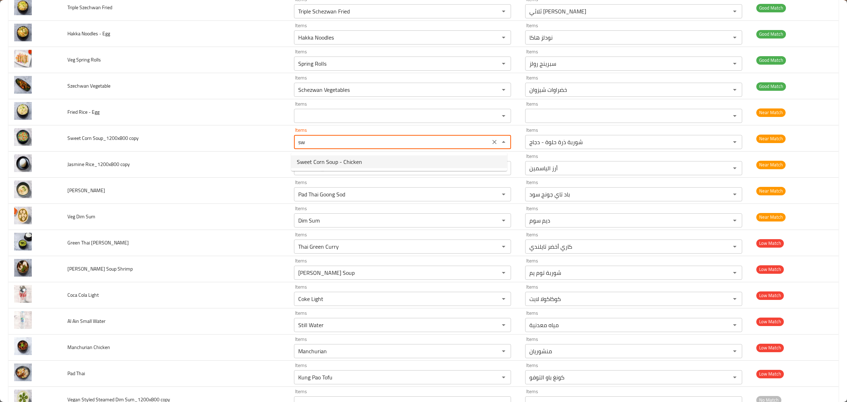
click at [379, 163] on copy-option-0 "Sweet Corn Soup - Chicken" at bounding box center [399, 161] width 216 height 13
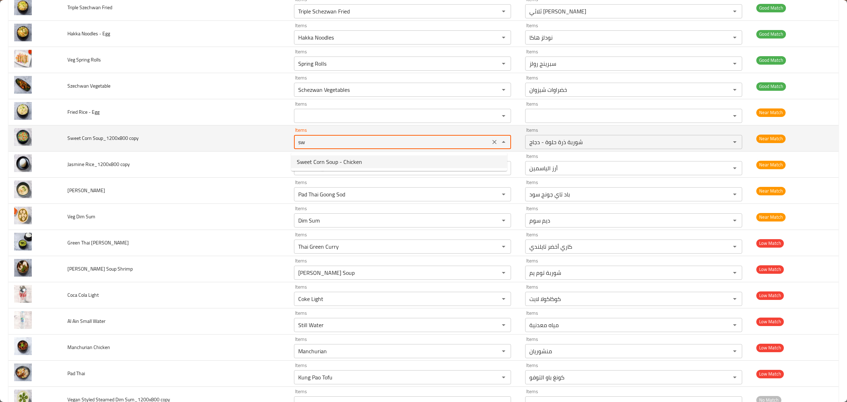
type copy "Sweet Corn Soup - Chicken"
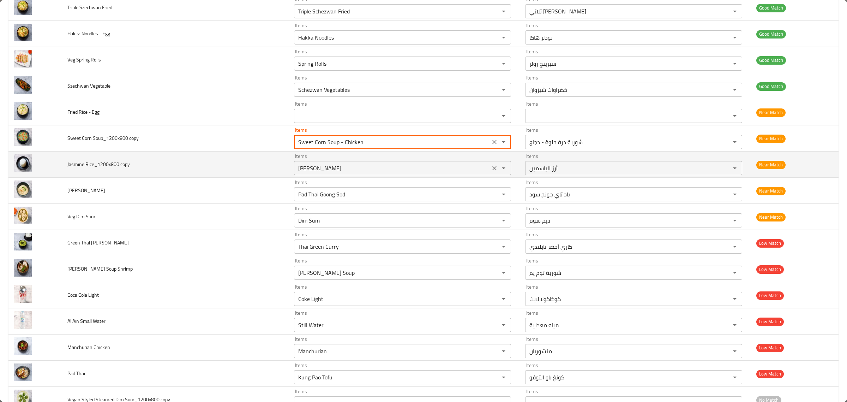
click at [373, 162] on div "Items Jasmine Rice Items" at bounding box center [402, 165] width 217 height 22
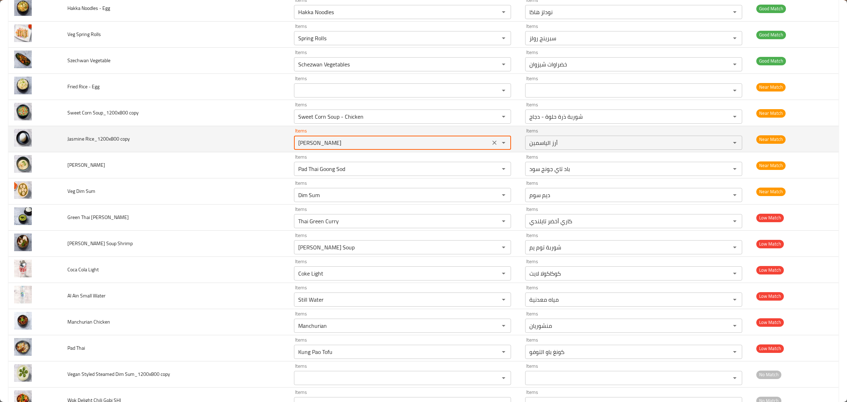
scroll to position [706, 0]
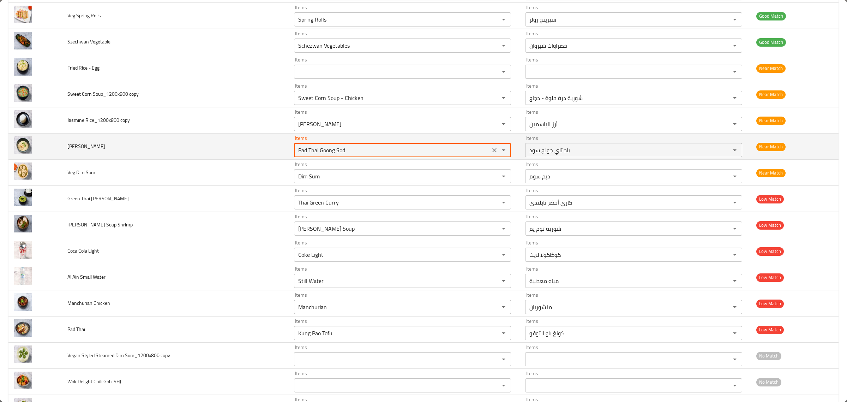
click at [373, 155] on SHJ "Pad Thai Goong Sod" at bounding box center [392, 150] width 192 height 10
type SHJ "tom"
click at [493, 154] on icon "Clear" at bounding box center [494, 150] width 7 height 7
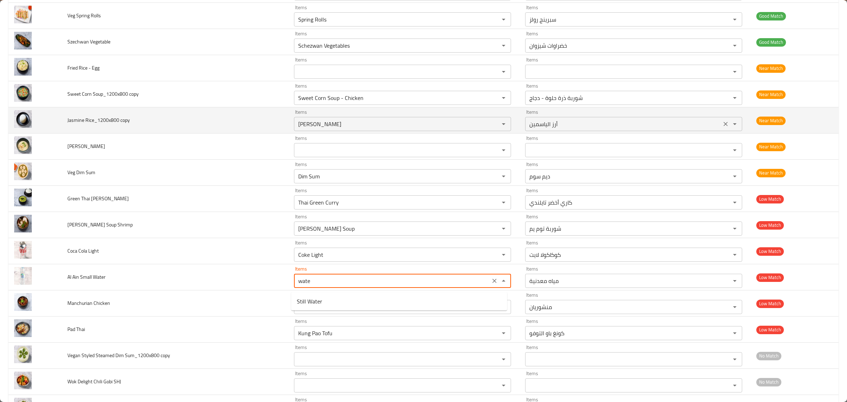
type Water "water"
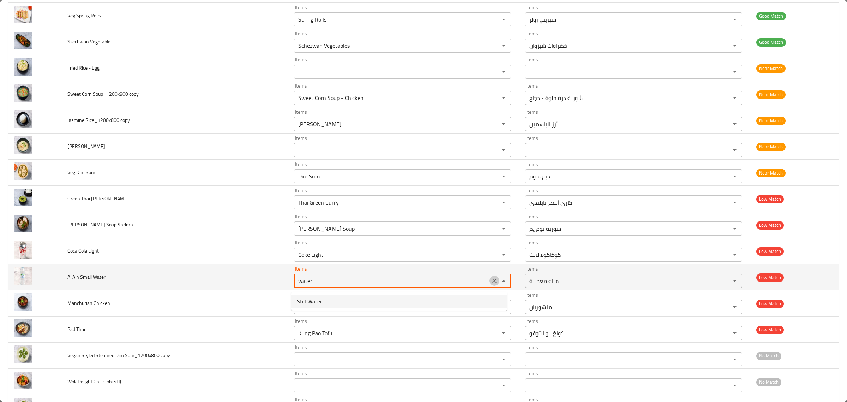
click at [491, 280] on icon "Clear" at bounding box center [494, 280] width 7 height 7
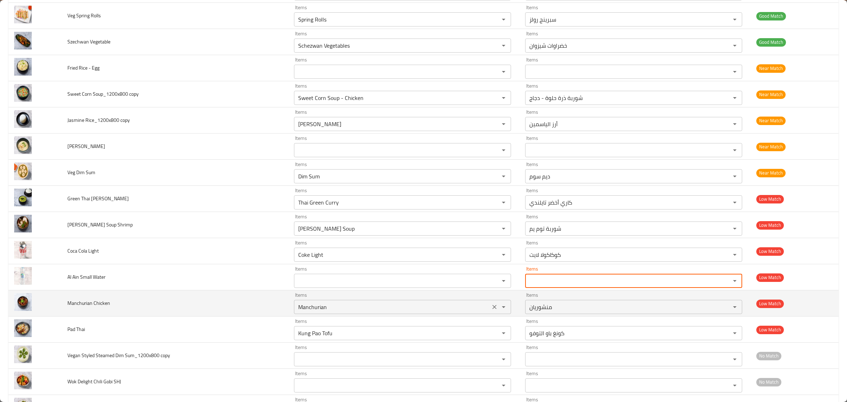
click at [471, 304] on div "Manchurian Items" at bounding box center [402, 307] width 217 height 14
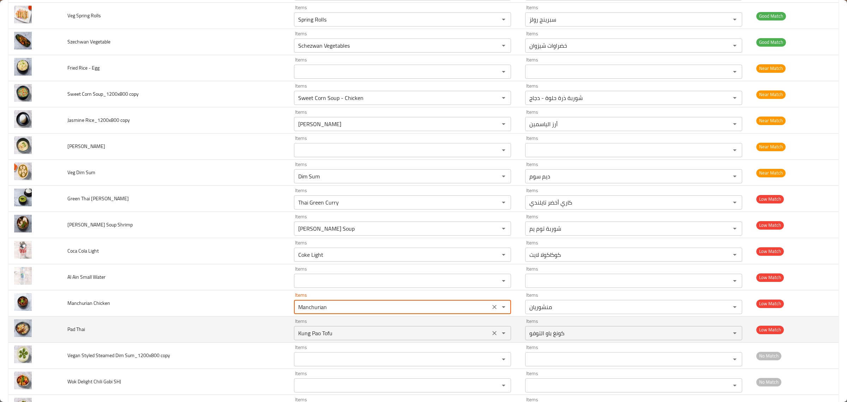
click at [475, 332] on Thai "Kung Pao Tofu" at bounding box center [392, 333] width 192 height 10
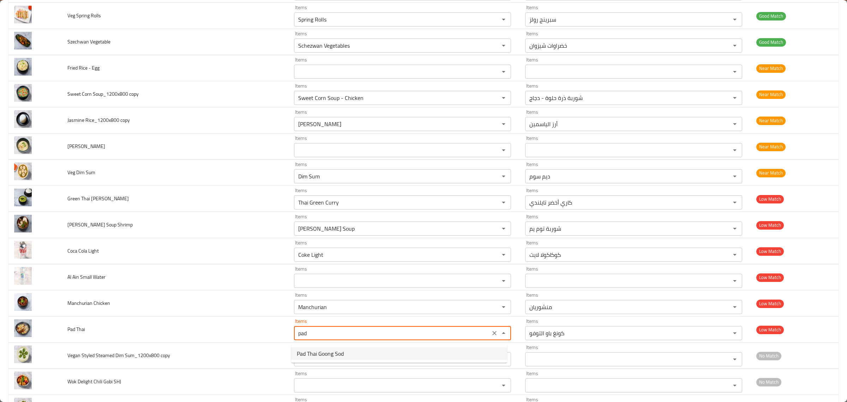
click at [410, 353] on Thai-option-0 "Pad Thai Goong Sod" at bounding box center [399, 353] width 216 height 13
type Thai "Pad Thai Goong Sod"
type Thai-ar "باد تاي جونج سود"
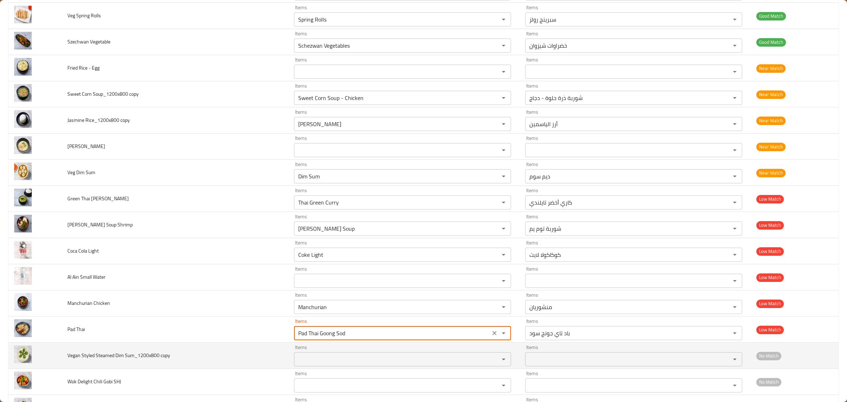
click at [410, 366] on div "Items" at bounding box center [402, 359] width 217 height 14
type Thai "Pad Thai Goong Sod"
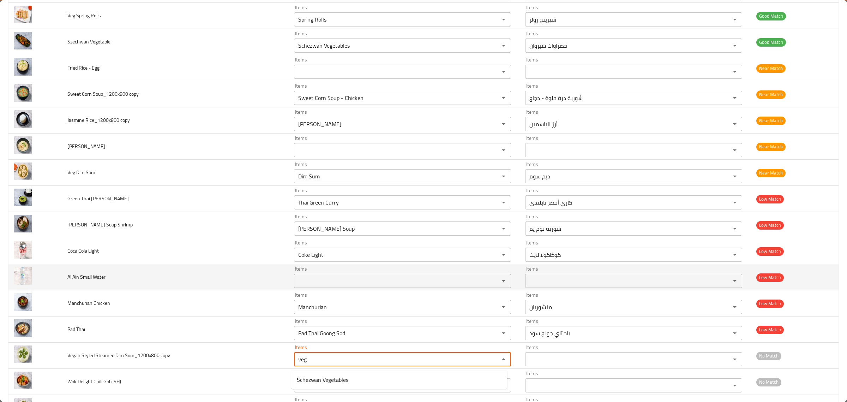
type copy "veg"
click at [211, 290] on td "Al Ain Small Water" at bounding box center [175, 277] width 227 height 26
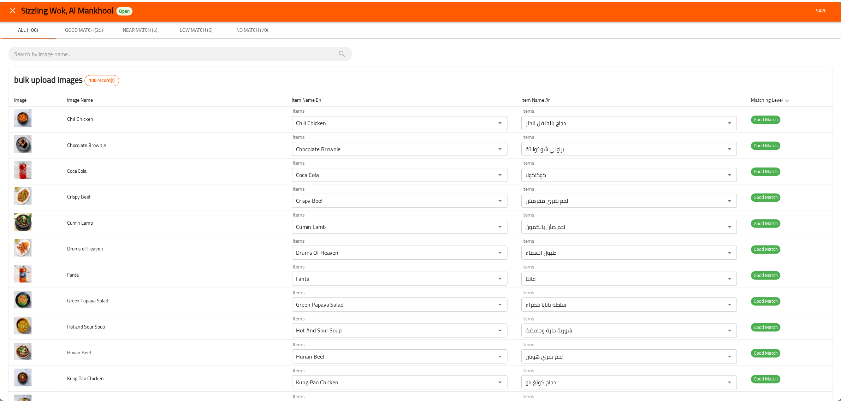
scroll to position [0, 0]
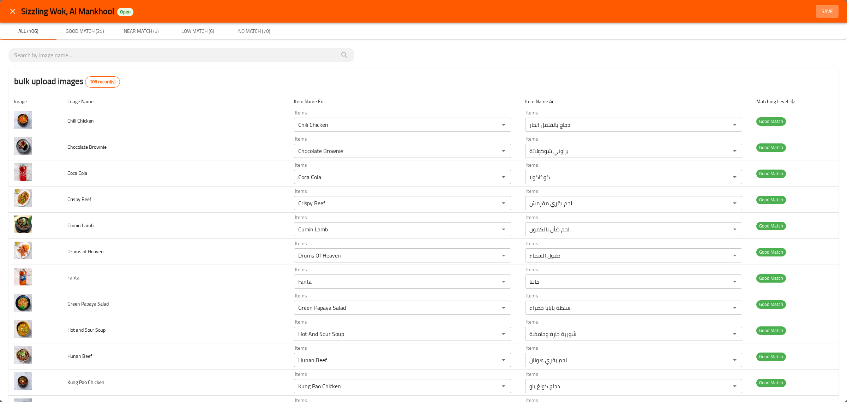
click at [825, 11] on span "Save" at bounding box center [827, 11] width 17 height 9
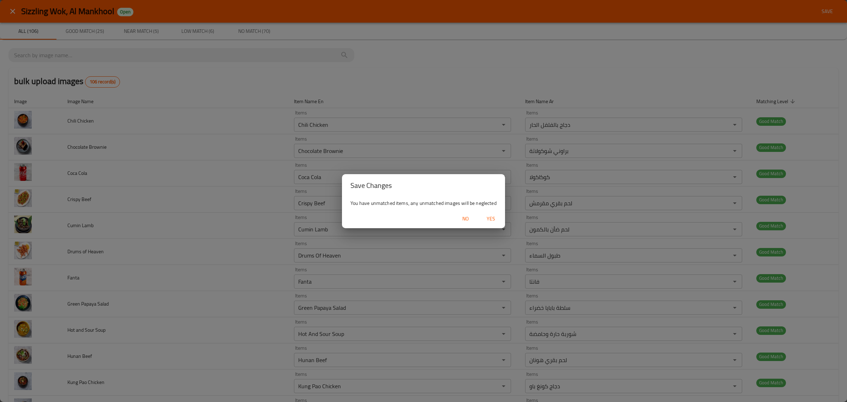
click at [495, 219] on span "Yes" at bounding box center [491, 218] width 17 height 9
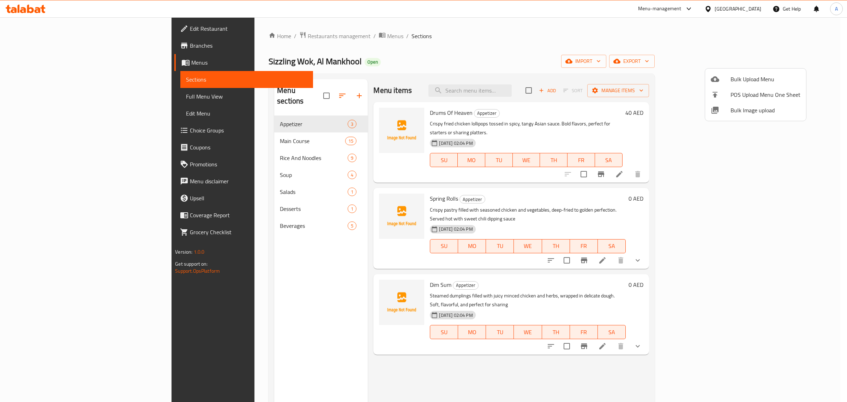
click at [205, 128] on div at bounding box center [423, 201] width 847 height 402
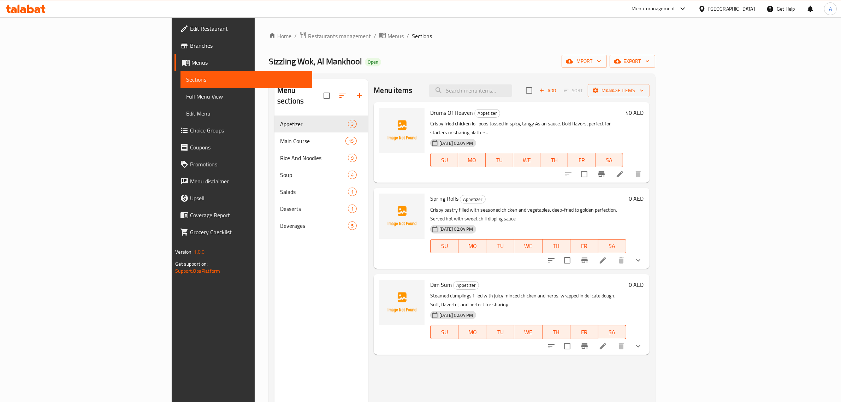
click at [280, 137] on span "Main Course" at bounding box center [312, 141] width 65 height 8
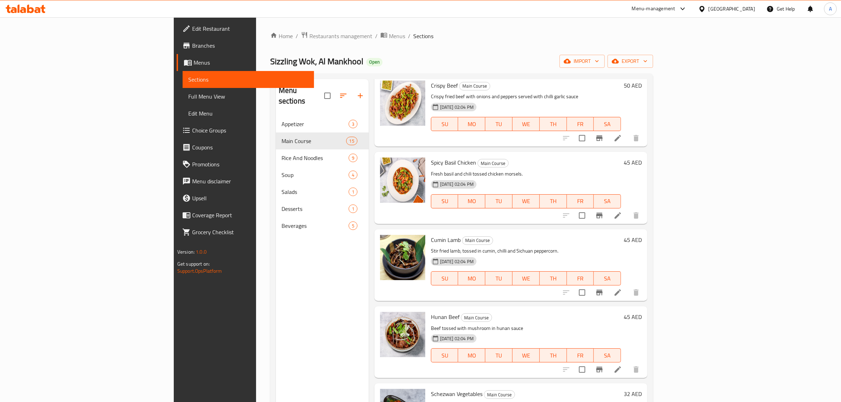
scroll to position [353, 0]
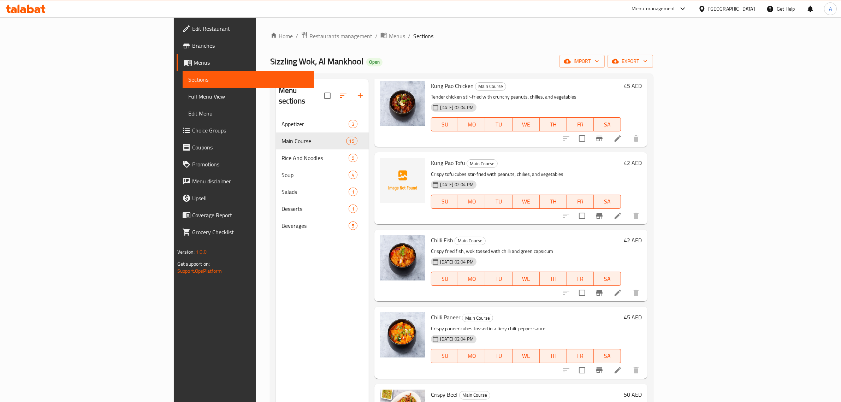
click at [525, 178] on div "02-09-2025 02:04 PM SU MO TU WE TH FR SA" at bounding box center [526, 197] width 196 height 38
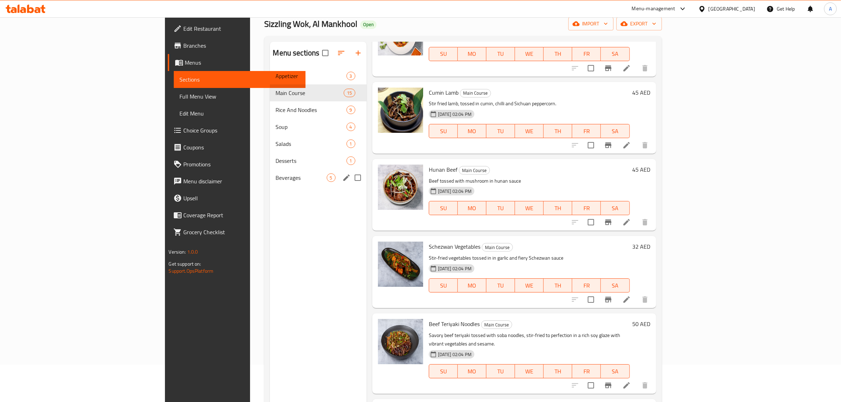
scroll to position [0, 0]
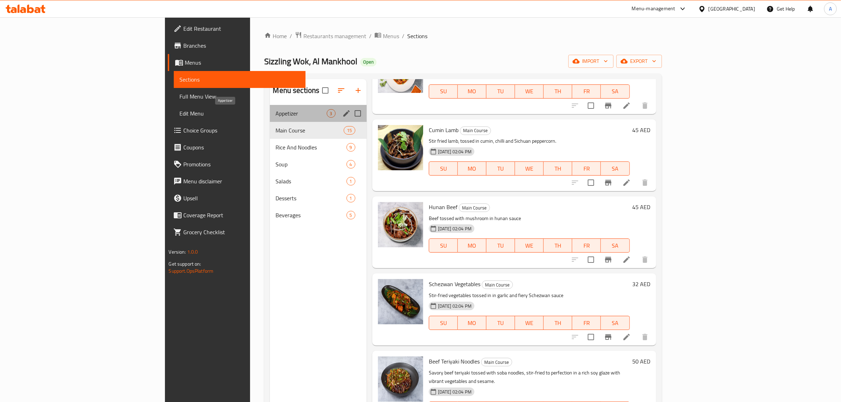
click at [275, 117] on span "Appetizer" at bounding box center [300, 113] width 51 height 8
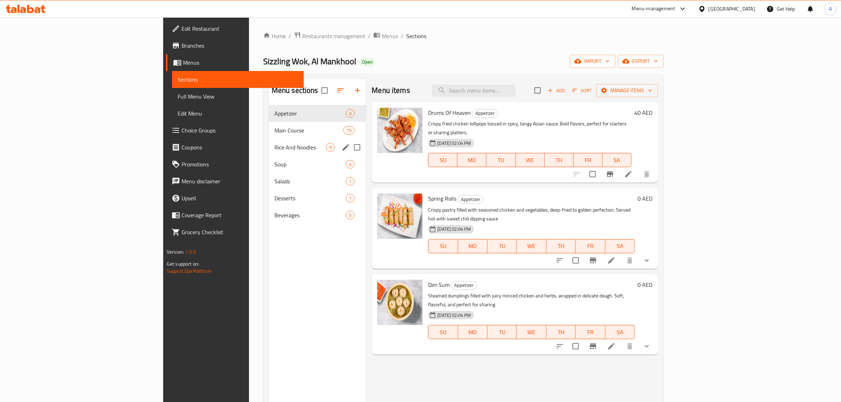
click at [274, 148] on span "Rice And Noodles" at bounding box center [300, 147] width 52 height 8
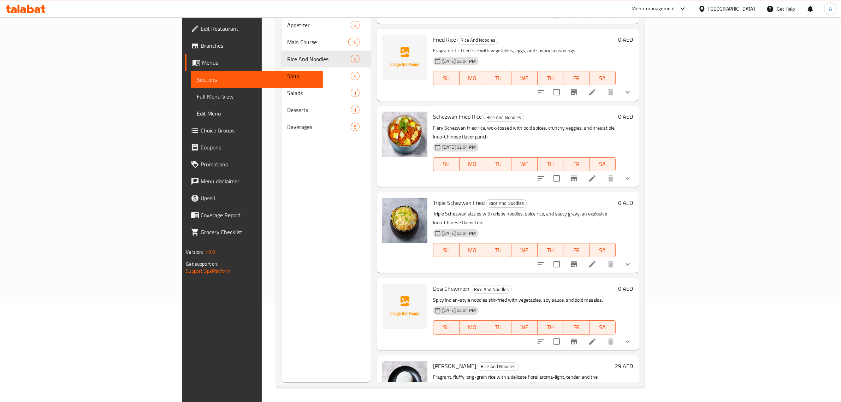
scroll to position [133, 0]
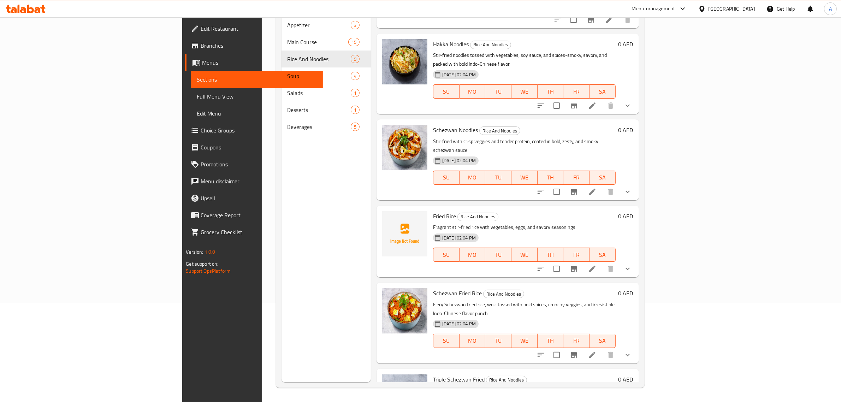
click at [632, 264] on icon "show more" at bounding box center [627, 268] width 8 height 8
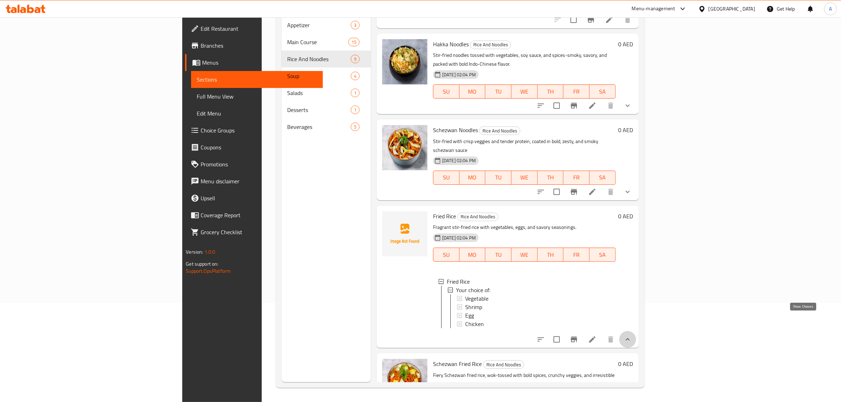
click at [632, 335] on icon "show more" at bounding box center [627, 339] width 8 height 8
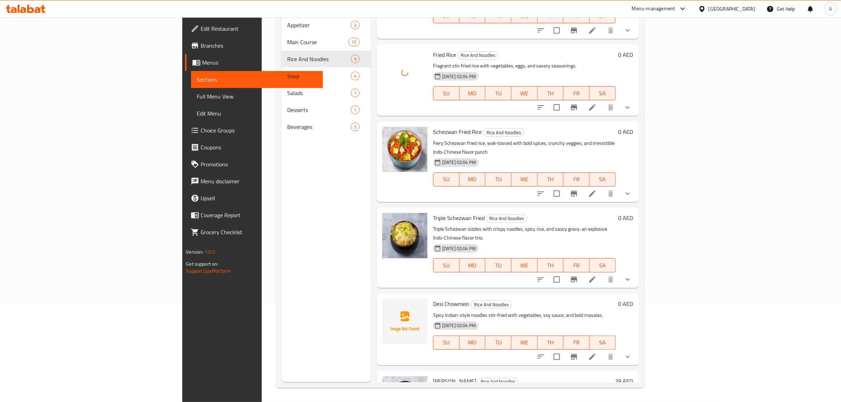
scroll to position [309, 0]
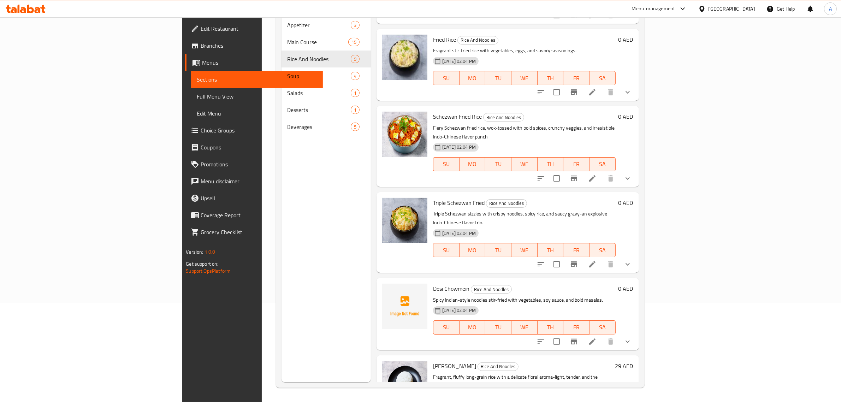
click at [433, 283] on span "Desi Chowmein" at bounding box center [451, 288] width 36 height 11
copy h6 "Chowmein"
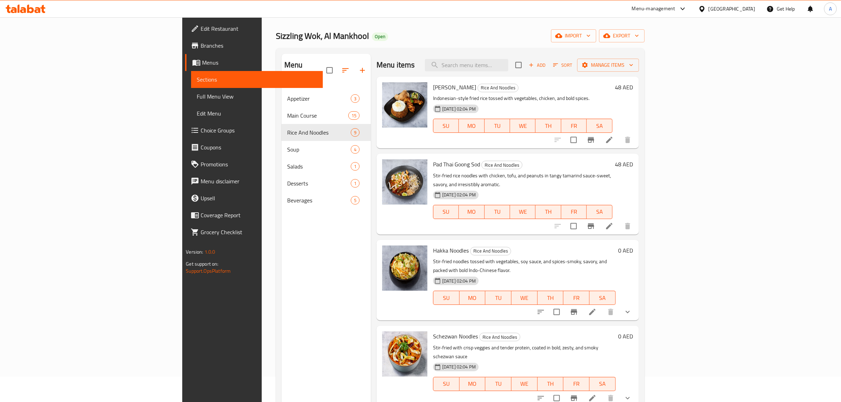
scroll to position [0, 0]
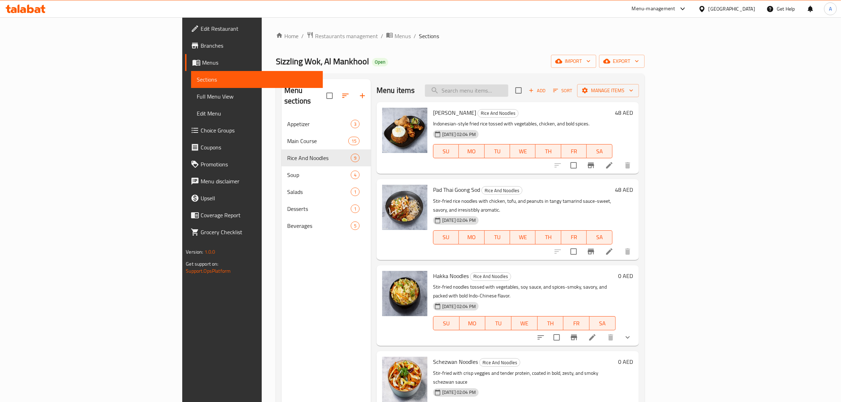
click at [508, 87] on input "search" at bounding box center [466, 90] width 83 height 12
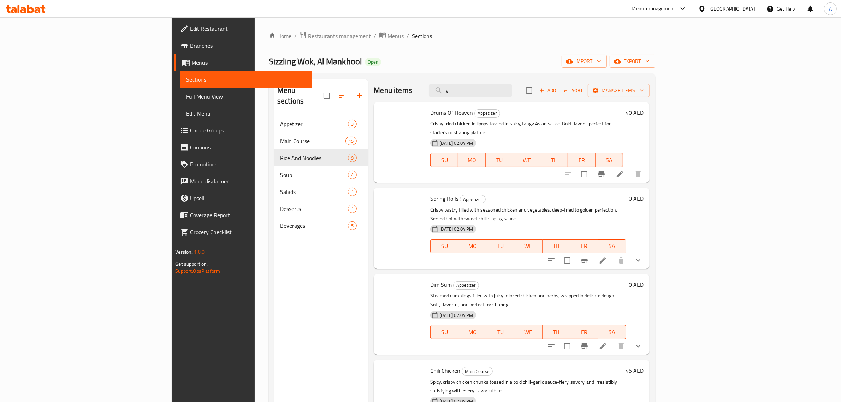
click at [480, 95] on div "Menu items v Add Sort Manage items" at bounding box center [511, 90] width 275 height 23
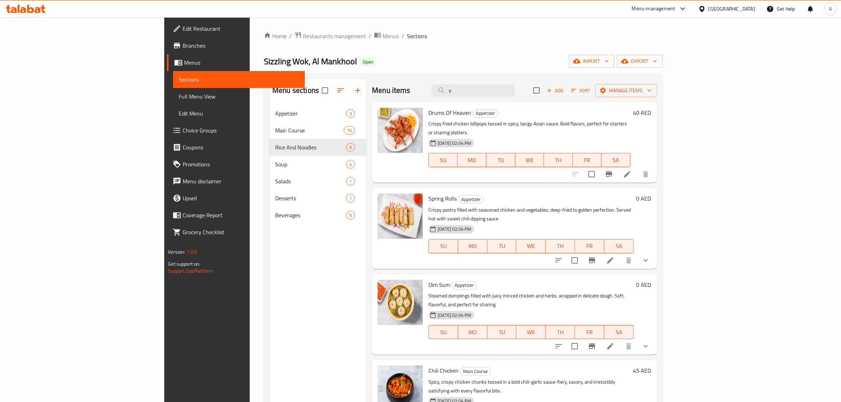
paste input "Chowmein"
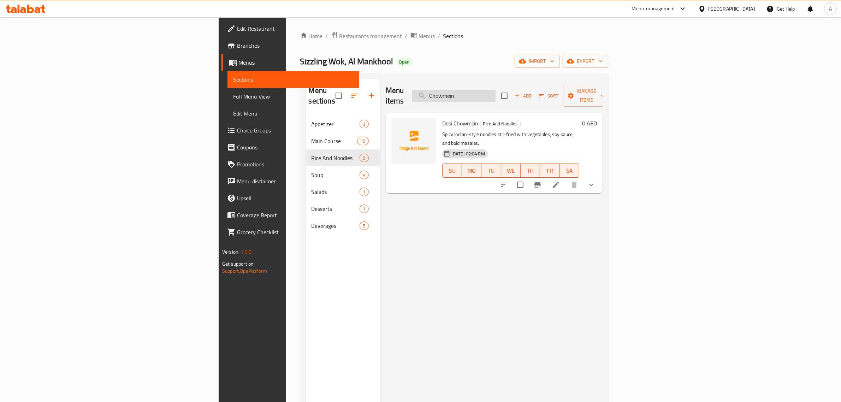
type input "Chowmein"
click at [495, 90] on input "Chowmein" at bounding box center [453, 96] width 83 height 12
click at [495, 92] on input "Chowmein" at bounding box center [453, 96] width 83 height 12
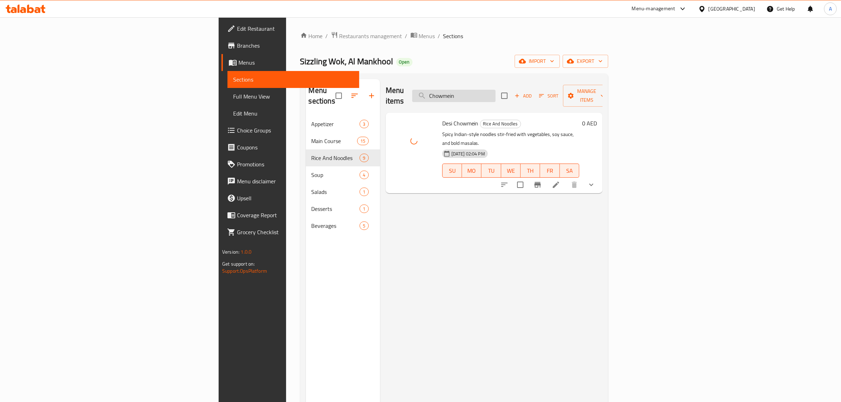
click at [495, 92] on input "Chowmein" at bounding box center [453, 96] width 83 height 12
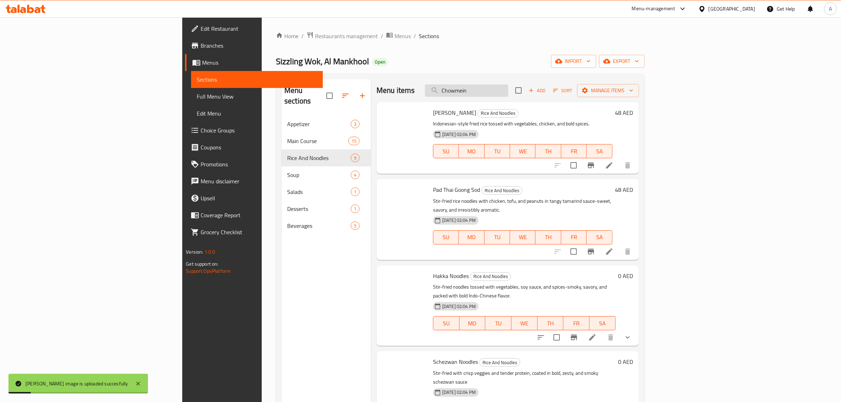
click at [508, 90] on input "Chowmein" at bounding box center [466, 90] width 83 height 12
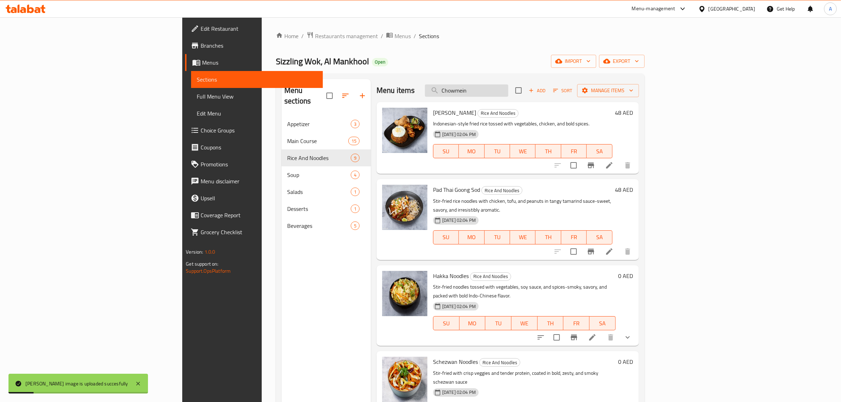
click at [508, 90] on input "Chowmein" at bounding box center [466, 90] width 83 height 12
click at [508, 94] on input "Chowmein" at bounding box center [466, 90] width 83 height 12
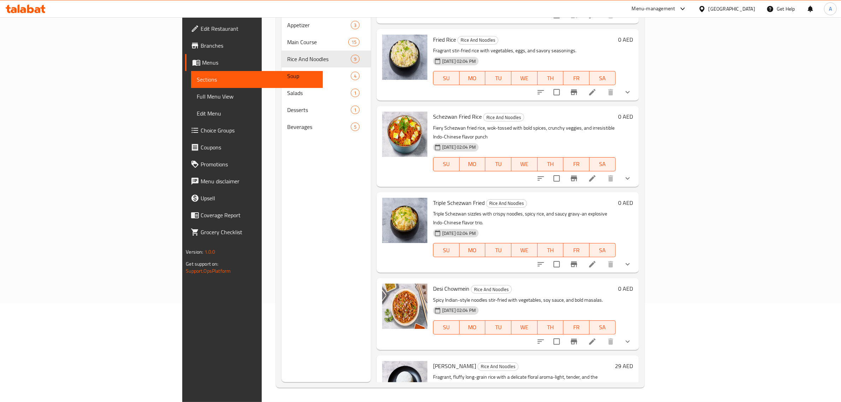
scroll to position [11, 0]
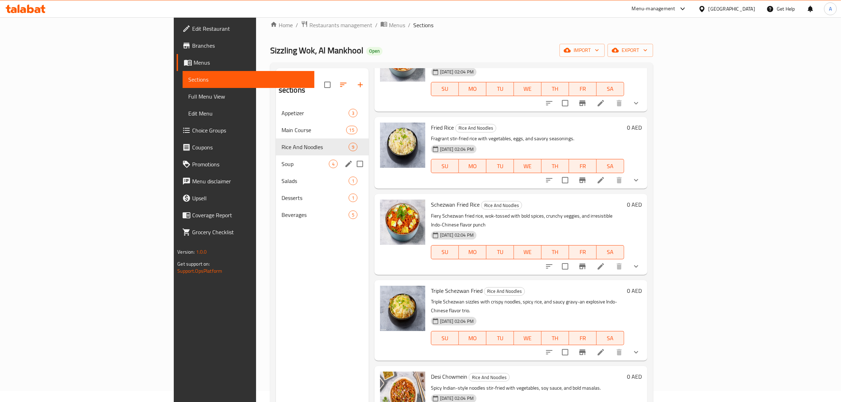
click at [281, 160] on span "Soup" at bounding box center [304, 164] width 47 height 8
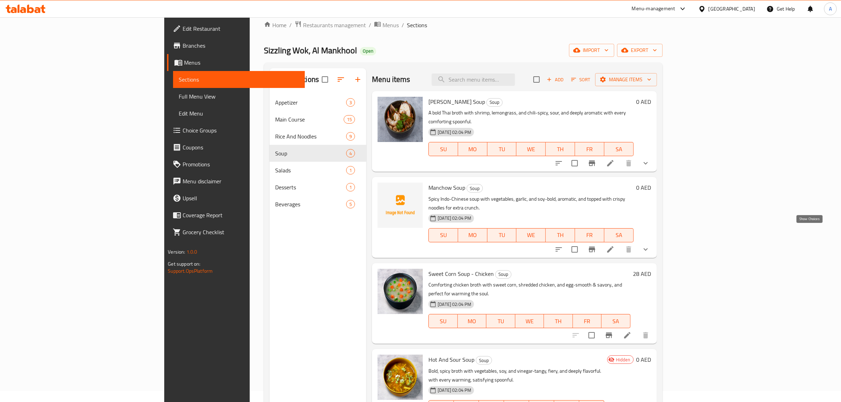
click at [650, 245] on icon "show more" at bounding box center [645, 249] width 8 height 8
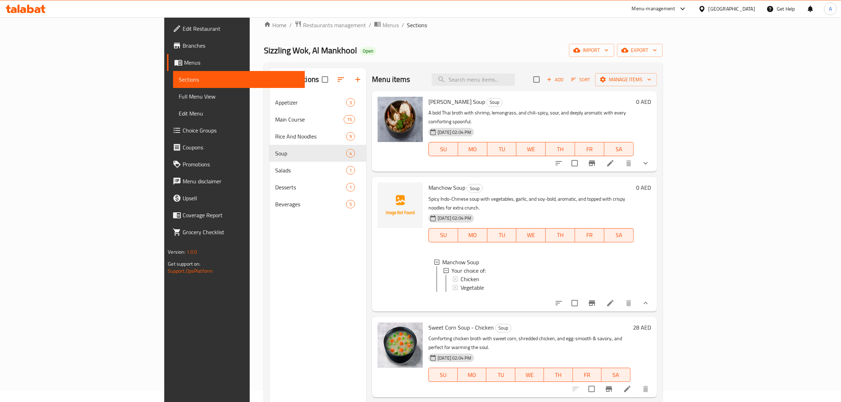
click at [650, 299] on icon "show more" at bounding box center [645, 303] width 8 height 8
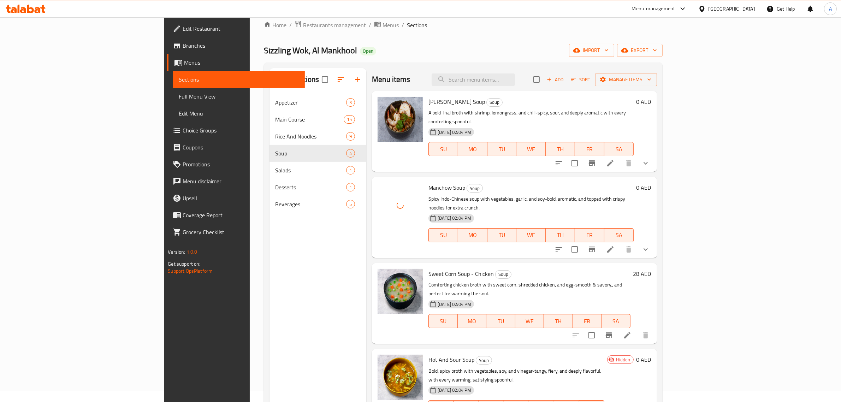
scroll to position [99, 0]
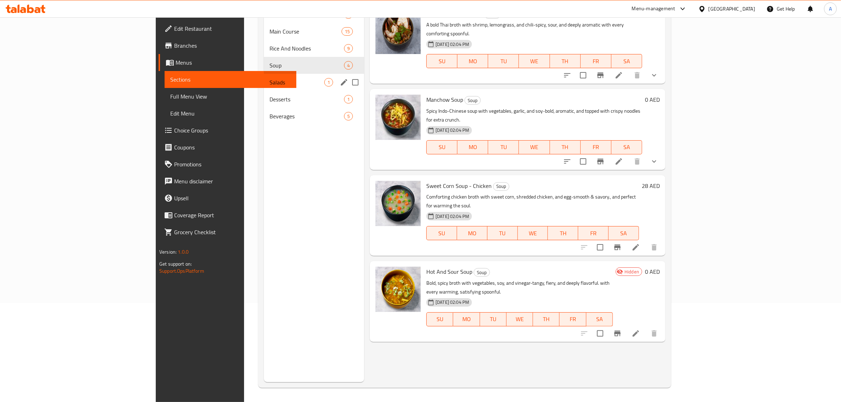
click at [264, 87] on div "Salads 1" at bounding box center [314, 82] width 100 height 17
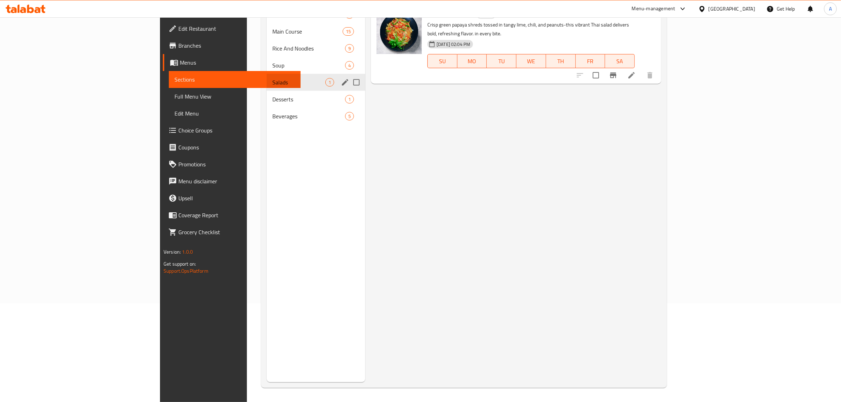
click at [267, 93] on div "Desserts 1" at bounding box center [316, 99] width 99 height 17
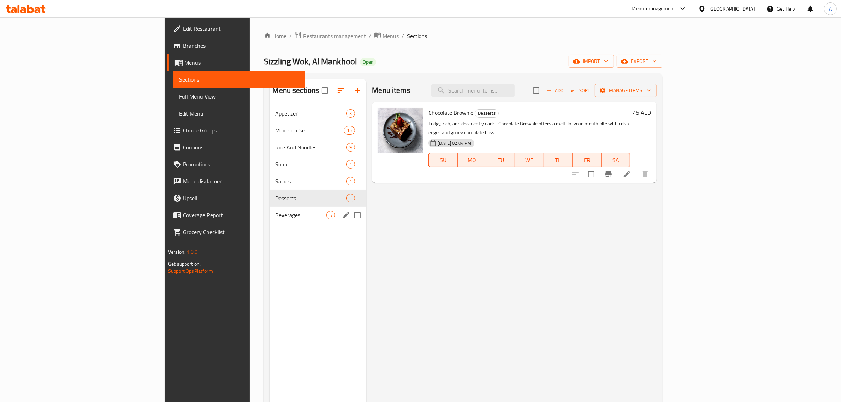
click at [269, 210] on div "Beverages 5" at bounding box center [317, 215] width 97 height 17
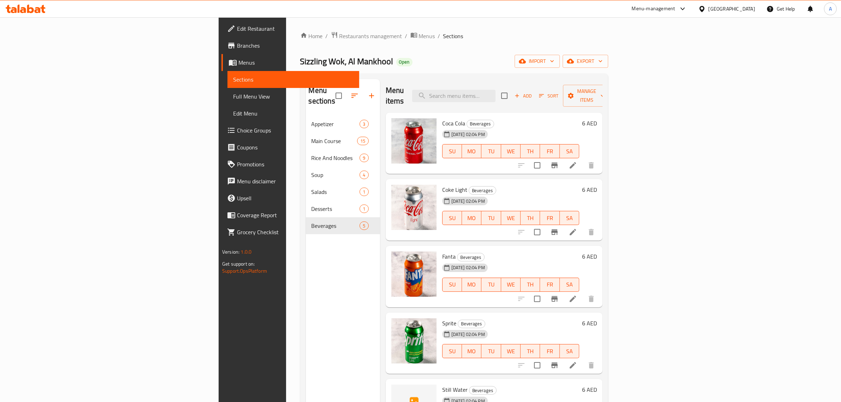
click at [594, 71] on div "Home / Restaurants management / Menus / Sections Sizzling Wok, Al Mankhool Open…" at bounding box center [454, 258] width 308 height 455
click at [233, 99] on span "Full Menu View" at bounding box center [293, 96] width 120 height 8
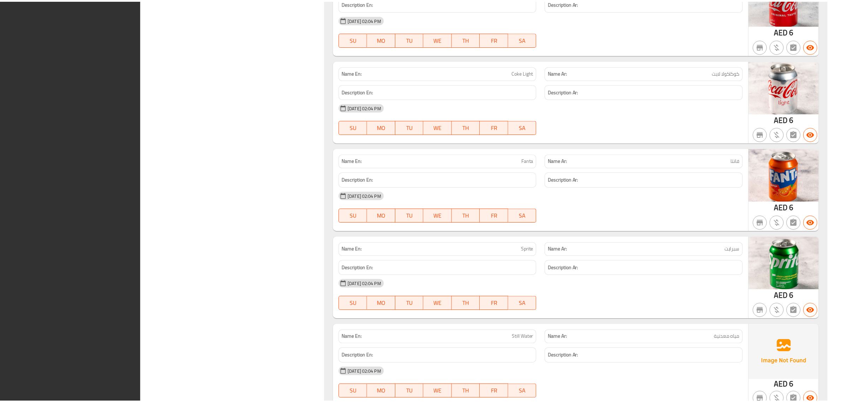
scroll to position [4003, 0]
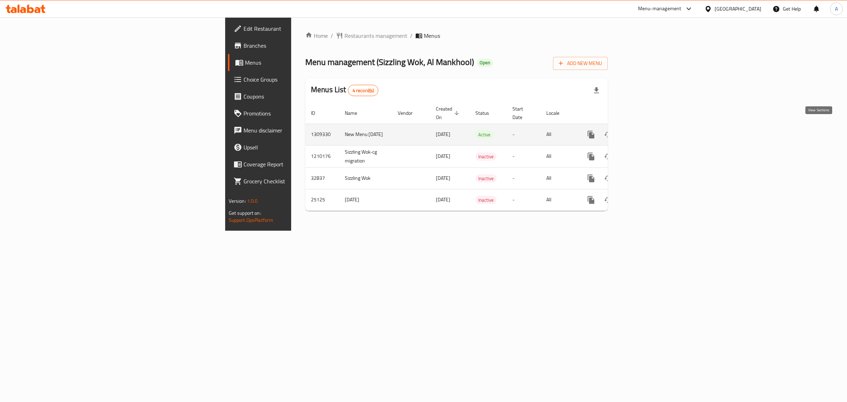
click at [651, 132] on link "enhanced table" at bounding box center [642, 134] width 17 height 17
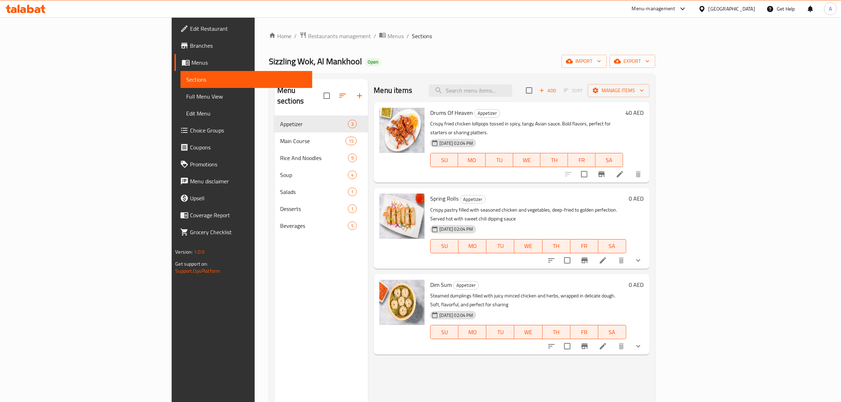
drag, startPoint x: 400, startPoint y: 44, endPoint x: 260, endPoint y: 173, distance: 190.4
click at [400, 43] on div "Home / Restaurants management / Menus / Sections Sizzling Wok, Al Mankhool Open…" at bounding box center [462, 258] width 386 height 455
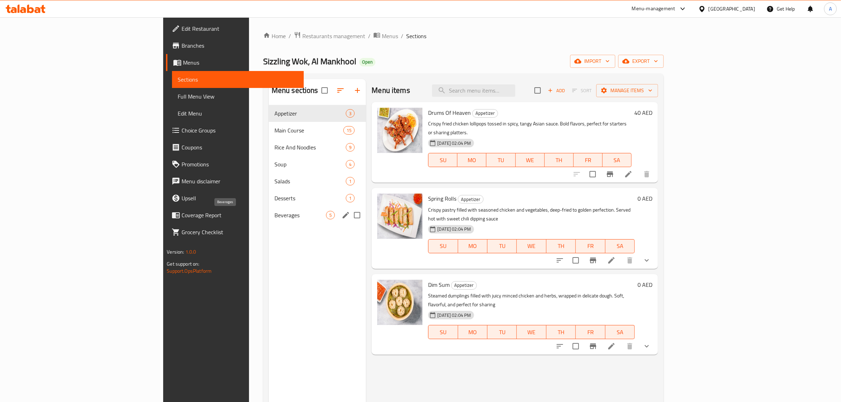
click at [274, 215] on span "Beverages" at bounding box center [300, 215] width 52 height 8
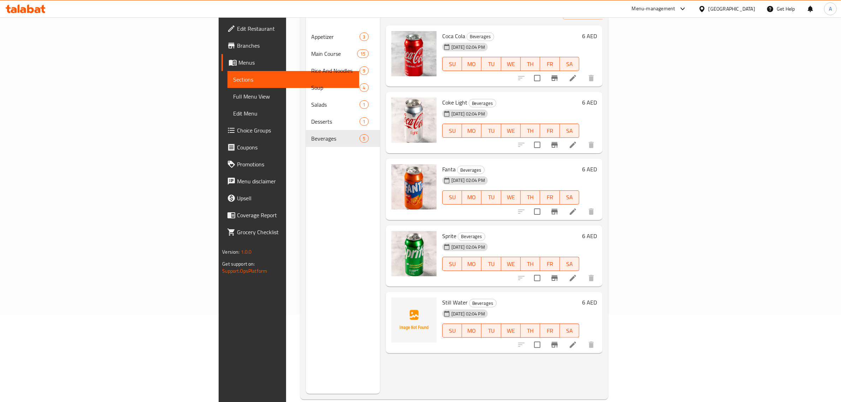
scroll to position [99, 0]
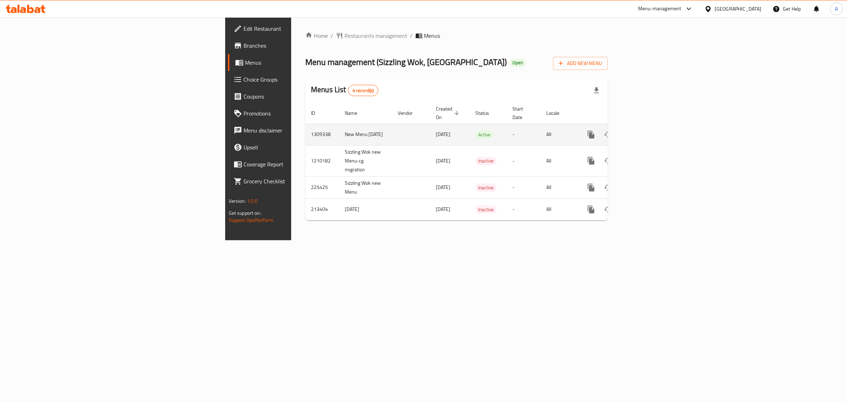
click at [647, 130] on icon "enhanced table" at bounding box center [642, 134] width 8 height 8
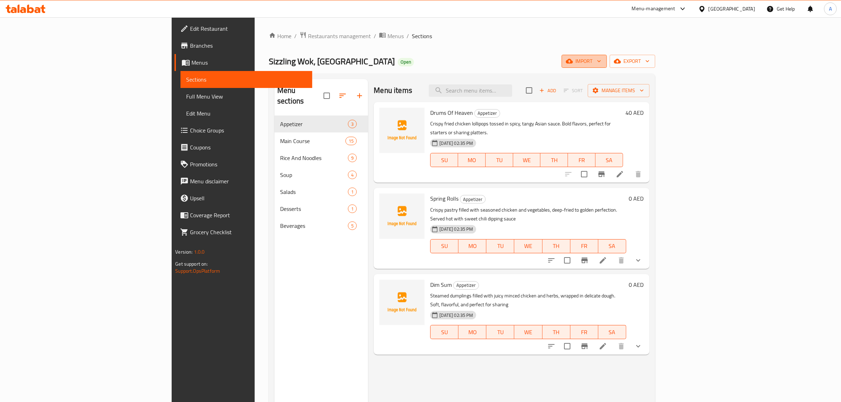
click at [601, 59] on span "import" at bounding box center [584, 61] width 34 height 9
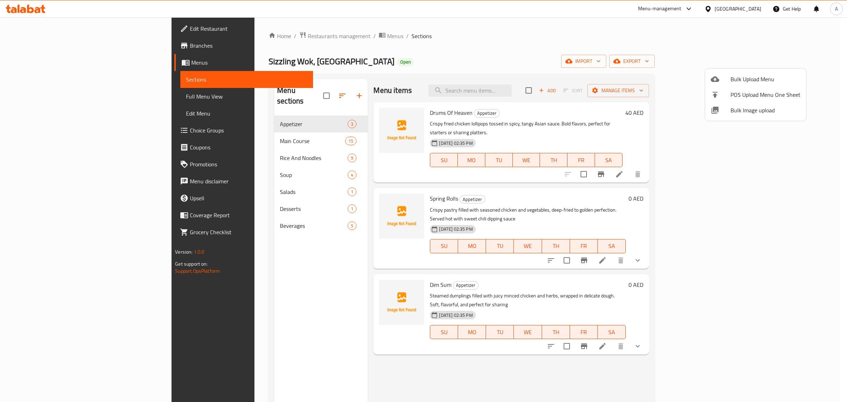
click at [747, 111] on span "Bulk Image upload" at bounding box center [766, 110] width 70 height 8
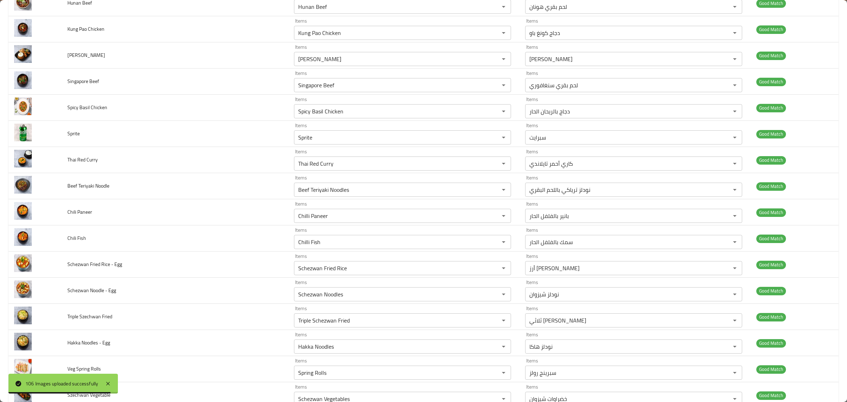
scroll to position [530, 0]
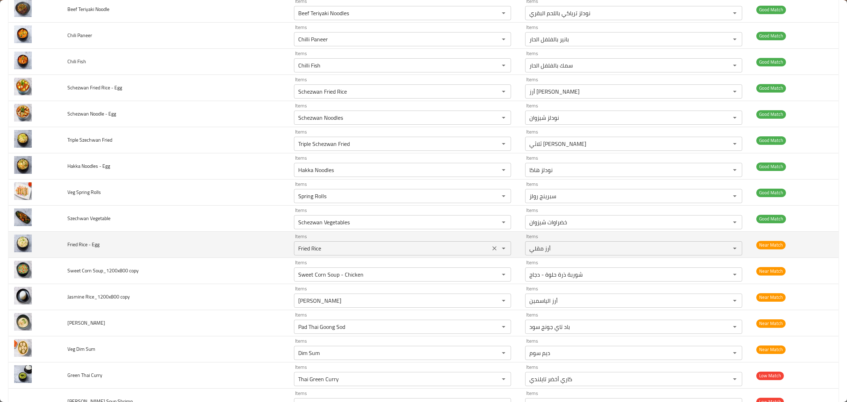
click at [424, 248] on Egg "Fried Rice" at bounding box center [392, 248] width 192 height 10
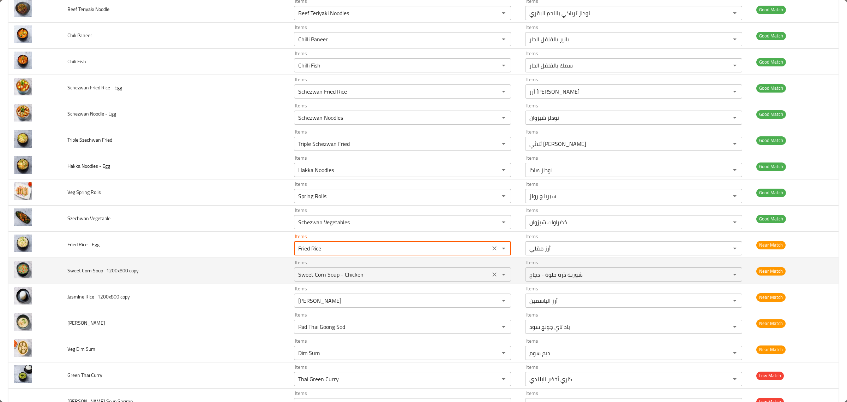
click at [424, 266] on div "Items Sweet Corn Soup - Chicken Items" at bounding box center [402, 271] width 217 height 22
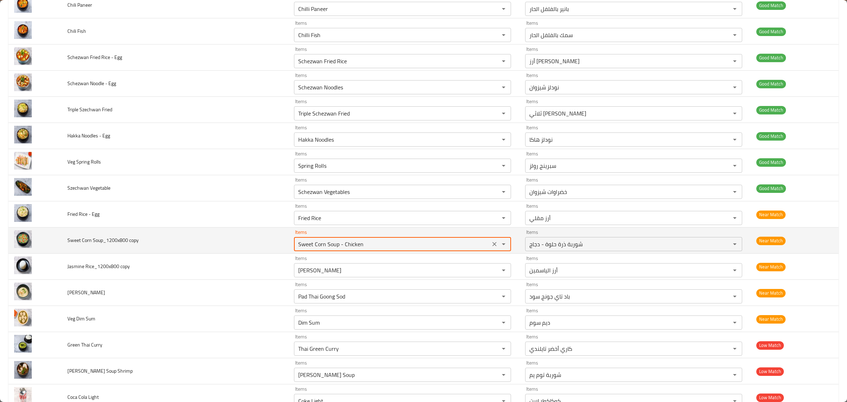
scroll to position [574, 0]
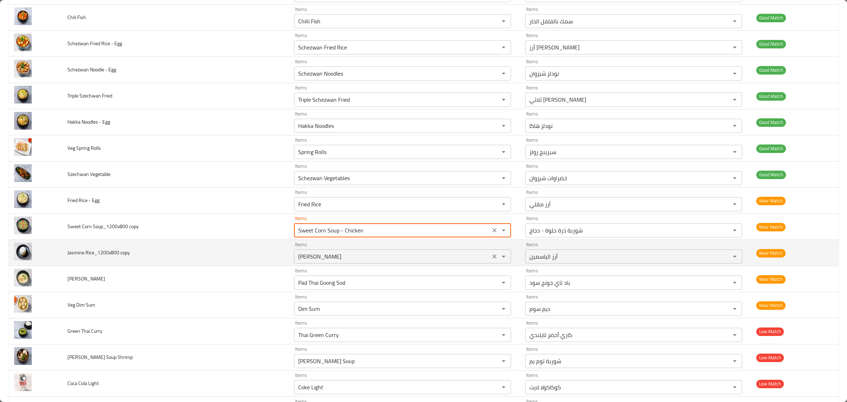
click at [424, 258] on copy "[PERSON_NAME]" at bounding box center [392, 256] width 192 height 10
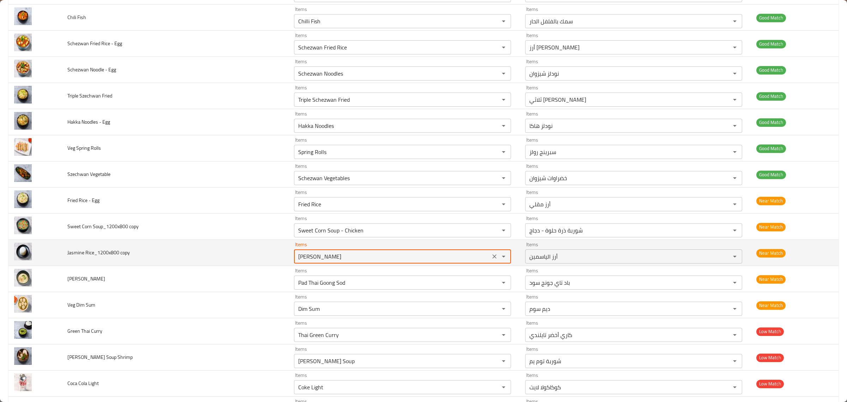
scroll to position [618, 0]
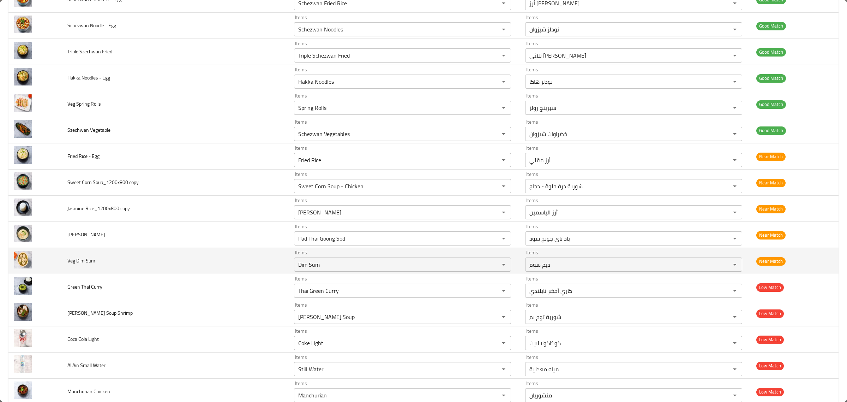
click at [424, 250] on td "Items Dim Sum Items" at bounding box center [403, 261] width 231 height 26
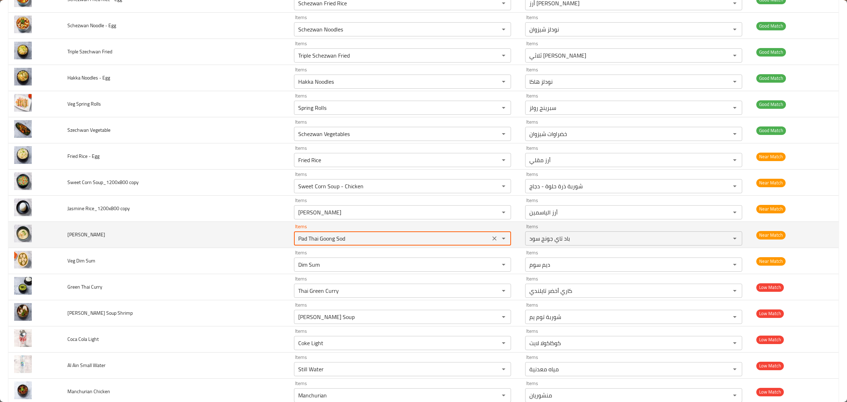
click at [424, 243] on SHJ "Pad Thai Goong Sod" at bounding box center [392, 238] width 192 height 10
type SHJ "k"
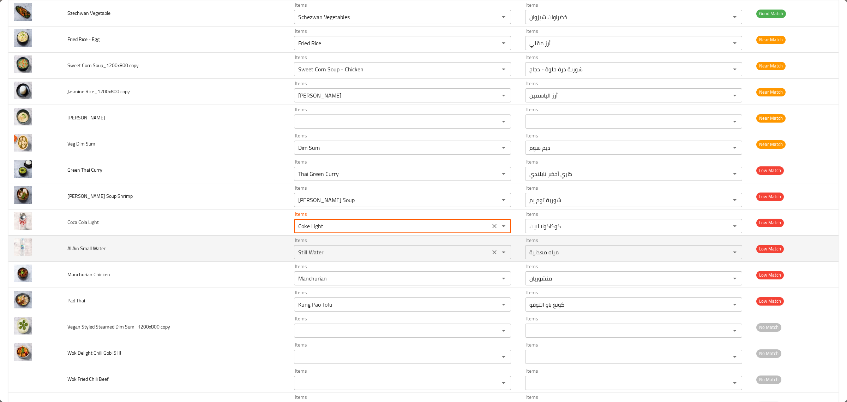
scroll to position [750, 0]
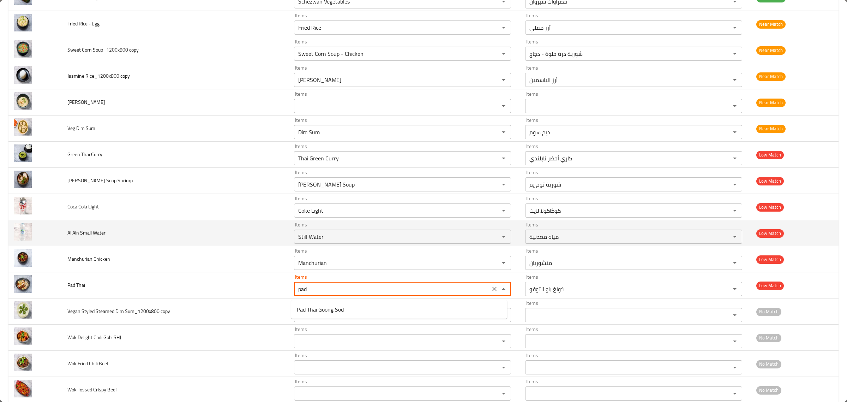
type Thai "Kung Pao Tofu"
click at [230, 224] on td "Al Ain Small Water" at bounding box center [175, 233] width 227 height 26
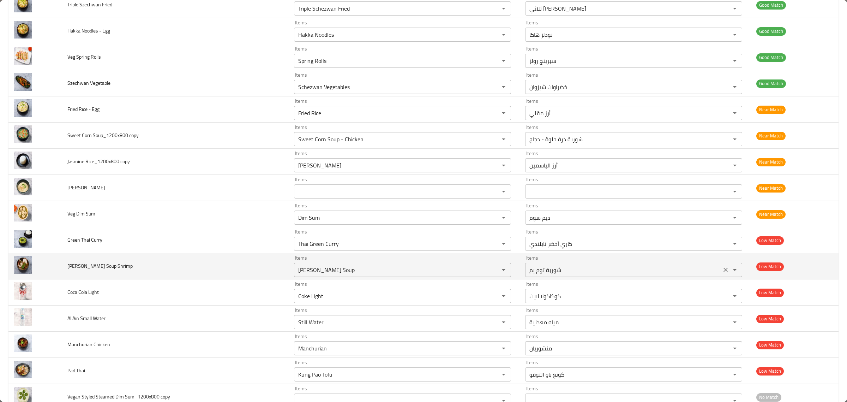
scroll to position [706, 0]
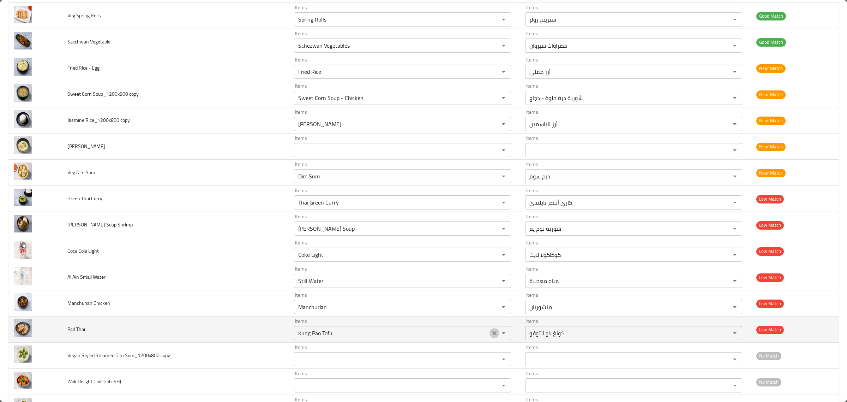
click at [491, 336] on icon "Clear" at bounding box center [494, 332] width 7 height 7
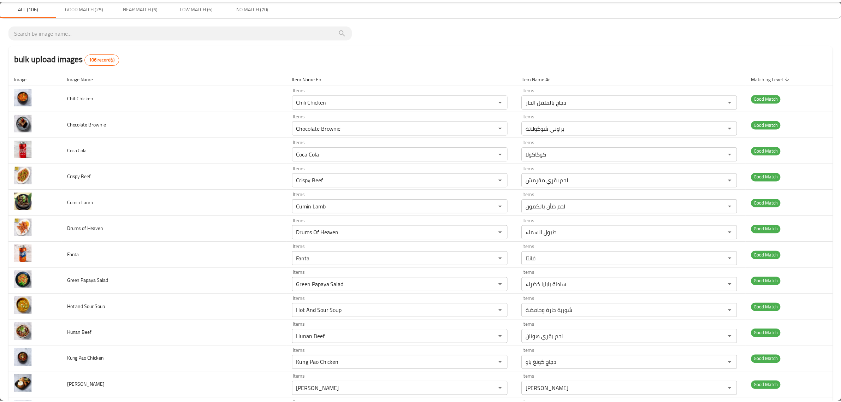
scroll to position [0, 0]
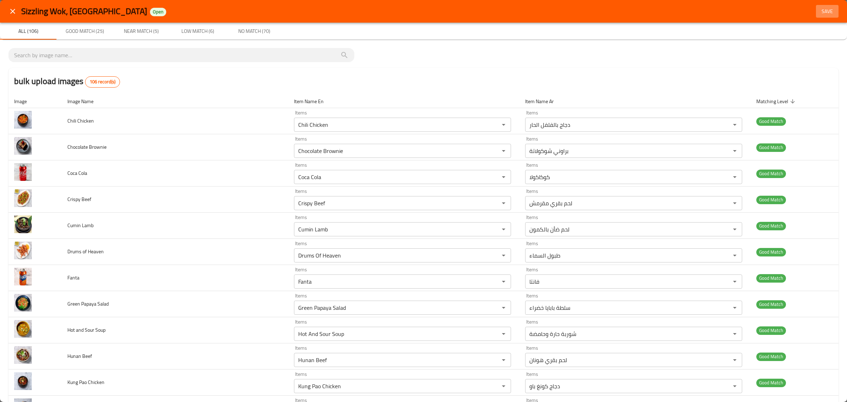
click at [820, 13] on span "Save" at bounding box center [827, 11] width 17 height 9
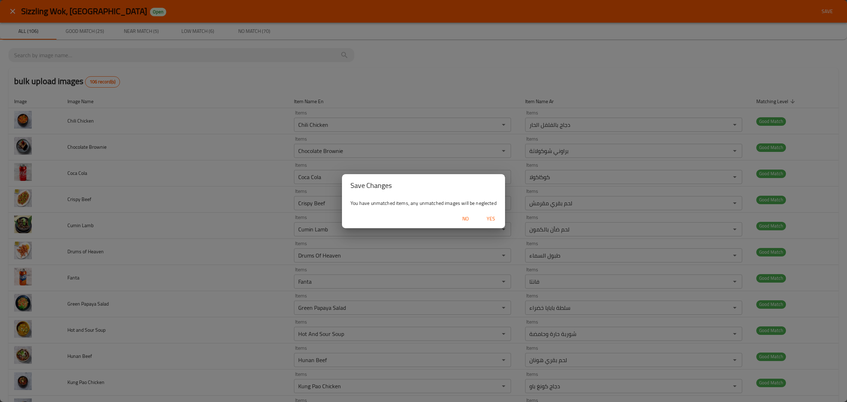
click at [498, 219] on span "Yes" at bounding box center [491, 218] width 17 height 9
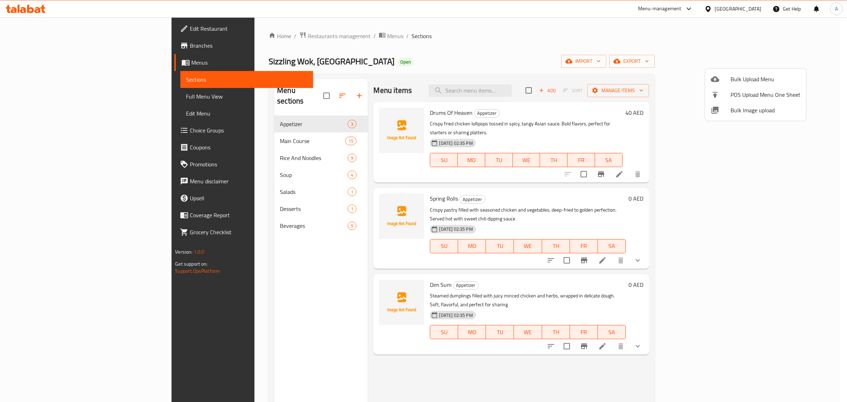
click at [244, 126] on div at bounding box center [423, 201] width 847 height 402
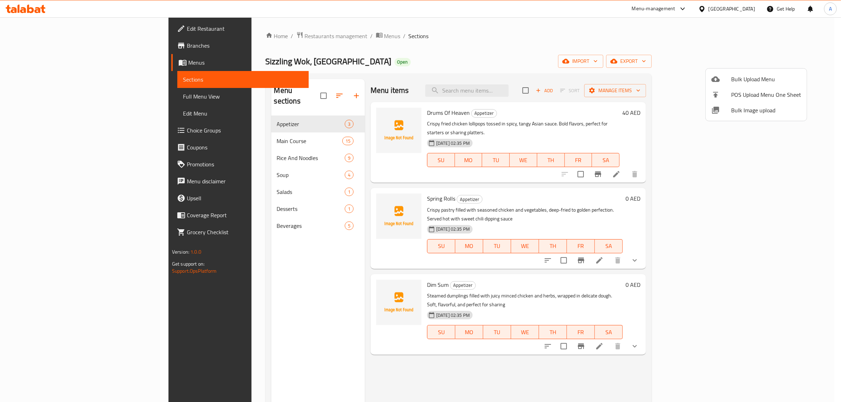
click at [277, 137] on span "Main Course" at bounding box center [309, 141] width 65 height 8
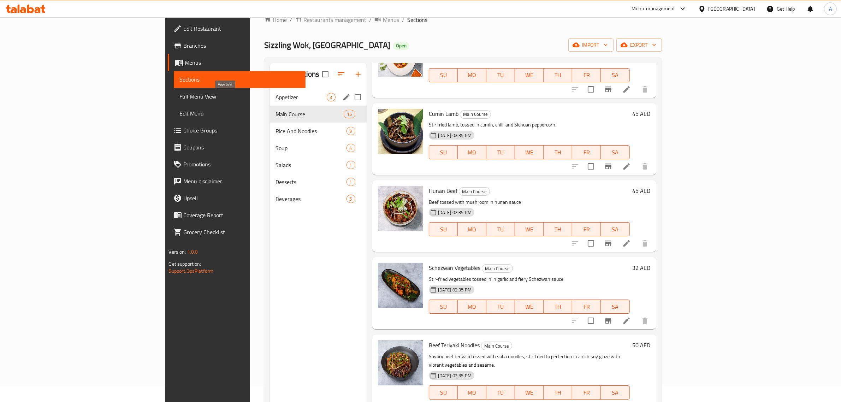
scroll to position [11, 0]
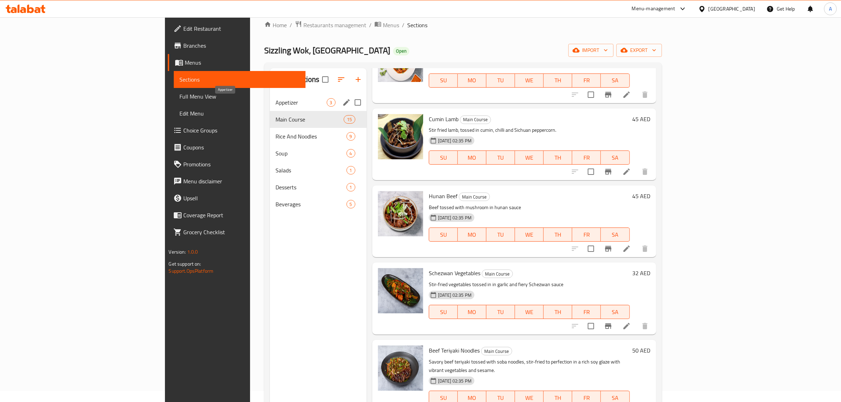
click at [275, 105] on span "Appetizer" at bounding box center [300, 102] width 51 height 8
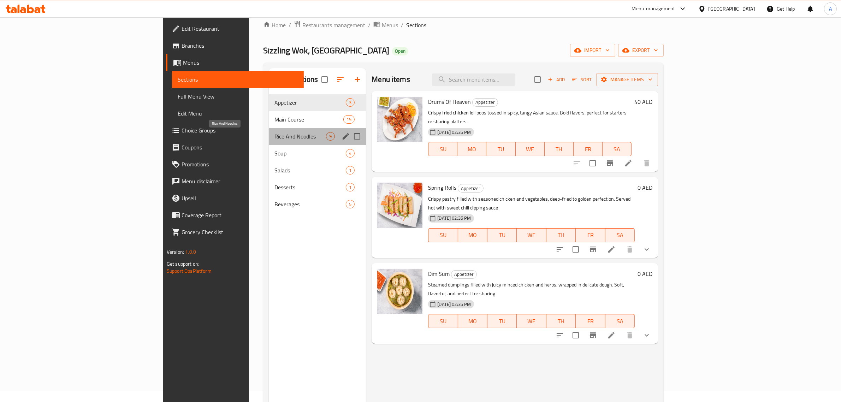
click at [274, 134] on span "Rice And Noodles" at bounding box center [300, 136] width 52 height 8
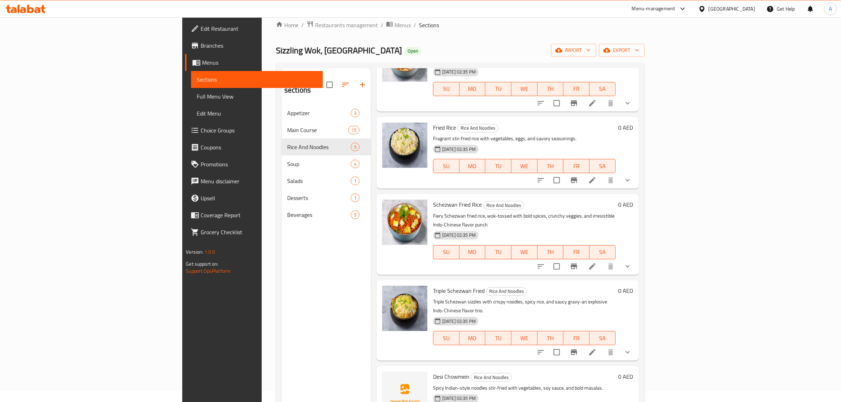
scroll to position [99, 0]
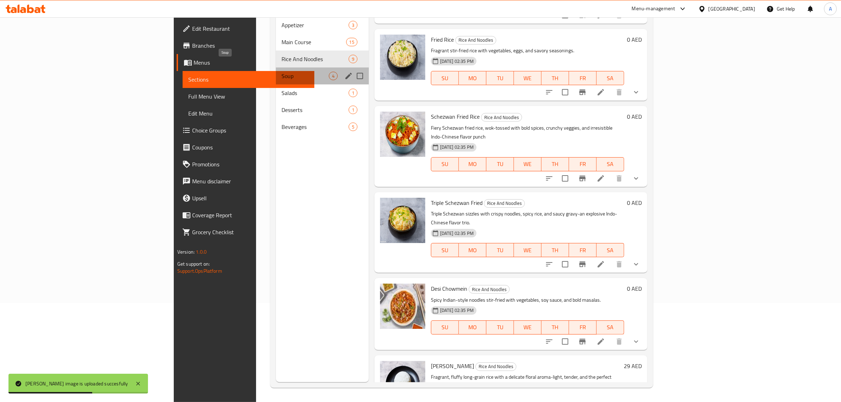
click at [281, 72] on span "Soup" at bounding box center [304, 76] width 47 height 8
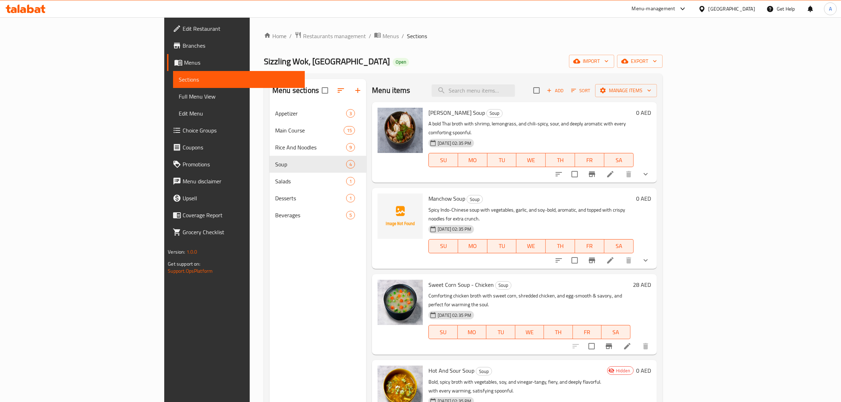
click at [264, 69] on span "Sizzling Wok, Business Bay" at bounding box center [327, 61] width 126 height 16
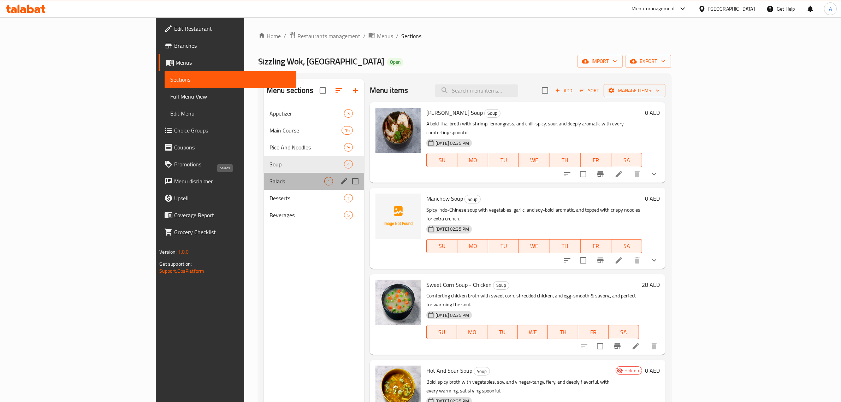
click at [269, 182] on span "Salads" at bounding box center [296, 181] width 55 height 8
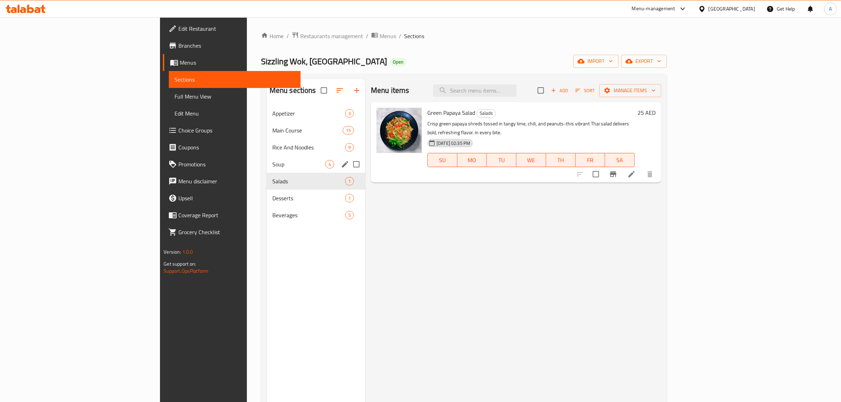
click at [267, 156] on div "Soup 4" at bounding box center [316, 164] width 99 height 17
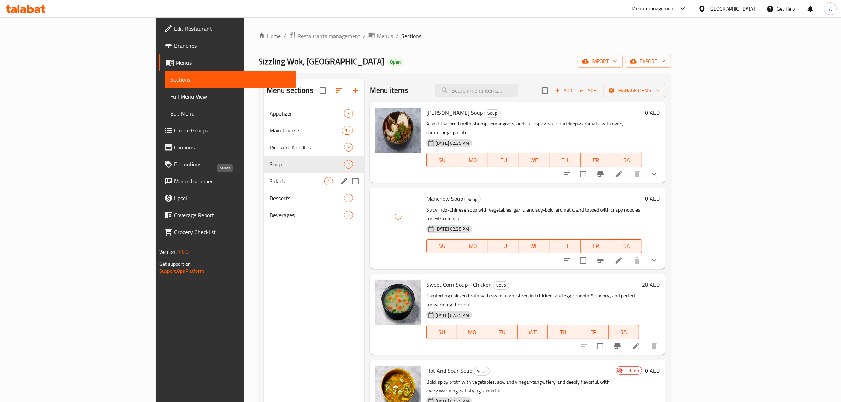
click at [269, 183] on span "Salads" at bounding box center [296, 181] width 55 height 8
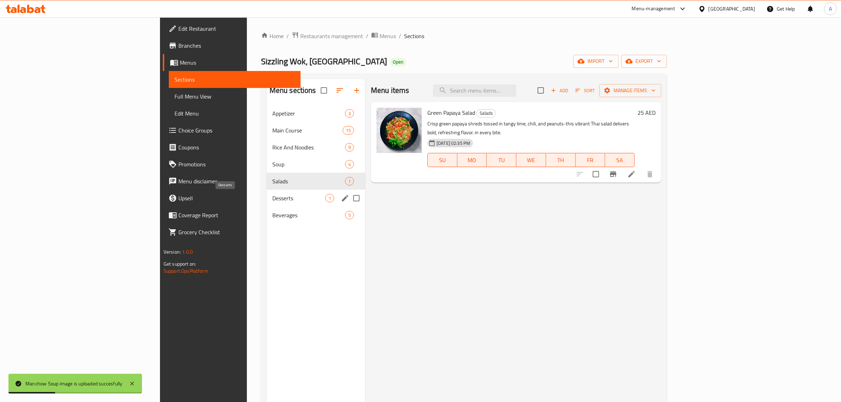
click at [272, 195] on span "Desserts" at bounding box center [298, 198] width 53 height 8
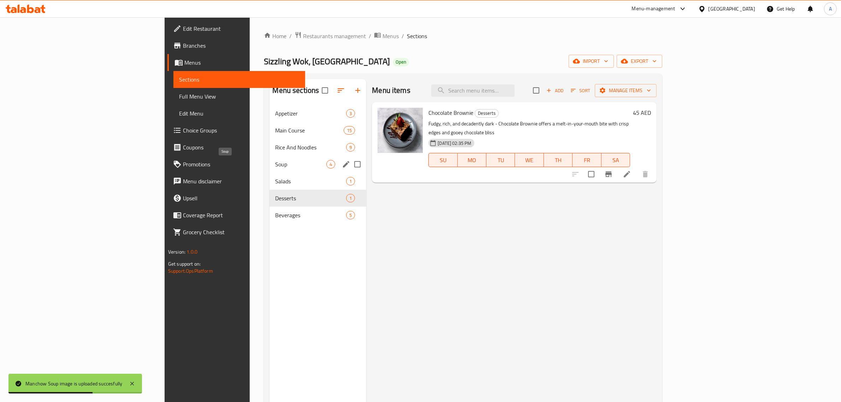
click at [275, 165] on span "Soup" at bounding box center [300, 164] width 51 height 8
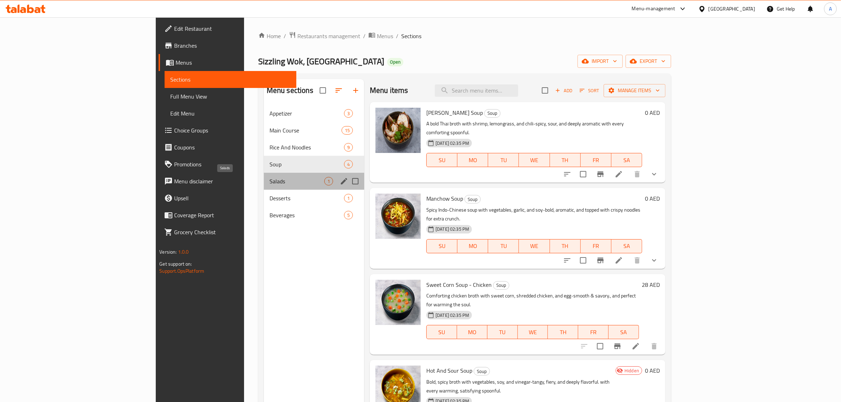
click at [269, 181] on span "Salads" at bounding box center [296, 181] width 55 height 8
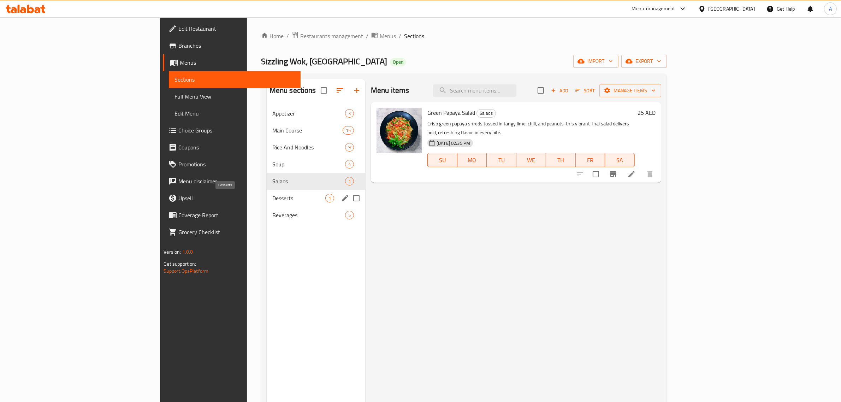
click at [272, 198] on span "Desserts" at bounding box center [298, 198] width 53 height 8
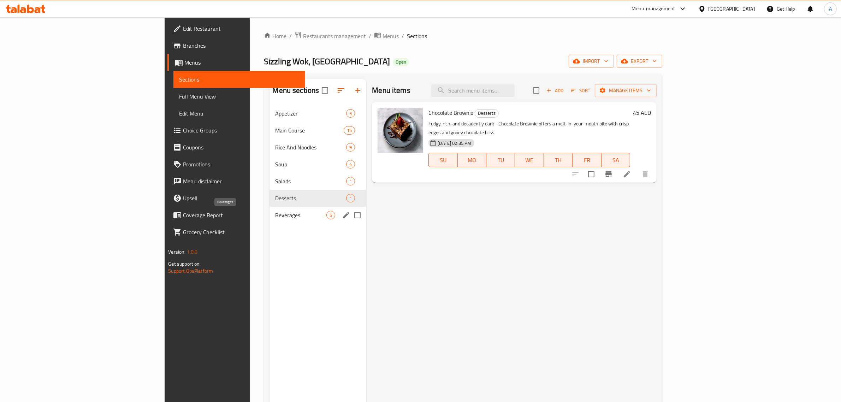
click at [275, 216] on span "Beverages" at bounding box center [300, 215] width 51 height 8
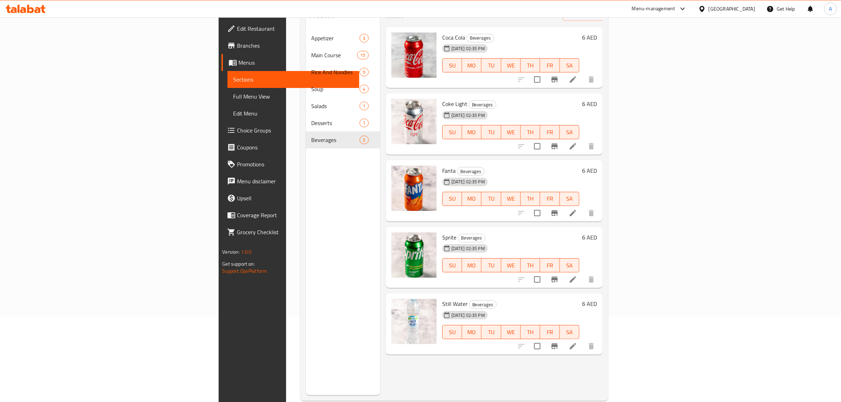
scroll to position [99, 0]
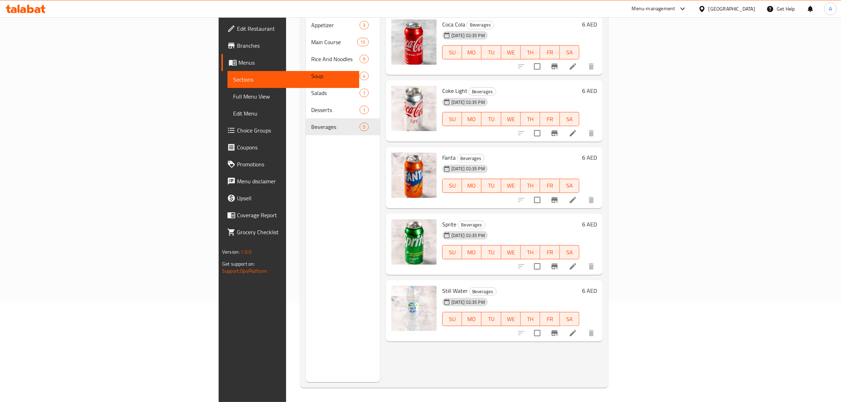
click at [233, 94] on span "Full Menu View" at bounding box center [293, 96] width 120 height 8
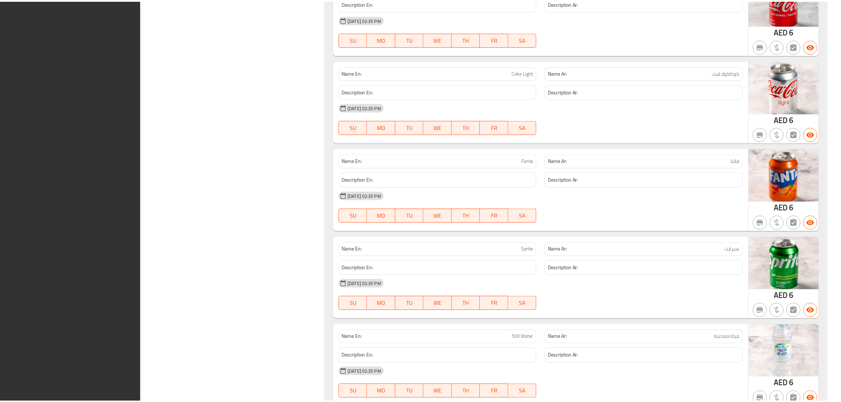
scroll to position [4003, 0]
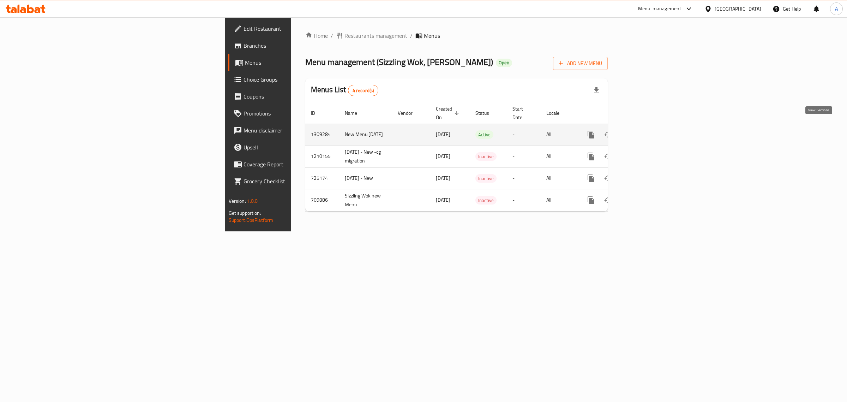
click at [651, 131] on link "enhanced table" at bounding box center [642, 134] width 17 height 17
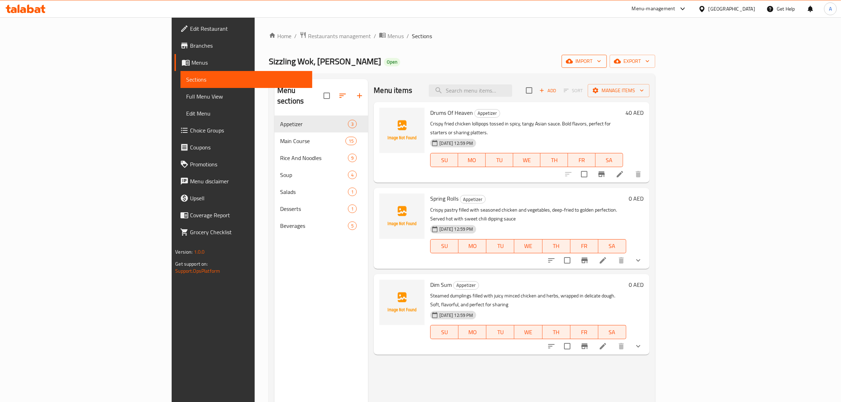
click at [607, 56] on button "import" at bounding box center [583, 61] width 45 height 13
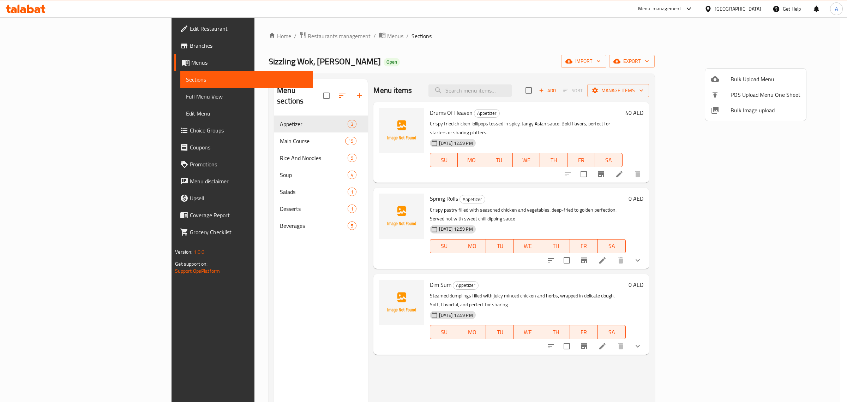
click at [751, 117] on li "Bulk Image upload" at bounding box center [756, 110] width 101 height 16
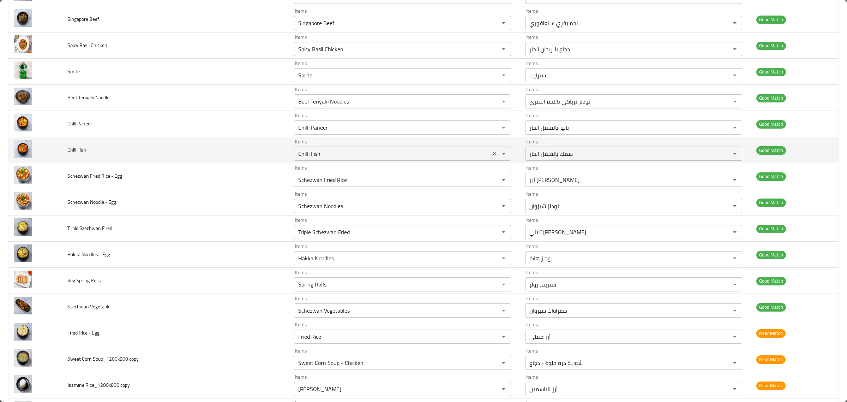
scroll to position [618, 0]
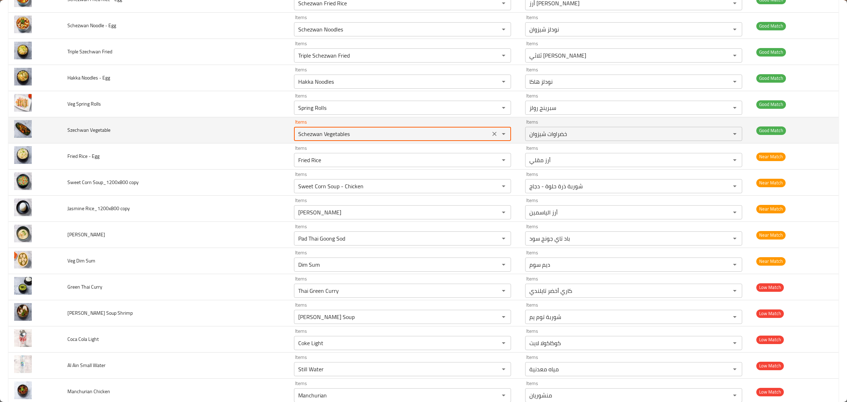
click at [428, 134] on Vegetable "Schezwan Vegetables" at bounding box center [392, 134] width 192 height 10
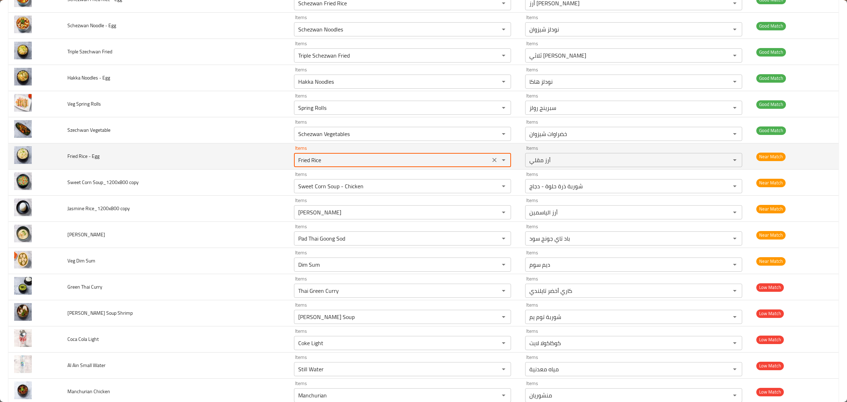
click at [424, 162] on Egg "Fried Rice" at bounding box center [392, 160] width 192 height 10
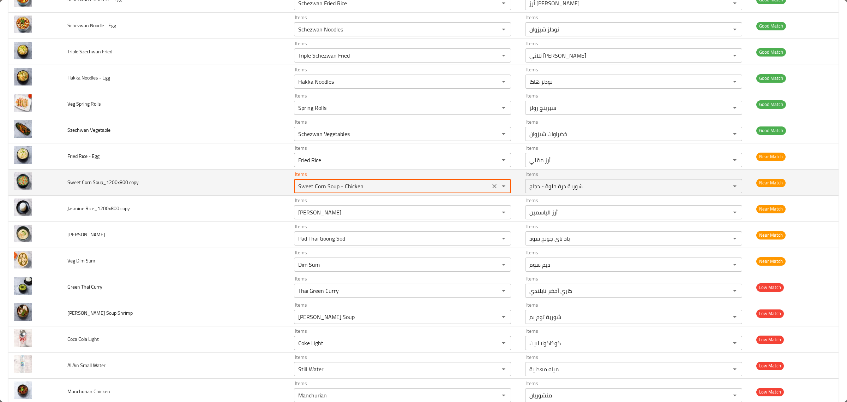
click at [420, 191] on copy "Sweet Corn Soup - Chicken" at bounding box center [392, 186] width 192 height 10
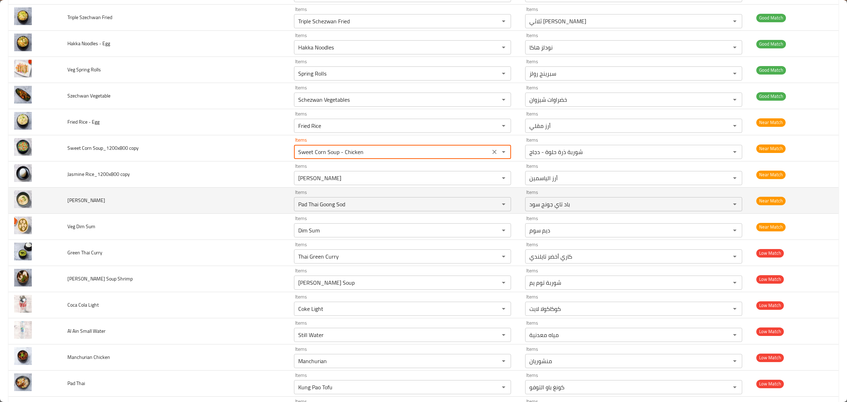
scroll to position [662, 0]
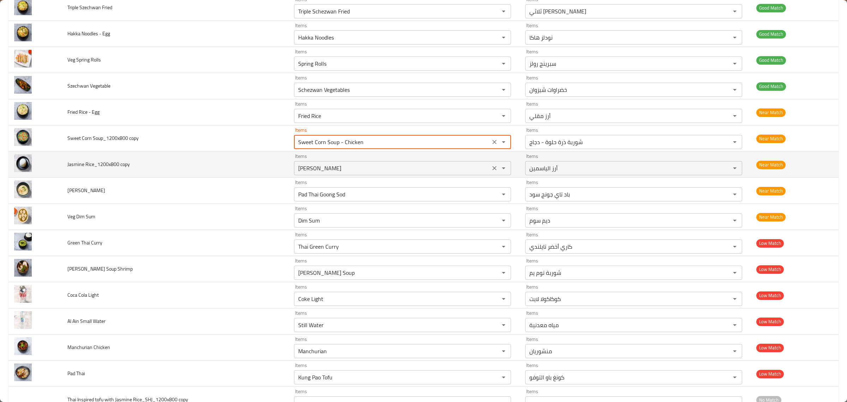
click at [421, 165] on div "[PERSON_NAME] Items" at bounding box center [402, 168] width 217 height 14
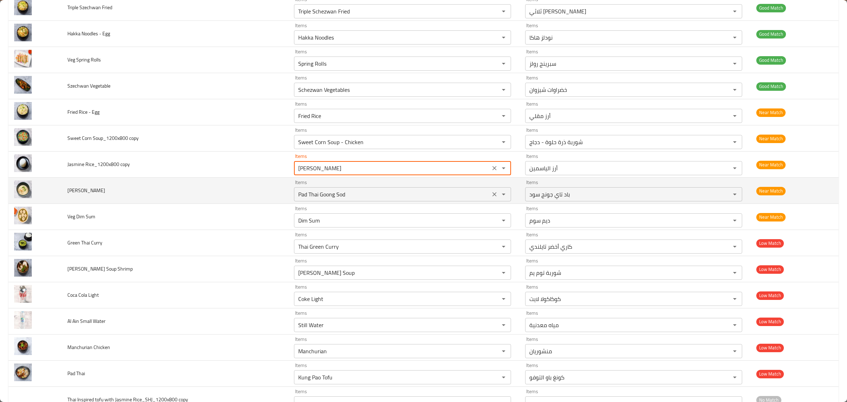
click at [415, 199] on SHJ "Pad Thai Goong Sod" at bounding box center [392, 194] width 192 height 10
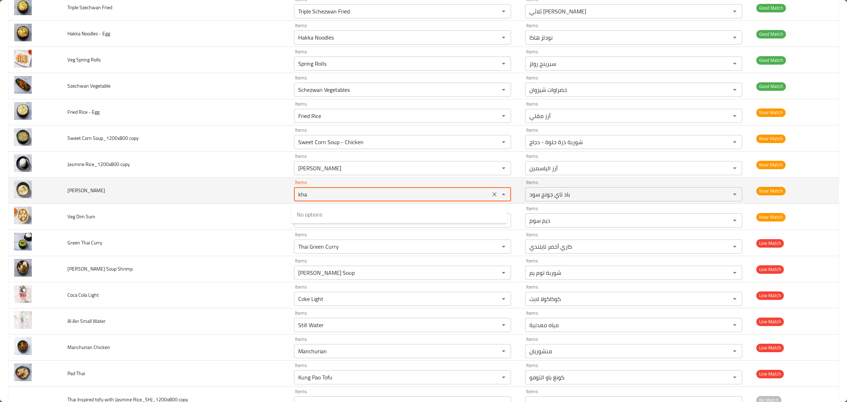
click at [428, 193] on SHJ "kha" at bounding box center [392, 194] width 192 height 10
type SHJ "goon"
click at [490, 194] on button "Clear" at bounding box center [495, 194] width 10 height 10
click at [490, 194] on div "enhanced table" at bounding box center [499, 194] width 18 height 10
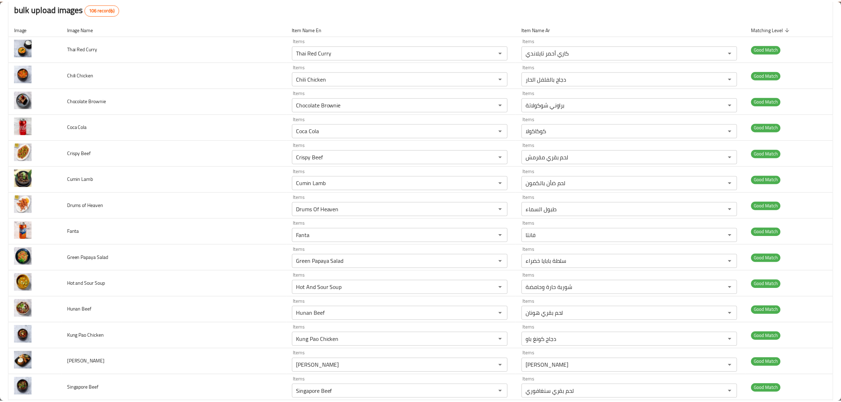
scroll to position [0, 0]
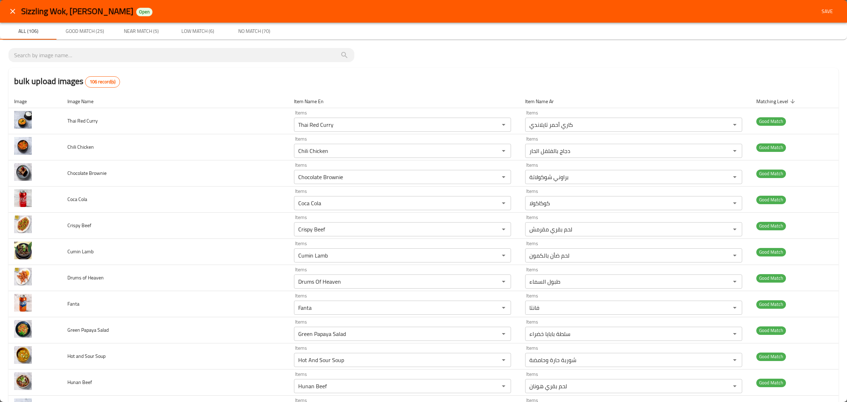
click at [816, 5] on button "Save" at bounding box center [827, 11] width 23 height 13
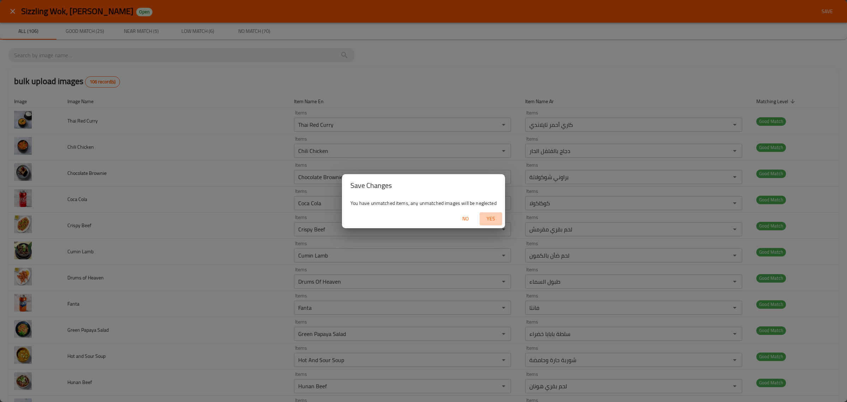
click at [484, 218] on span "Yes" at bounding box center [491, 218] width 17 height 9
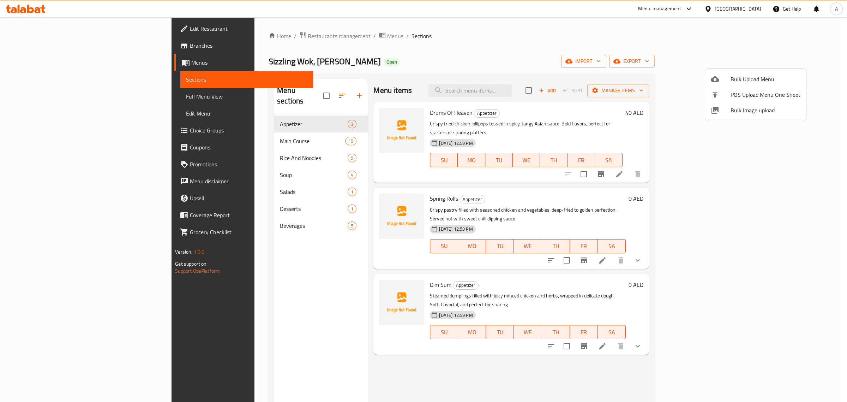
click at [236, 136] on div at bounding box center [423, 201] width 847 height 402
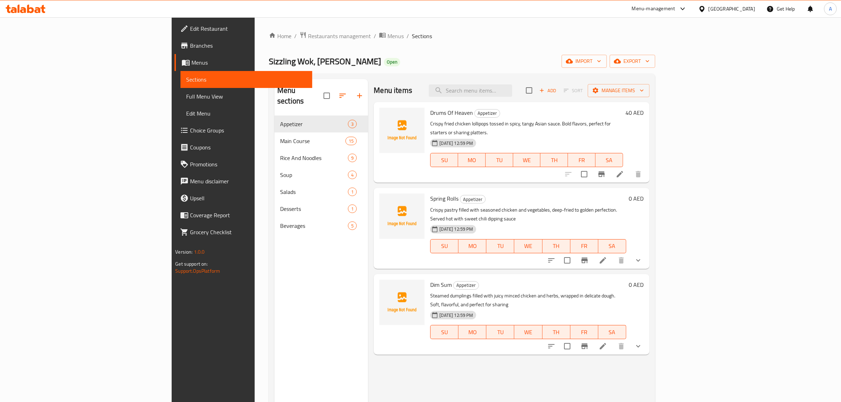
click at [274, 136] on div "Main Course 15" at bounding box center [321, 140] width 94 height 17
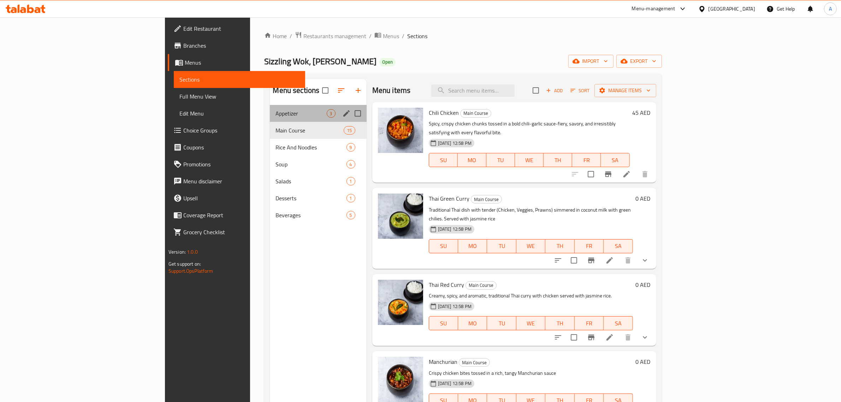
click at [270, 108] on div "Appetizer 3" at bounding box center [318, 113] width 96 height 17
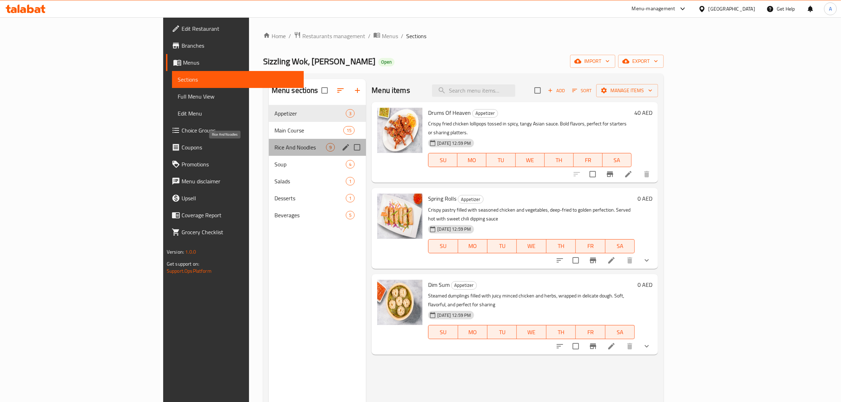
click at [274, 144] on span "Rice And Noodles" at bounding box center [300, 147] width 52 height 8
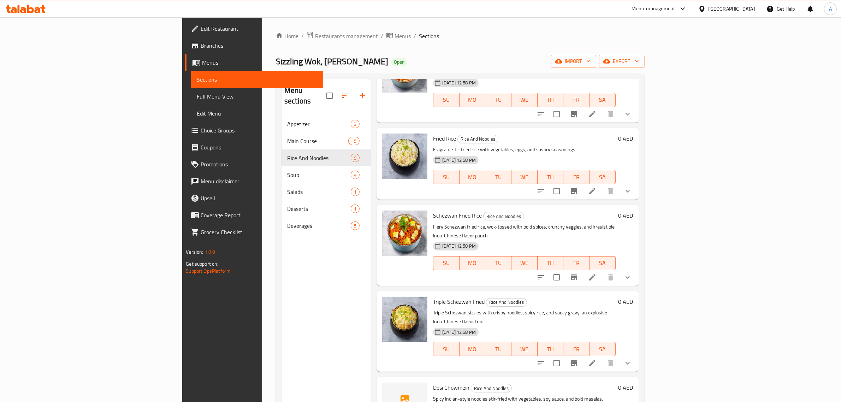
scroll to position [99, 0]
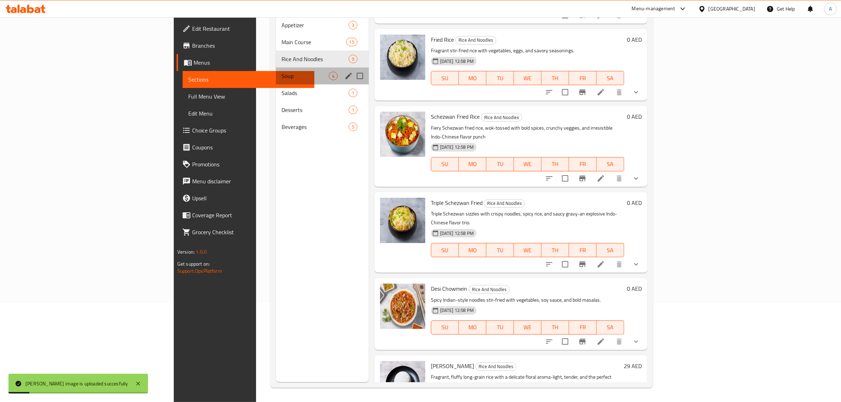
click at [276, 71] on div "Soup 4" at bounding box center [322, 75] width 93 height 17
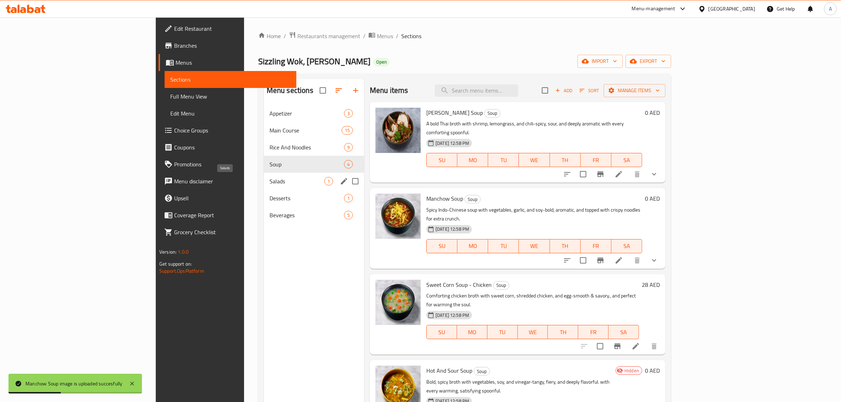
click at [269, 182] on span "Salads" at bounding box center [296, 181] width 55 height 8
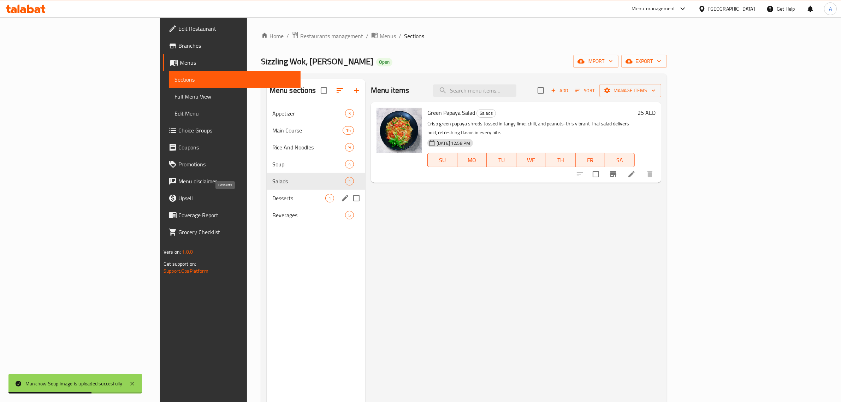
click at [272, 197] on span "Desserts" at bounding box center [298, 198] width 53 height 8
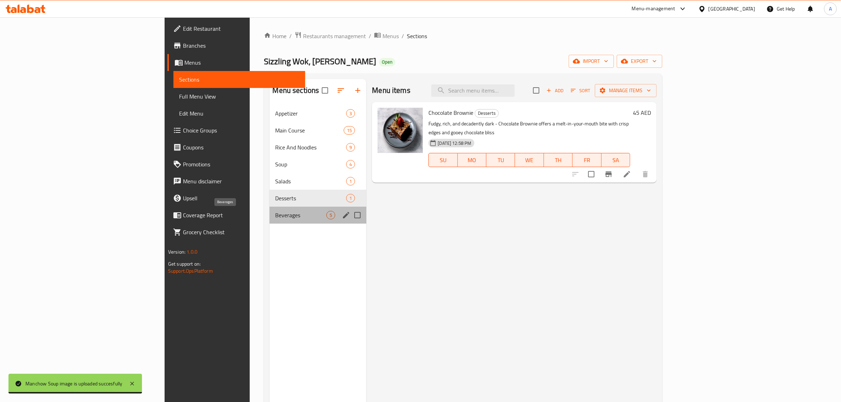
click at [275, 211] on span "Beverages" at bounding box center [300, 215] width 51 height 8
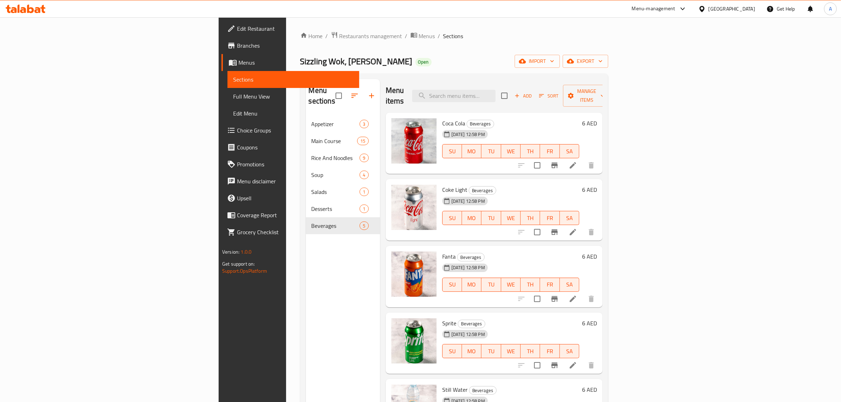
scroll to position [99, 0]
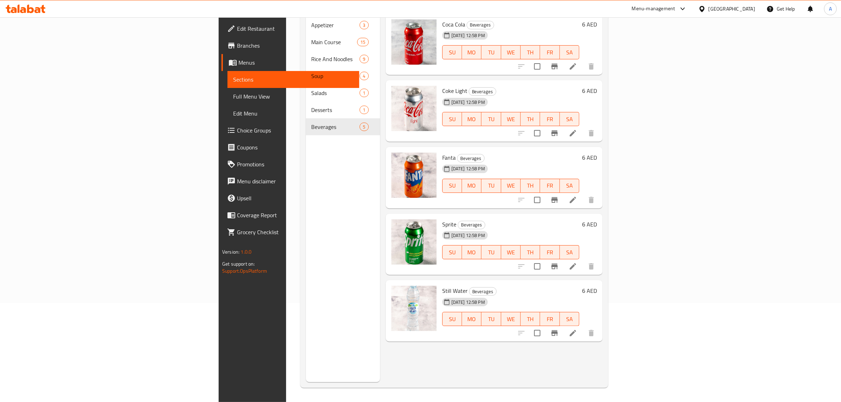
drag, startPoint x: 35, startPoint y: 95, endPoint x: 233, endPoint y: 0, distance: 219.5
click at [233, 95] on span "Full Menu View" at bounding box center [293, 96] width 120 height 8
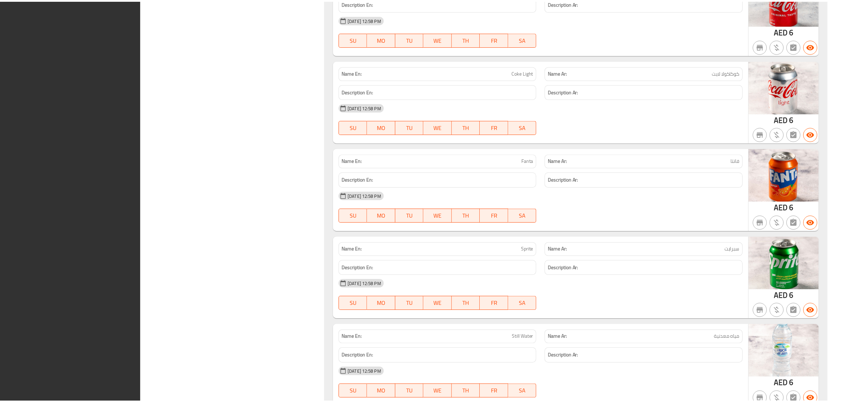
scroll to position [4003, 0]
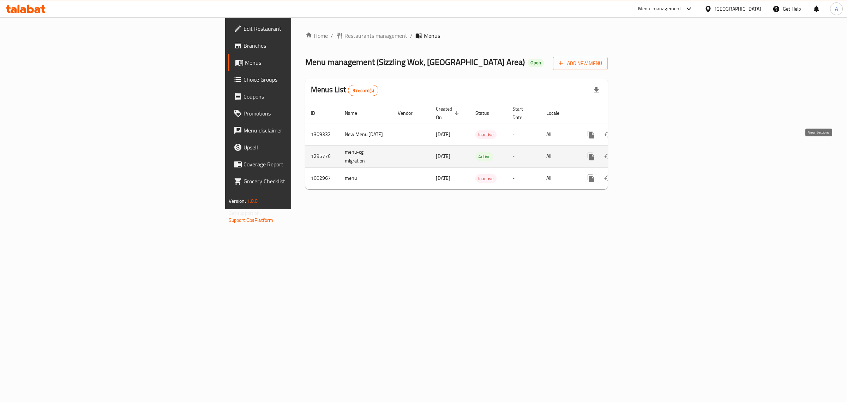
click at [651, 149] on link "enhanced table" at bounding box center [642, 156] width 17 height 17
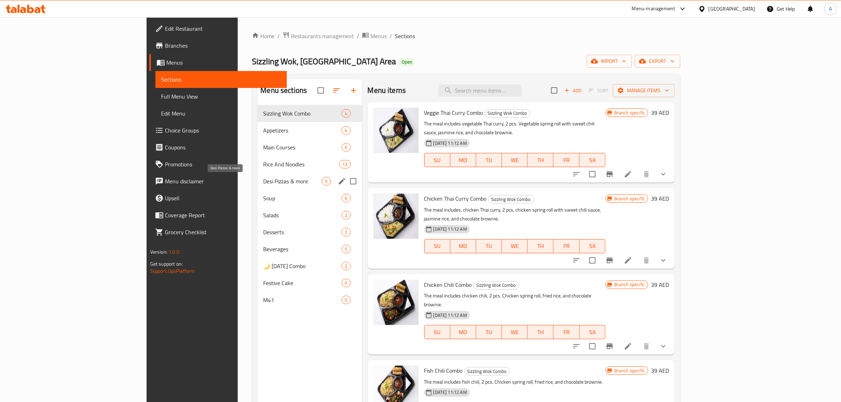
click at [257, 190] on div "Soup 6" at bounding box center [309, 198] width 104 height 17
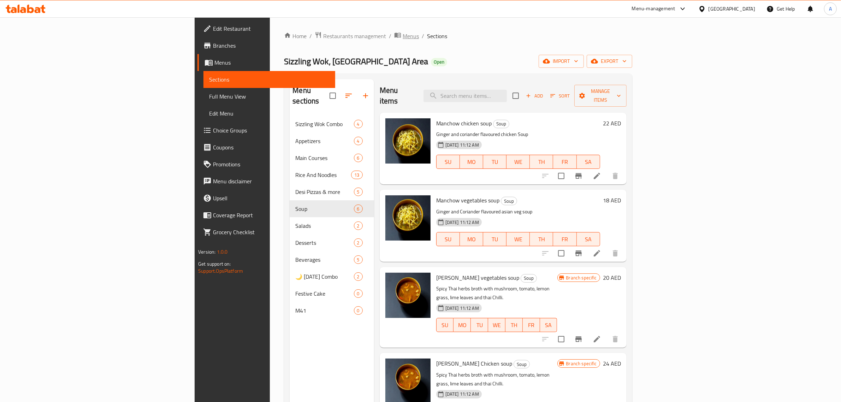
click at [403, 32] on span "Menus" at bounding box center [411, 36] width 16 height 8
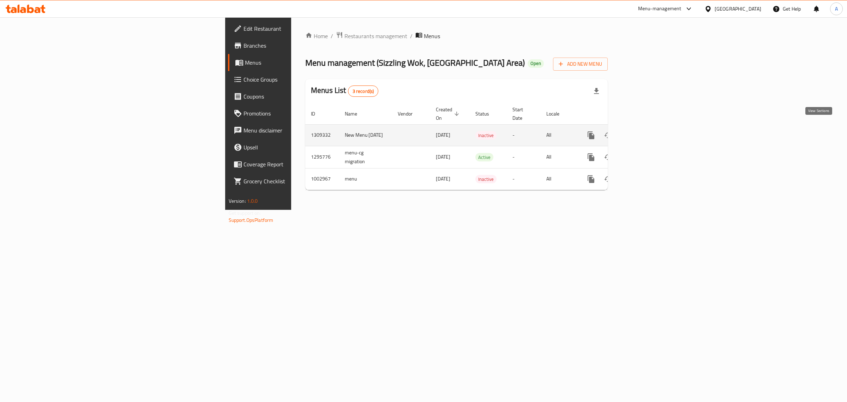
click at [651, 131] on link "enhanced table" at bounding box center [642, 135] width 17 height 17
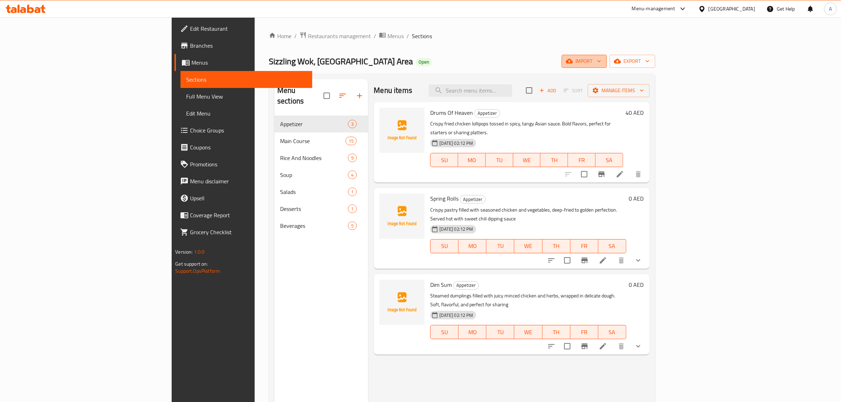
click at [601, 61] on span "import" at bounding box center [584, 61] width 34 height 9
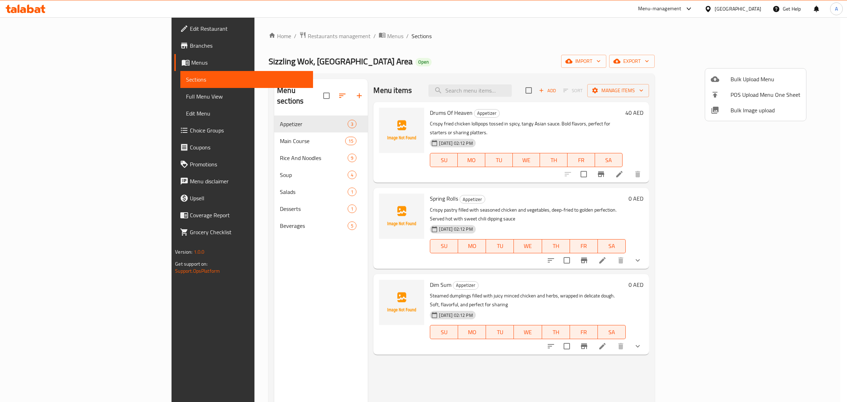
click at [735, 106] on span "Bulk Image upload" at bounding box center [766, 110] width 70 height 8
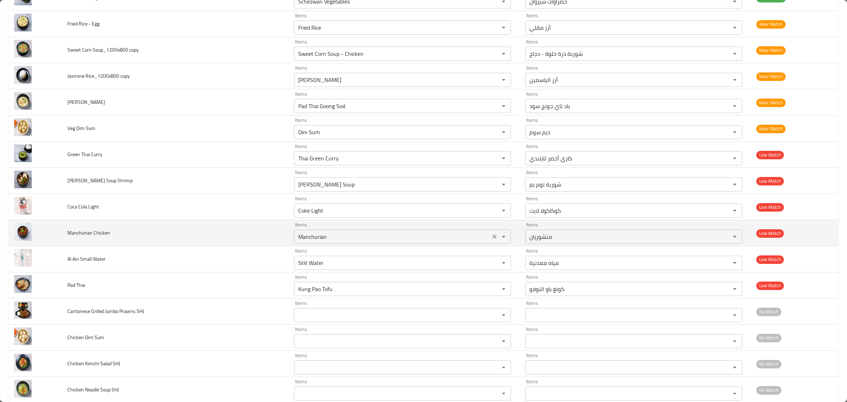
scroll to position [618, 0]
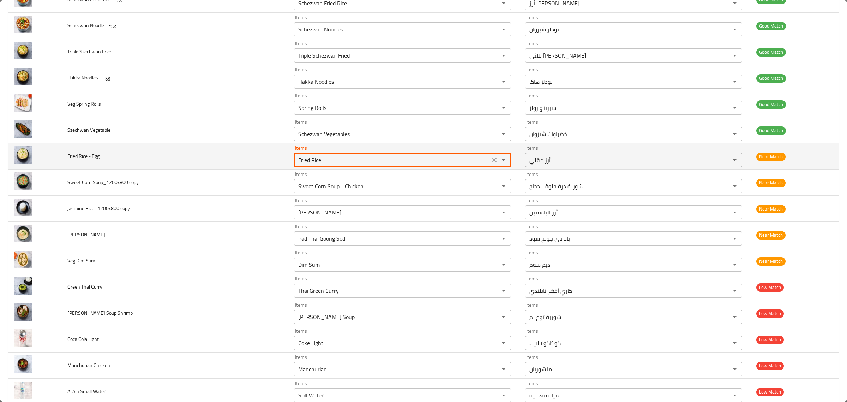
click at [358, 165] on Egg "Fried Rice" at bounding box center [392, 160] width 192 height 10
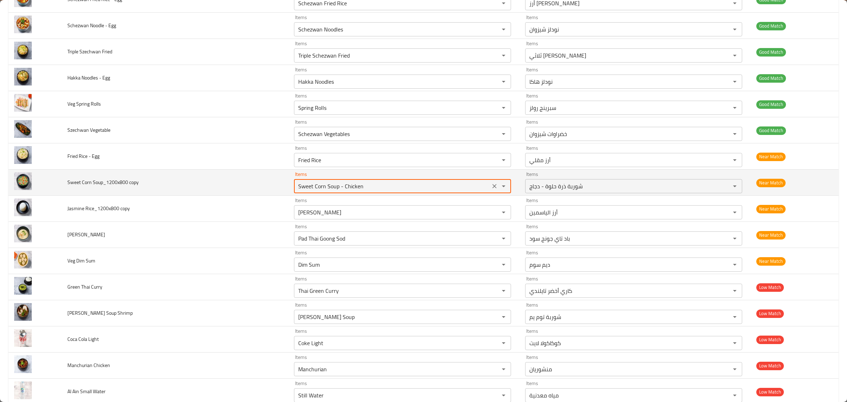
click at [366, 187] on copy "Sweet Corn Soup - Chicken" at bounding box center [392, 186] width 192 height 10
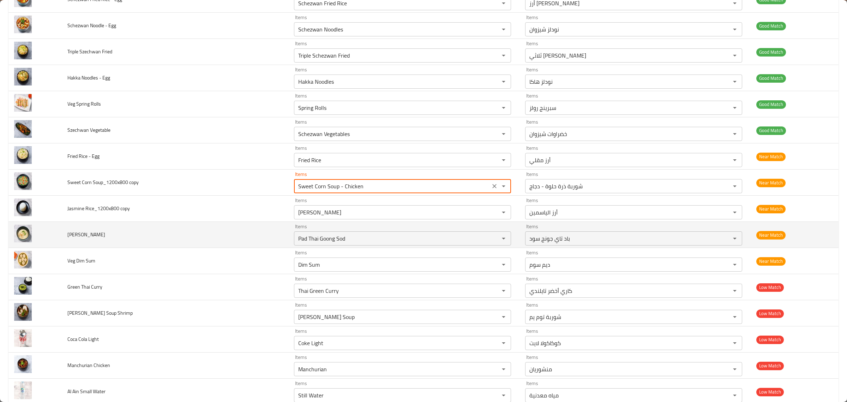
click at [370, 224] on td "Items Pad Thai Goong Sod Items" at bounding box center [403, 235] width 231 height 26
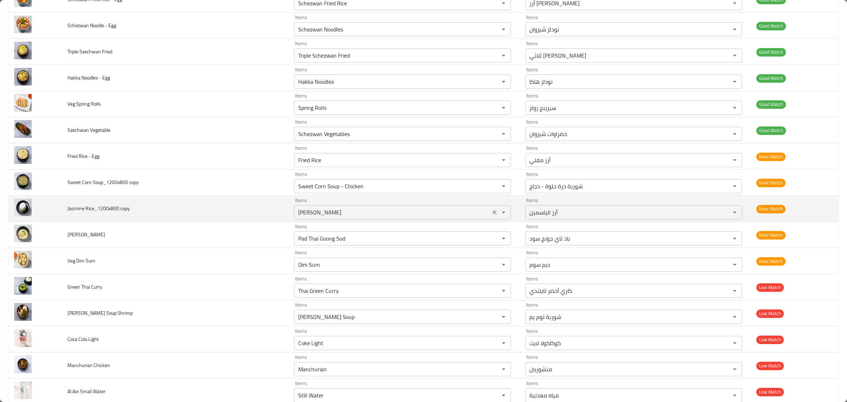
click at [370, 212] on copy "[PERSON_NAME]" at bounding box center [392, 212] width 192 height 10
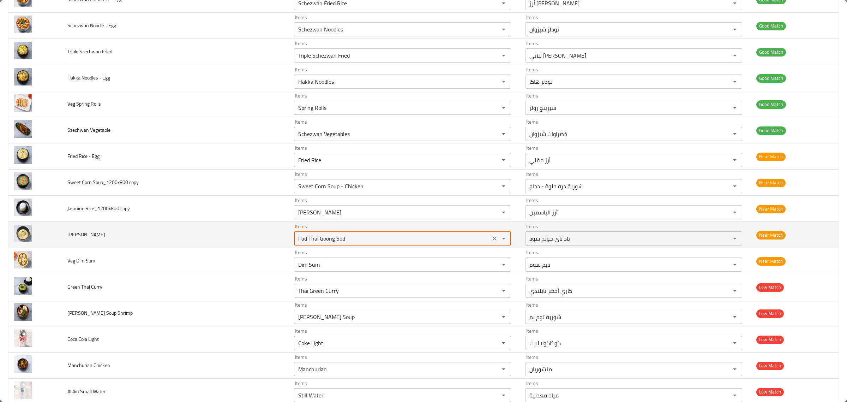
click at [382, 243] on SHJ "Pad Thai Goong Sod" at bounding box center [392, 238] width 192 height 10
click at [491, 241] on icon "Clear" at bounding box center [494, 238] width 7 height 7
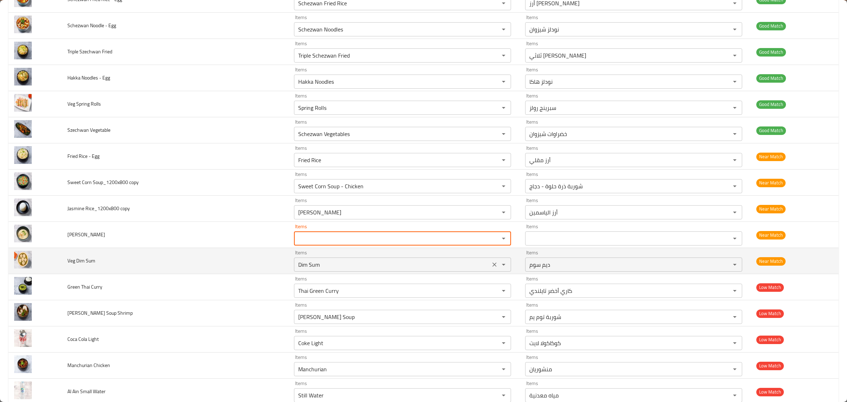
click at [473, 260] on div "Dim Sum Items" at bounding box center [402, 264] width 217 height 14
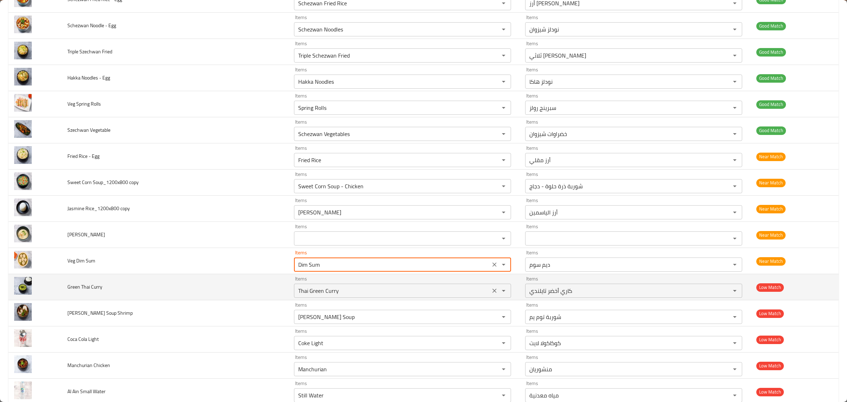
click at [443, 288] on div "Thai Green Curry Items" at bounding box center [402, 291] width 217 height 14
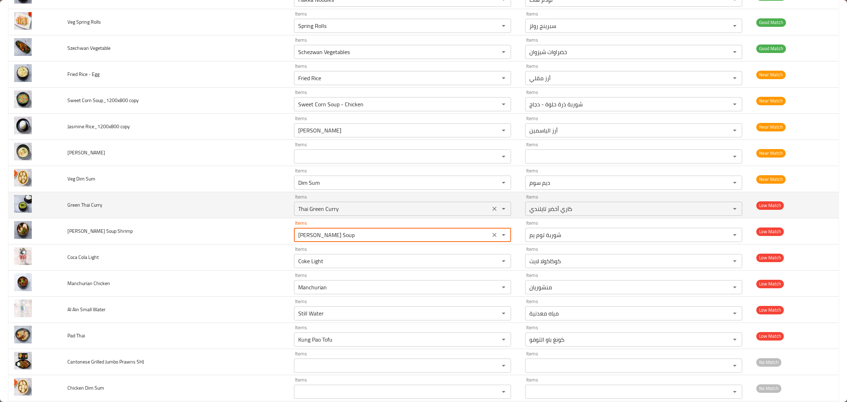
scroll to position [706, 0]
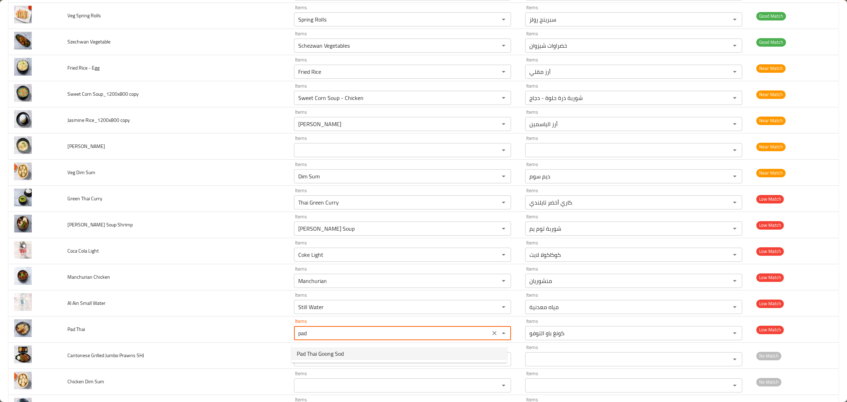
click at [483, 345] on Thai-popup "Pad Thai Goong Sod" at bounding box center [399, 353] width 216 height 18
click at [301, 353] on span "Pad Thai Goong Sod" at bounding box center [320, 353] width 47 height 8
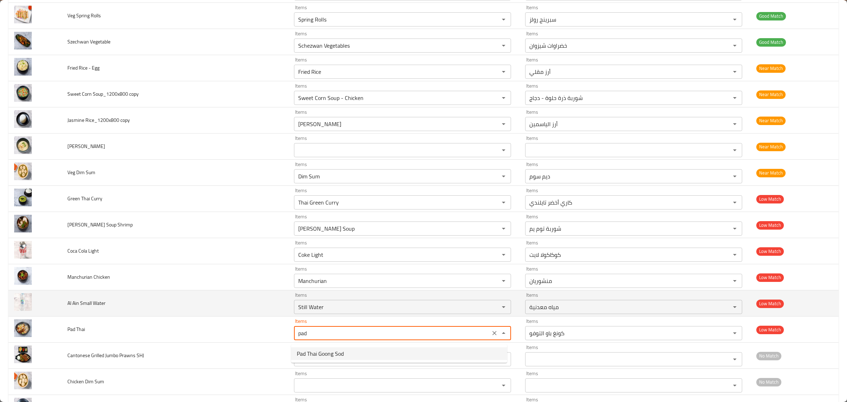
type Thai "Pad Thai Goong Sod"
type Thai-ar "باد تاي جونج سود"
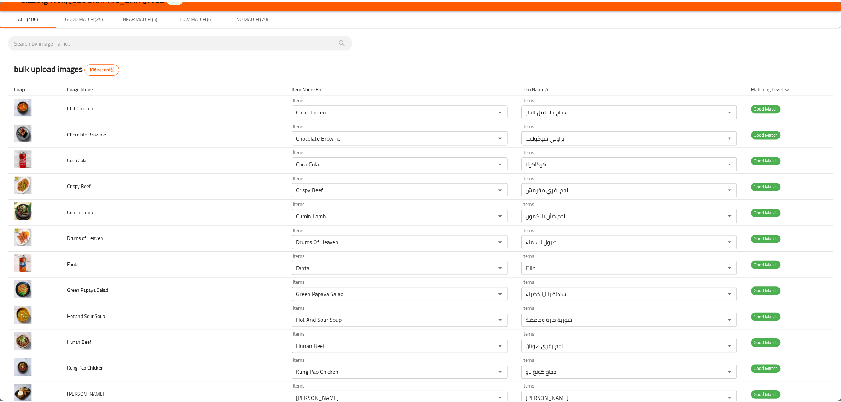
scroll to position [0, 0]
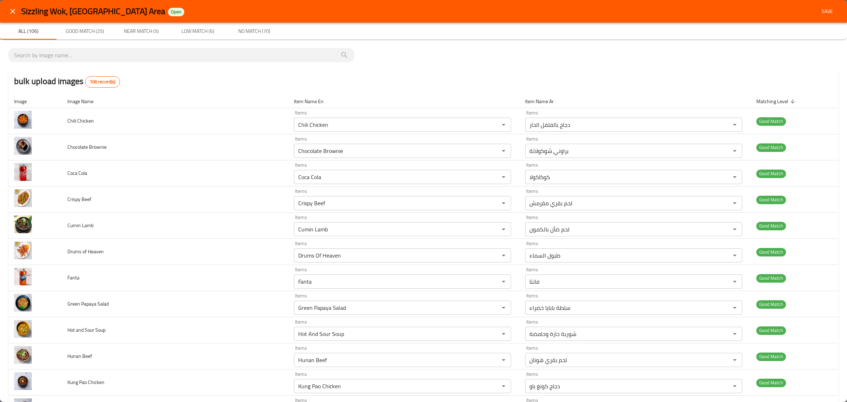
type Thai "Pad Thai Goong Sod"
click at [825, 6] on button "Save" at bounding box center [827, 11] width 23 height 13
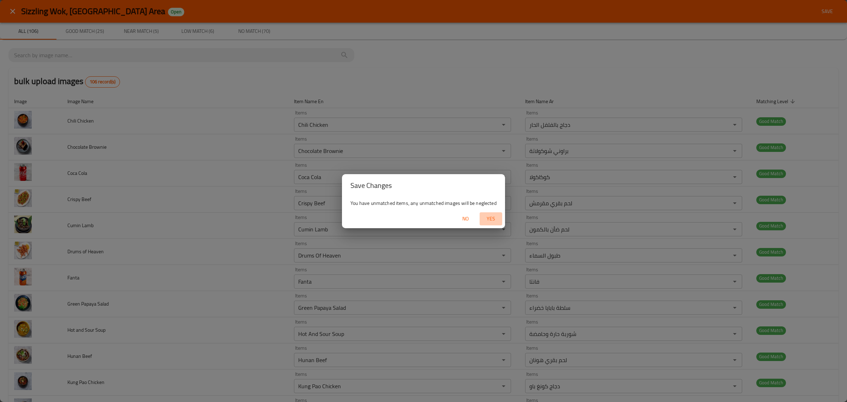
click at [486, 219] on span "Yes" at bounding box center [491, 218] width 17 height 9
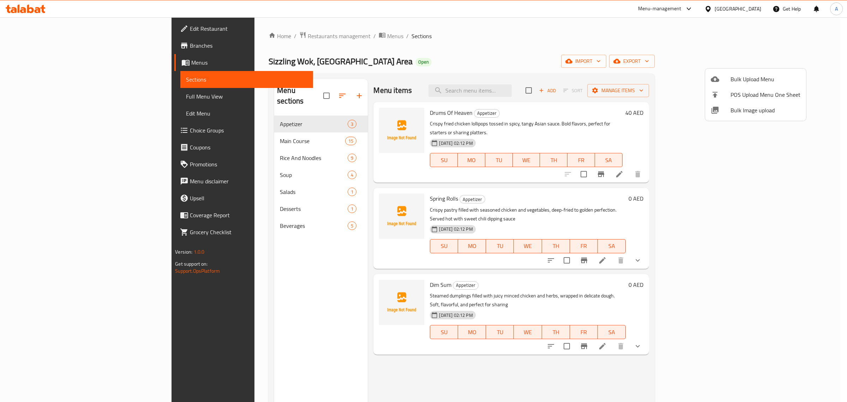
click at [237, 133] on div at bounding box center [423, 201] width 847 height 402
click at [280, 137] on span "Main Course" at bounding box center [312, 141] width 65 height 8
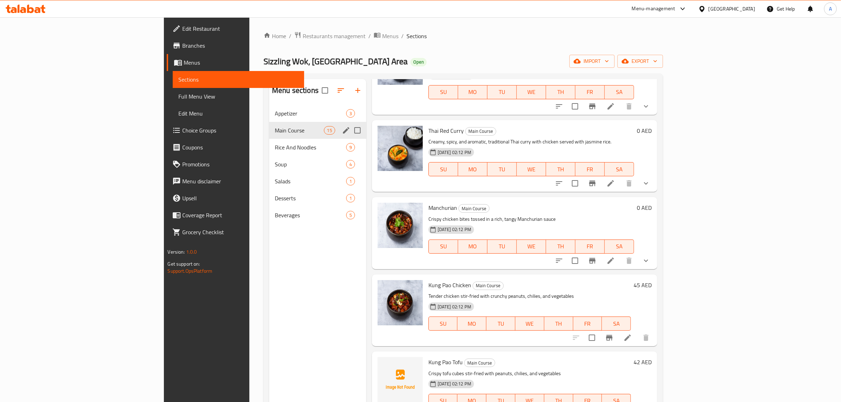
drag, startPoint x: 255, startPoint y: 132, endPoint x: 255, endPoint y: 126, distance: 6.0
click at [275, 131] on span "Main Course" at bounding box center [299, 130] width 49 height 8
click at [269, 123] on div "Main Course 15" at bounding box center [317, 130] width 97 height 17
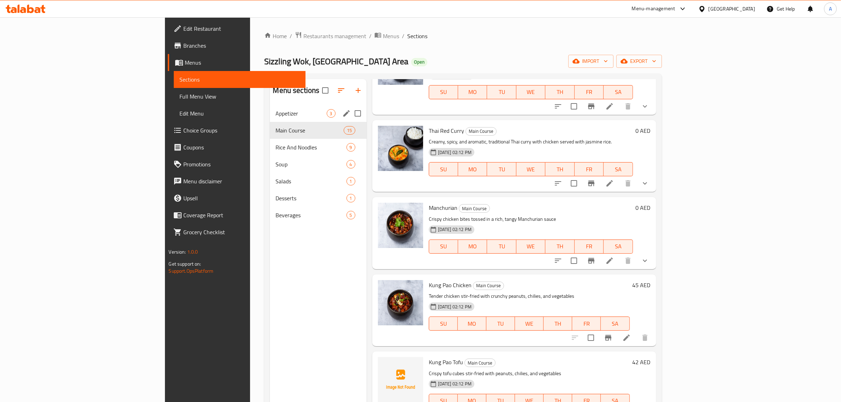
click at [270, 118] on div "Appetizer 3" at bounding box center [318, 113] width 96 height 17
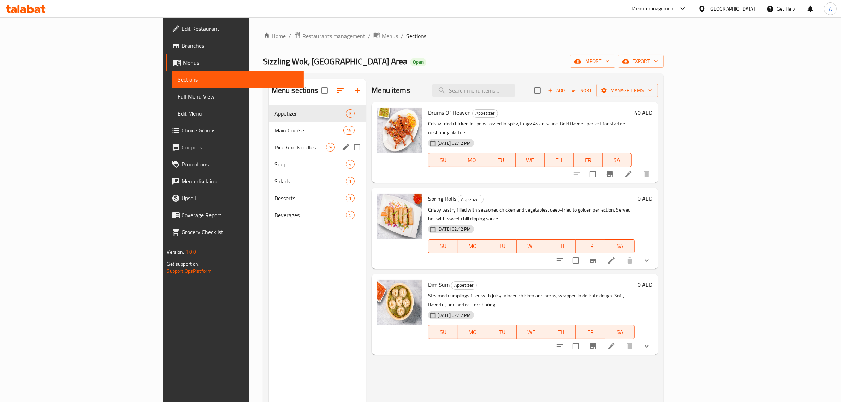
click at [274, 145] on span "Rice And Noodles" at bounding box center [300, 147] width 52 height 8
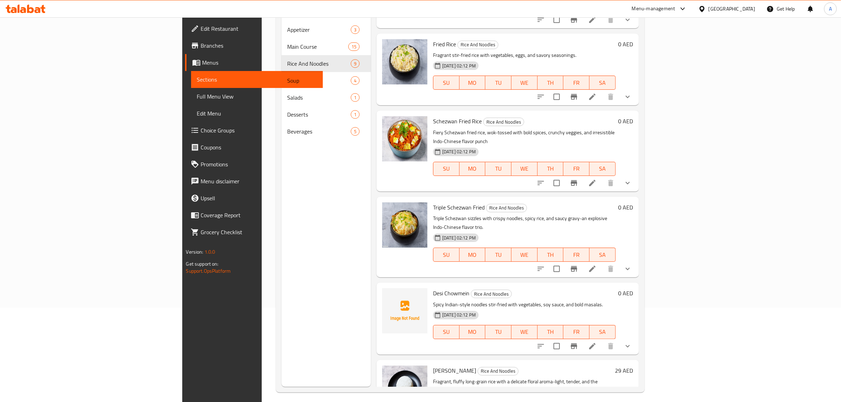
scroll to position [99, 0]
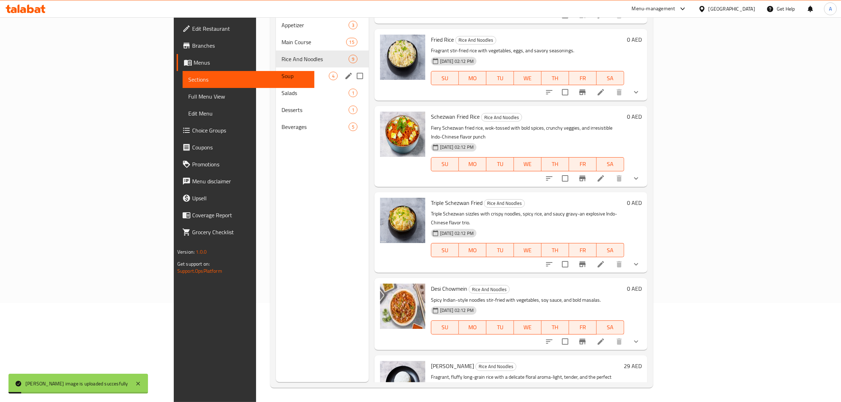
click at [276, 67] on div "Soup 4" at bounding box center [322, 75] width 93 height 17
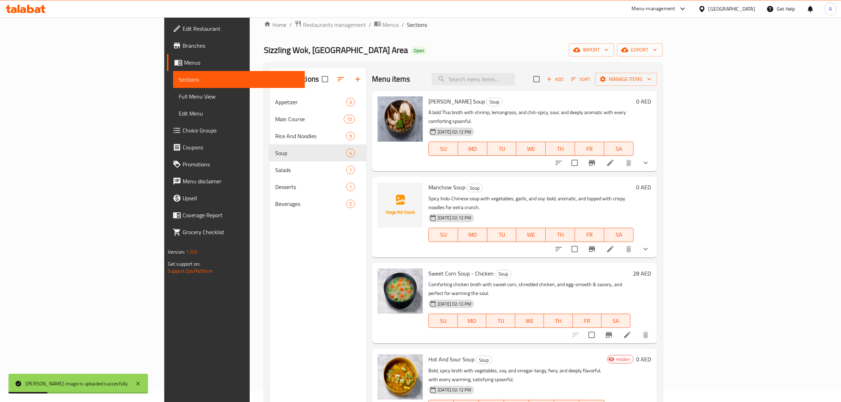
scroll to position [11, 0]
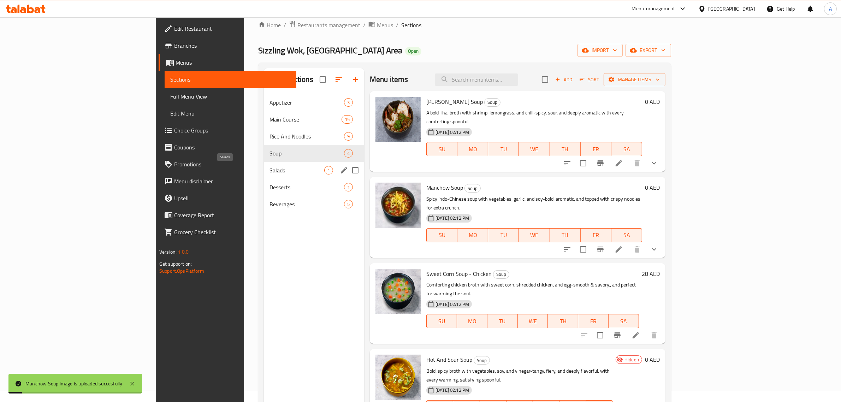
click at [269, 167] on span "Salads" at bounding box center [296, 170] width 55 height 8
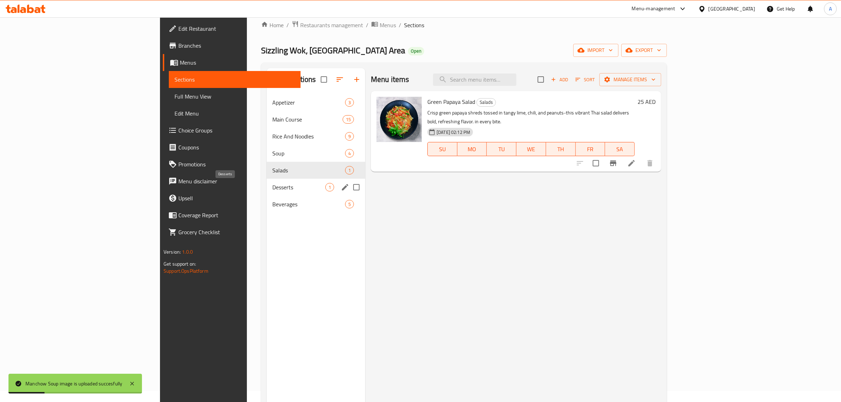
click at [272, 190] on span "Desserts" at bounding box center [298, 187] width 53 height 8
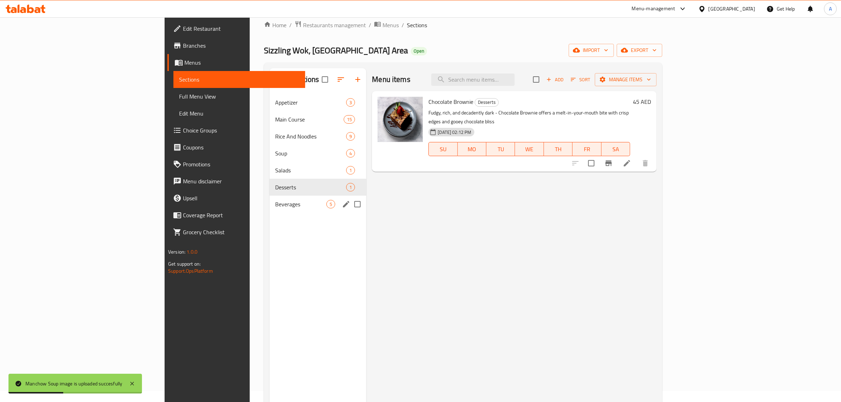
click at [269, 209] on div "Beverages 5" at bounding box center [317, 204] width 97 height 17
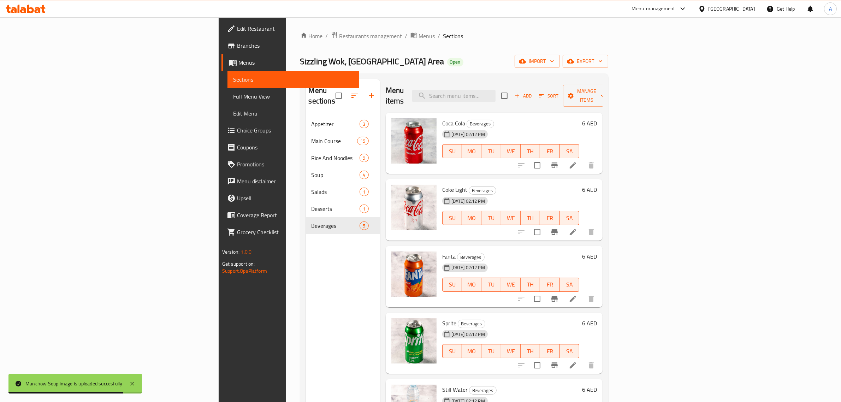
click at [233, 95] on span "Full Menu View" at bounding box center [293, 96] width 120 height 8
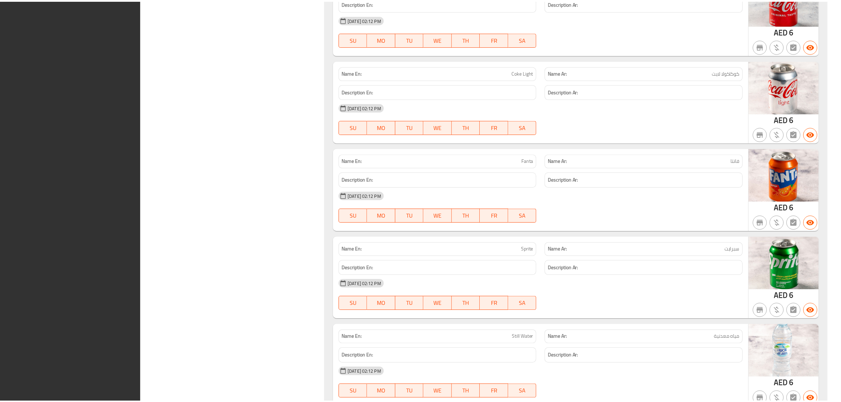
scroll to position [4003, 0]
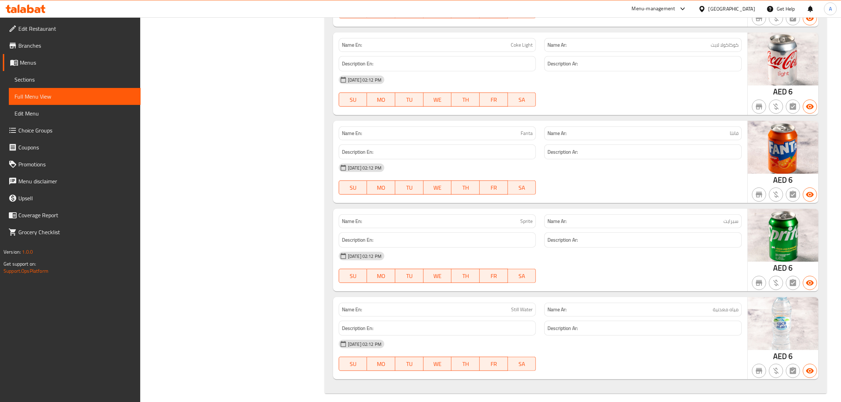
drag, startPoint x: 501, startPoint y: 89, endPoint x: 461, endPoint y: 75, distance: 43.0
